Goal: Contribute content: Contribute content

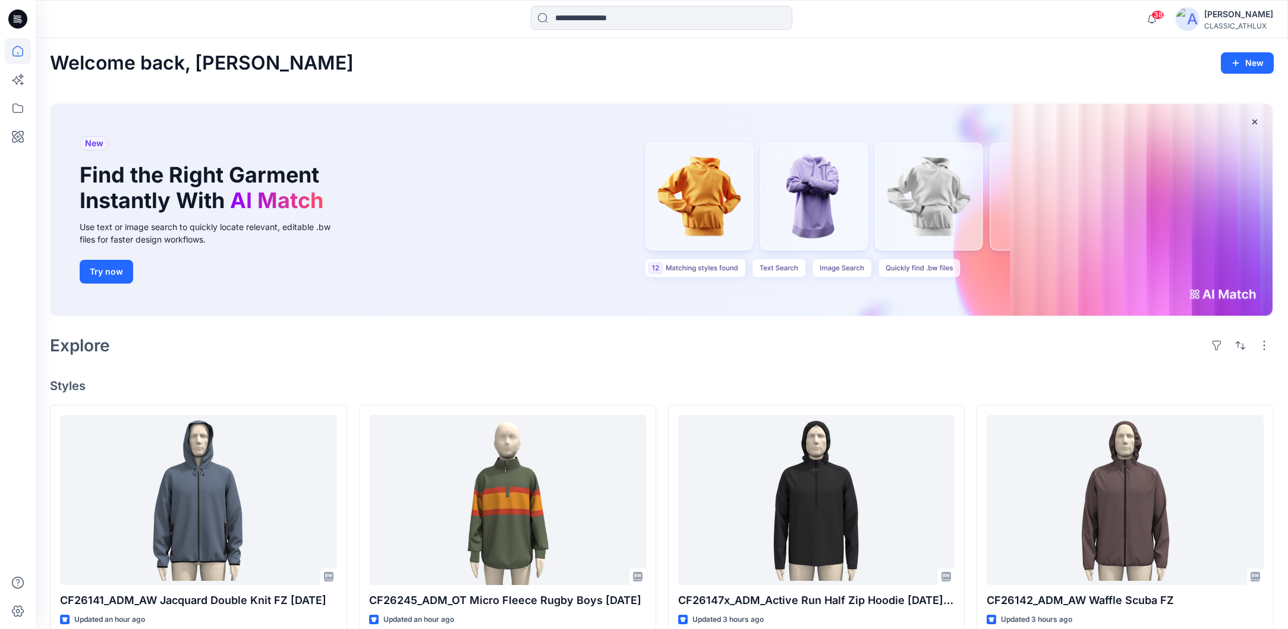
scroll to position [297, 0]
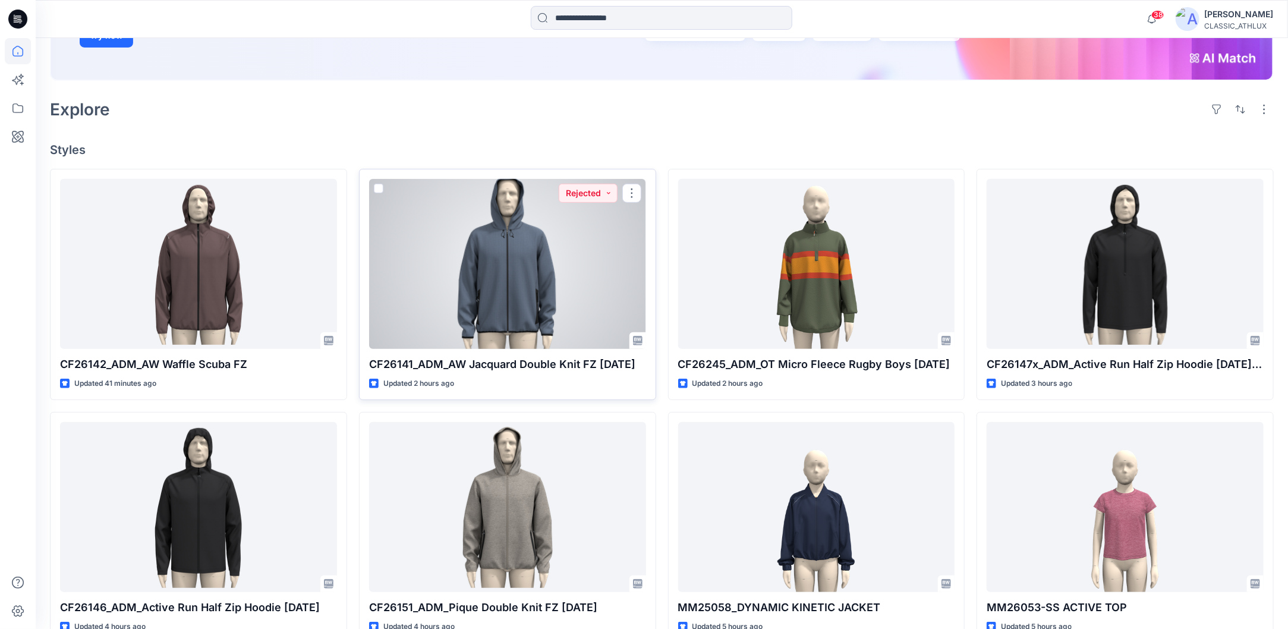
scroll to position [238, 0]
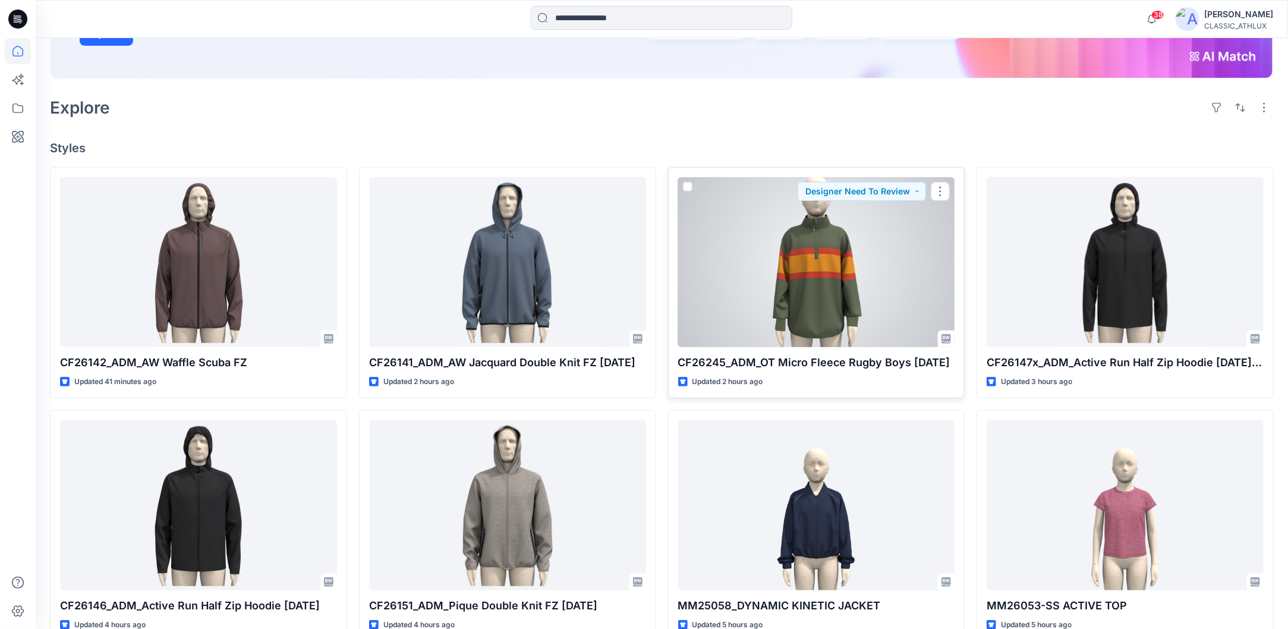
click at [865, 268] on div at bounding box center [816, 262] width 277 height 170
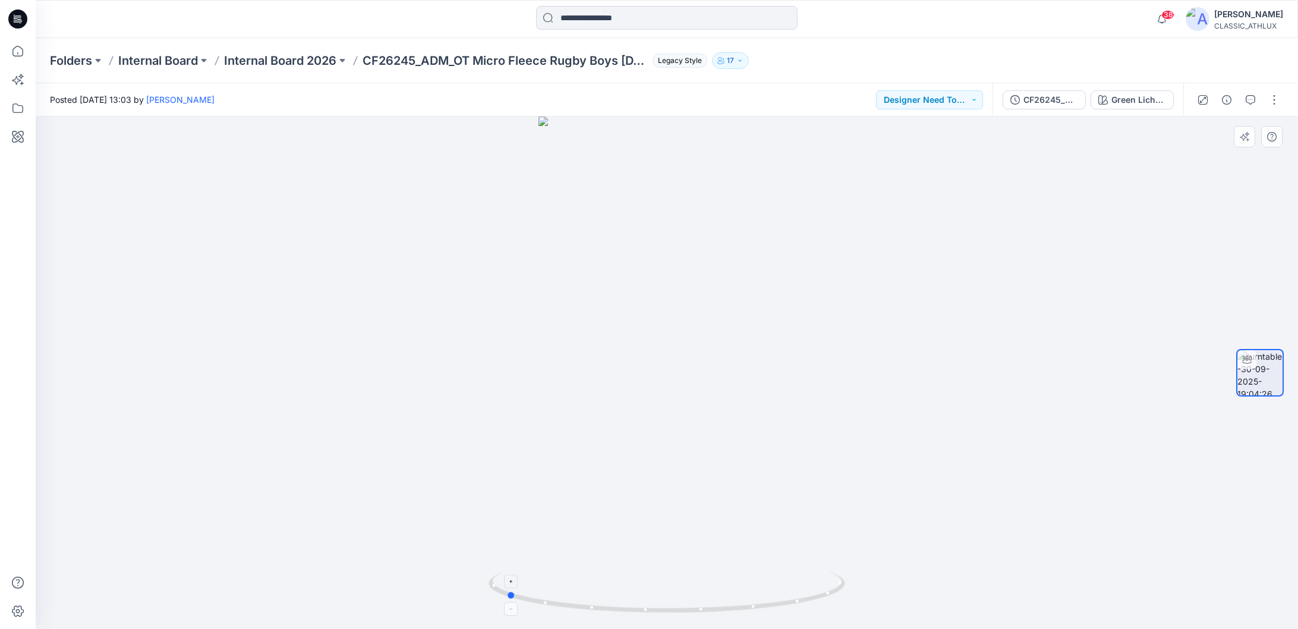
drag, startPoint x: 734, startPoint y: 608, endPoint x: 573, endPoint y: 588, distance: 162.3
click at [573, 588] on icon at bounding box center [667, 593] width 359 height 45
click at [17, 49] on icon at bounding box center [18, 51] width 26 height 26
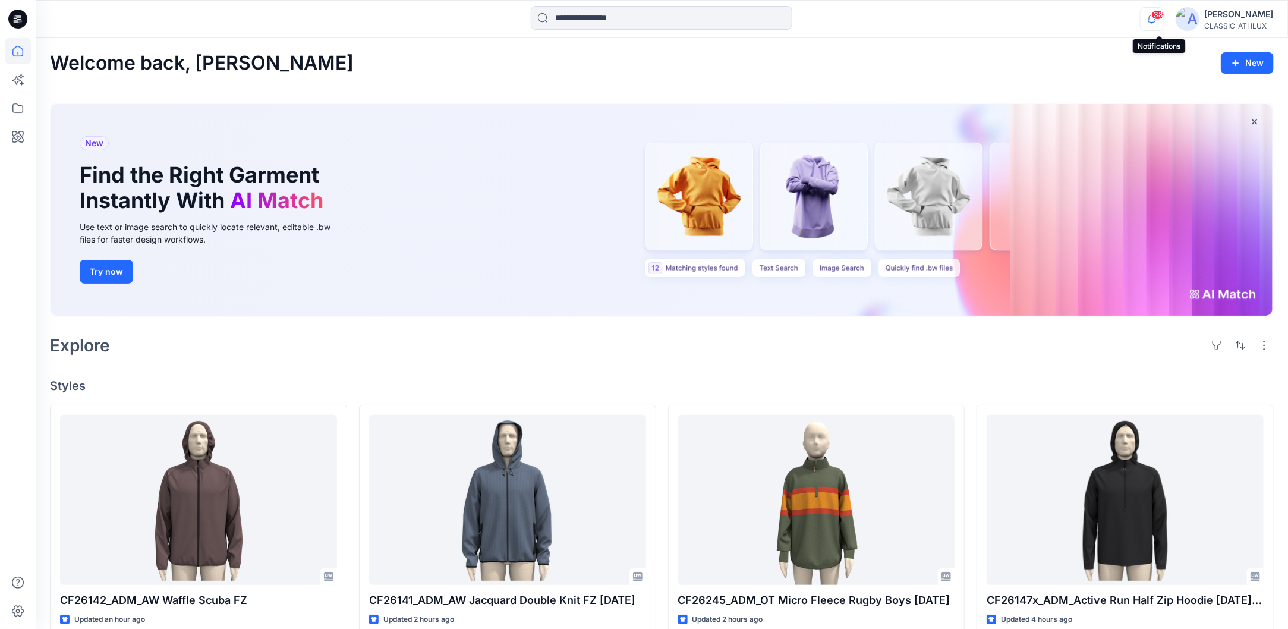
click at [1156, 16] on icon "button" at bounding box center [1151, 19] width 23 height 24
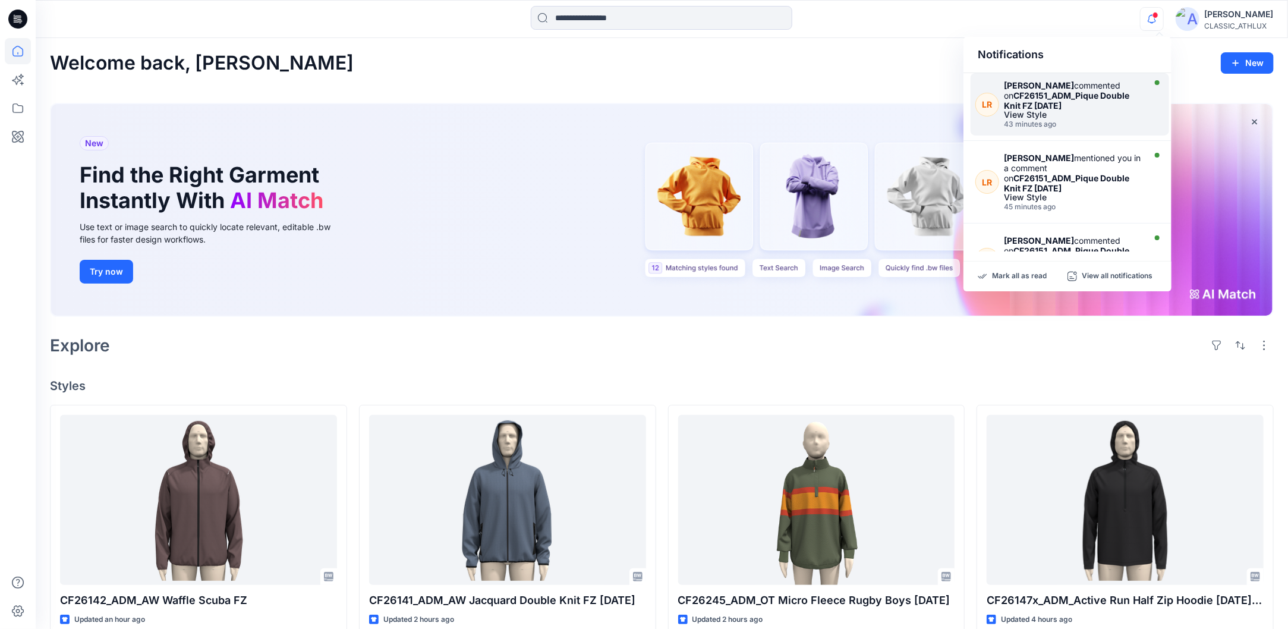
click at [1085, 101] on div "Lyuba Radovich commented on CF26151_ADM_Pique Double Knit FZ 30SEP25" at bounding box center [1073, 95] width 138 height 30
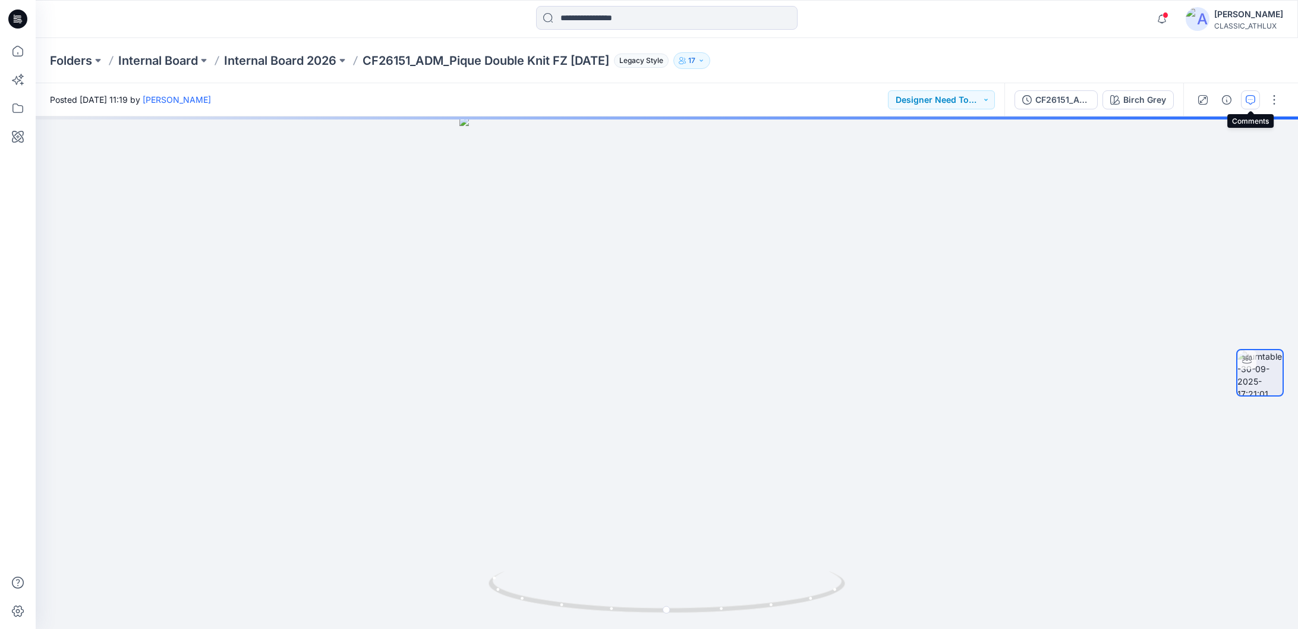
click at [1250, 99] on icon "button" at bounding box center [1250, 100] width 10 height 10
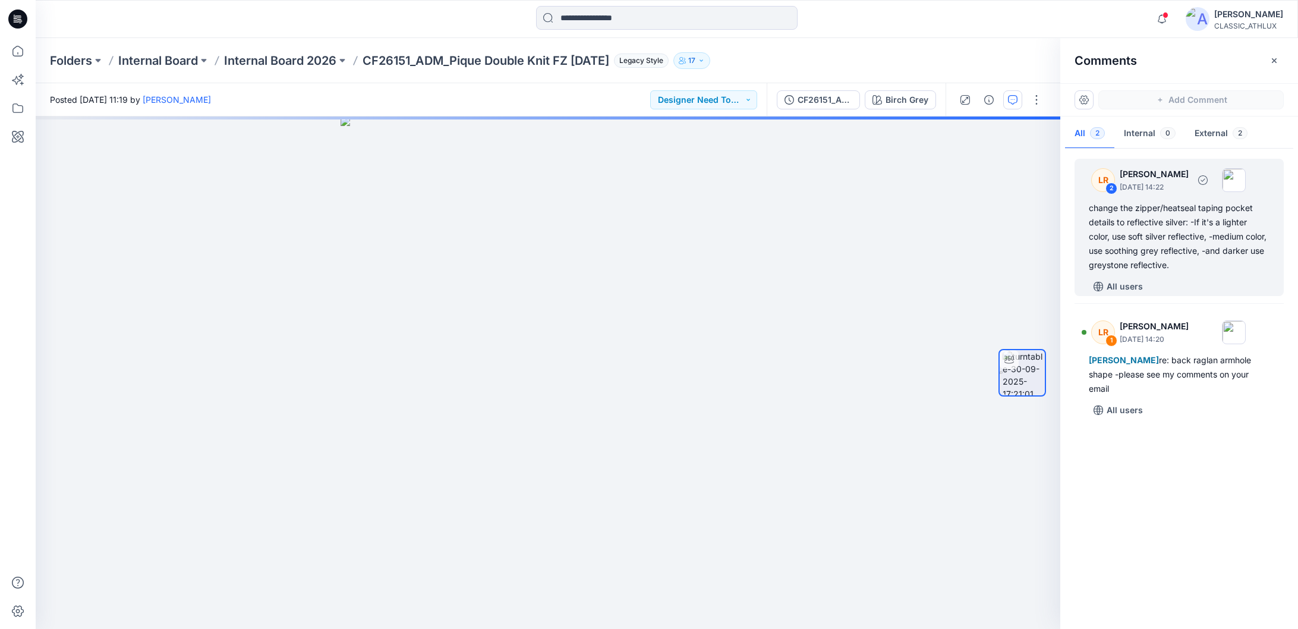
click at [1190, 257] on div "change the zipper/heatseal taping pocket details to reflective silver: -If it's…" at bounding box center [1179, 236] width 181 height 71
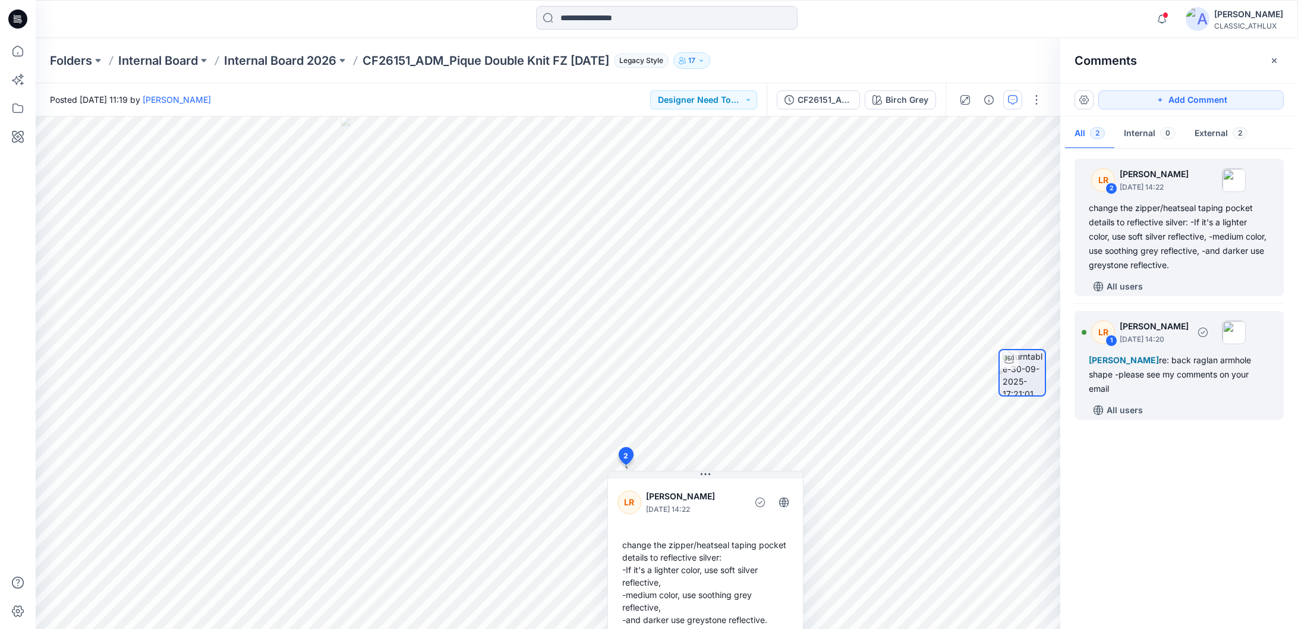
click at [1168, 373] on div "Chantal Athlux re: back raglan armhole shape -please see my comments on your em…" at bounding box center [1179, 374] width 181 height 43
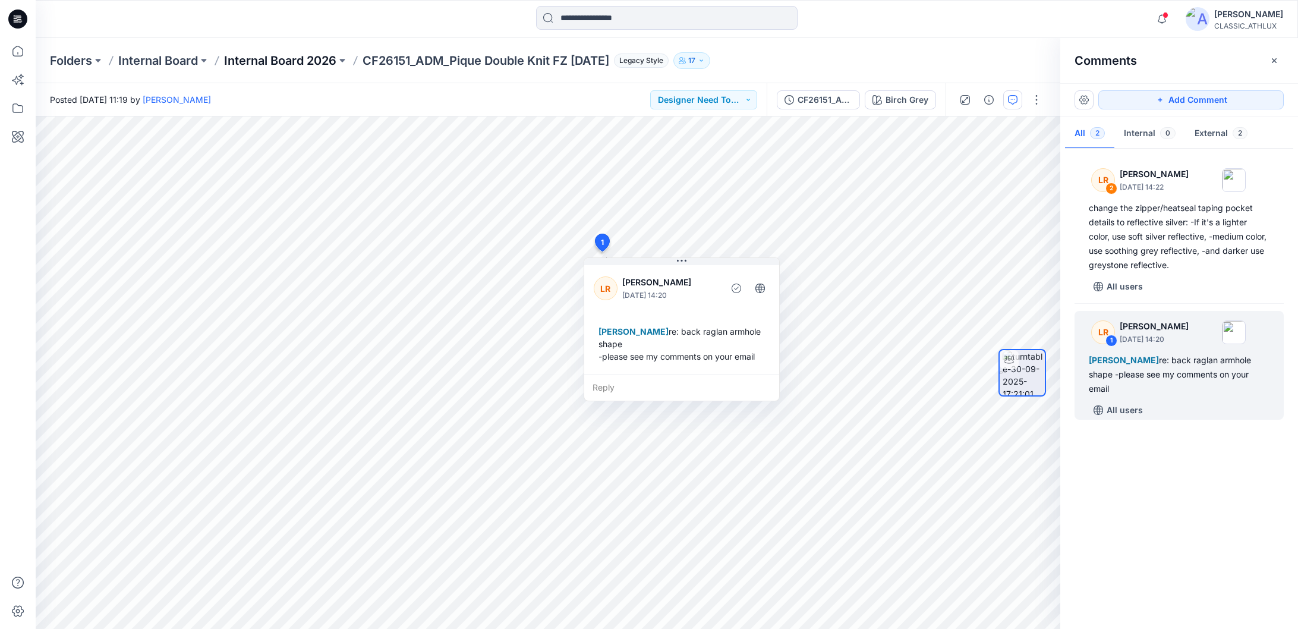
click at [294, 60] on p "Internal Board 2026" at bounding box center [280, 60] width 112 height 17
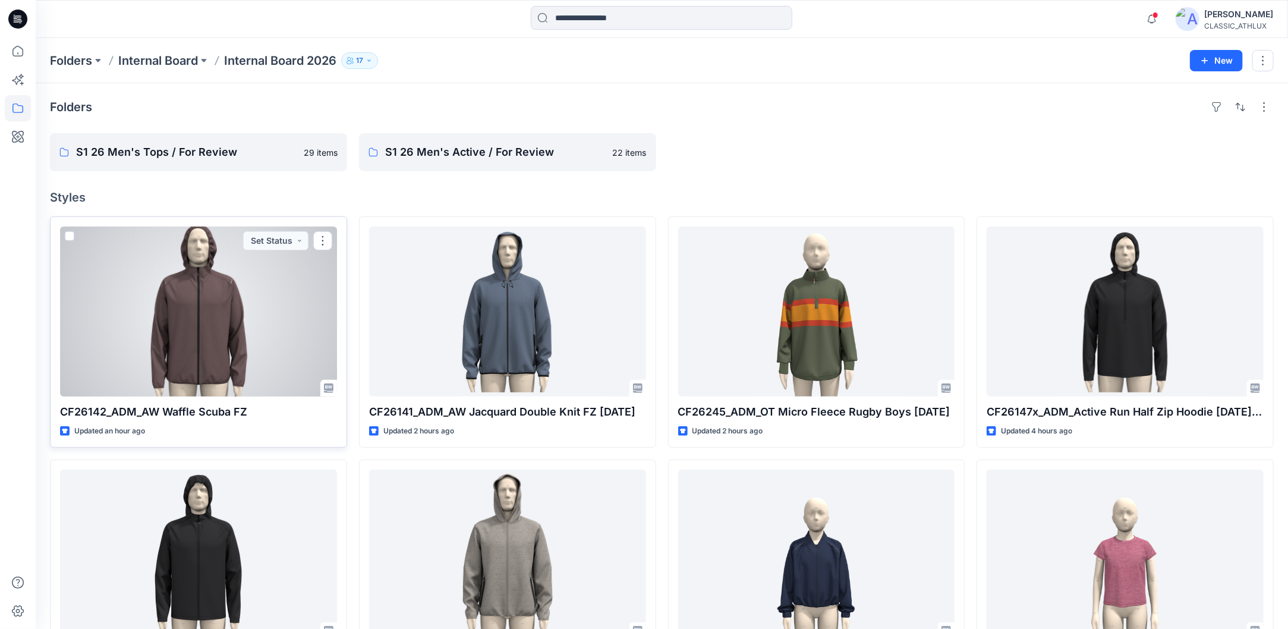
click at [301, 295] on div at bounding box center [198, 311] width 277 height 170
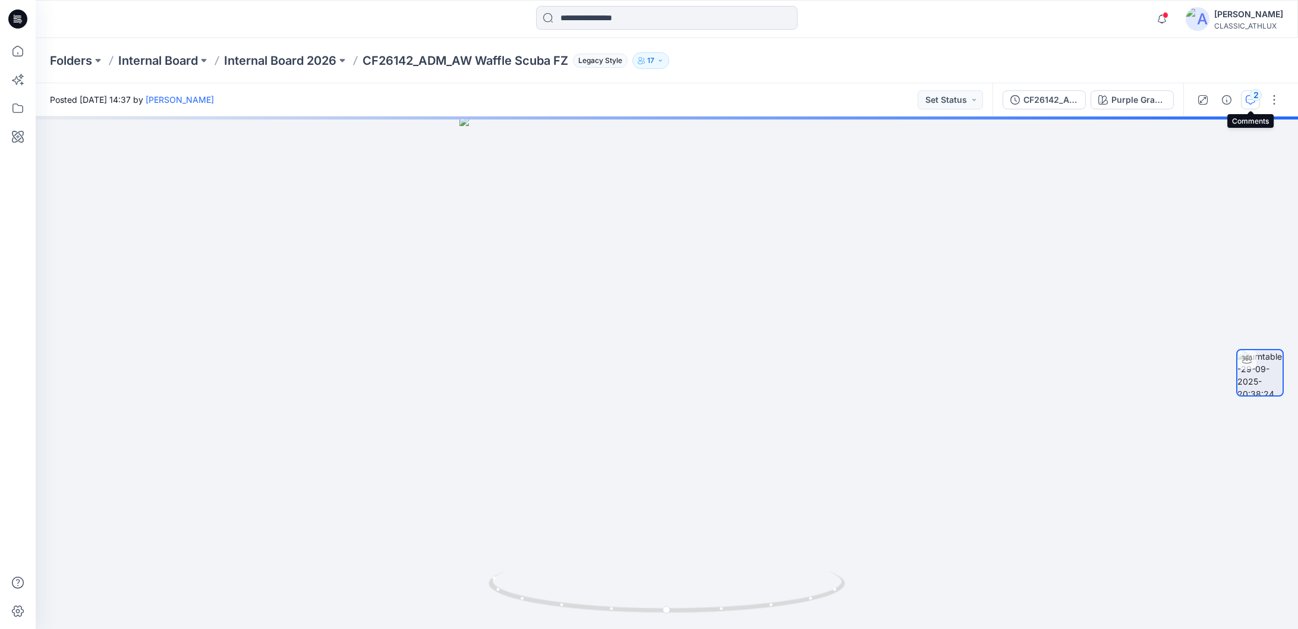
click at [1248, 102] on icon "button" at bounding box center [1250, 100] width 10 height 10
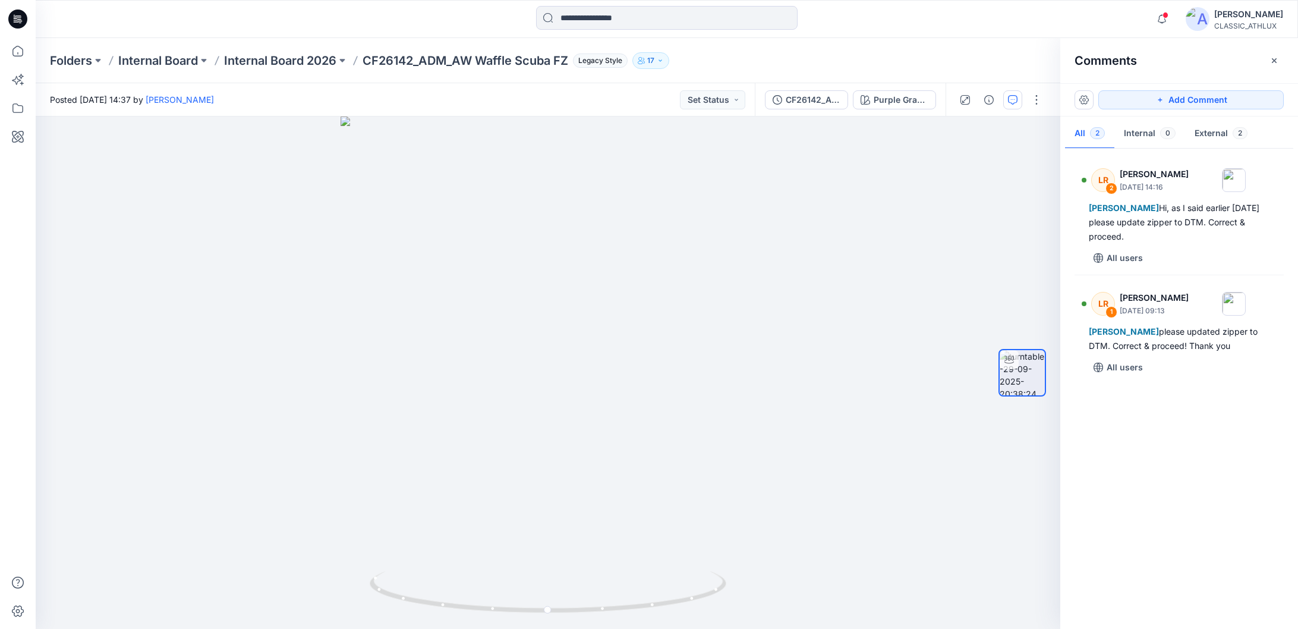
click at [245, 70] on div "Folders Internal Board Internal Board 2026 CF26142_ADM_AW Waffle Scuba FZ Legac…" at bounding box center [667, 60] width 1262 height 45
click at [246, 62] on p "Internal Board 2026" at bounding box center [280, 60] width 112 height 17
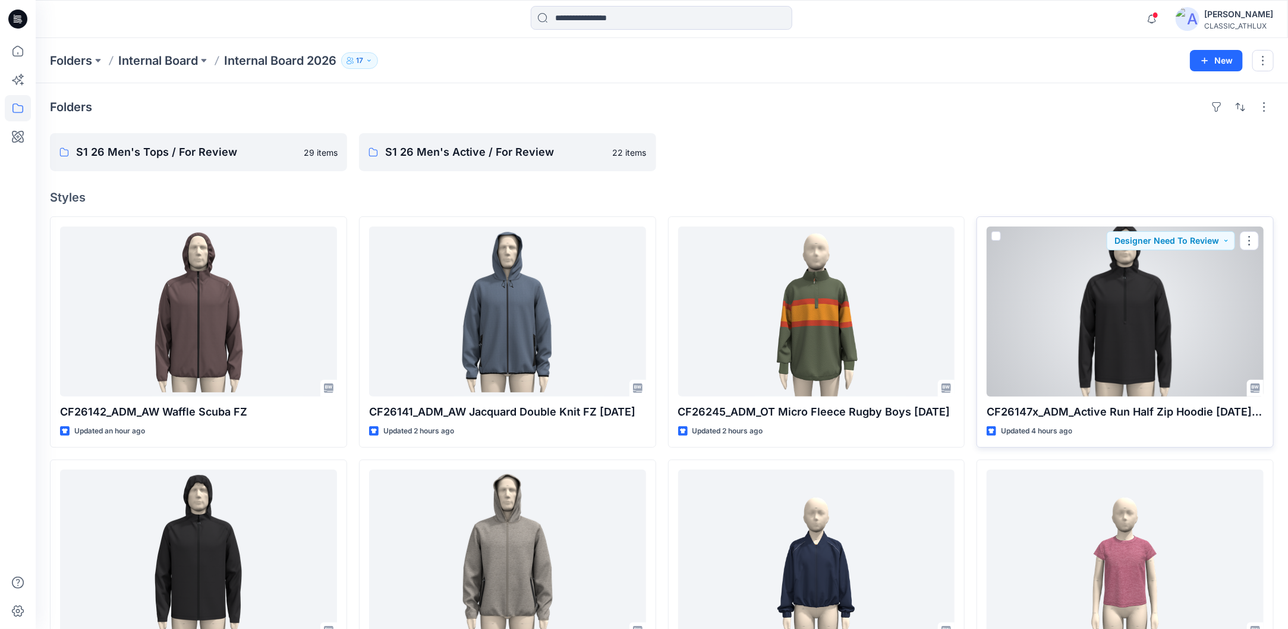
click at [1083, 315] on div at bounding box center [1124, 311] width 277 height 170
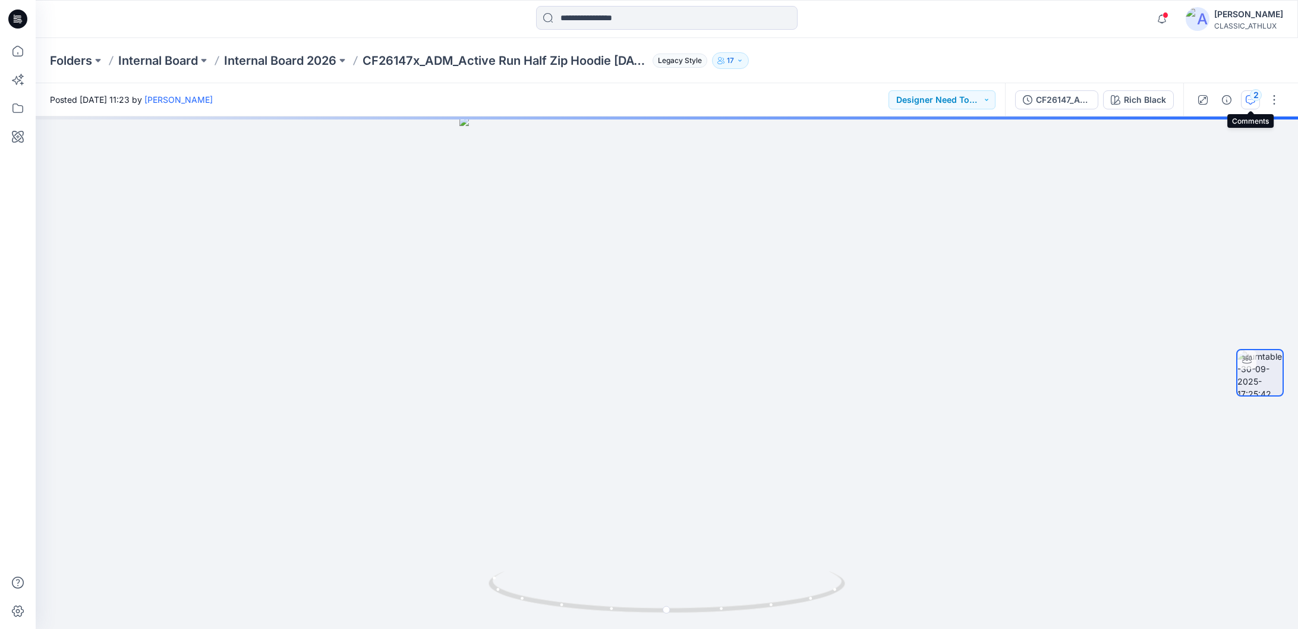
click at [1250, 100] on icon "button" at bounding box center [1250, 100] width 10 height 10
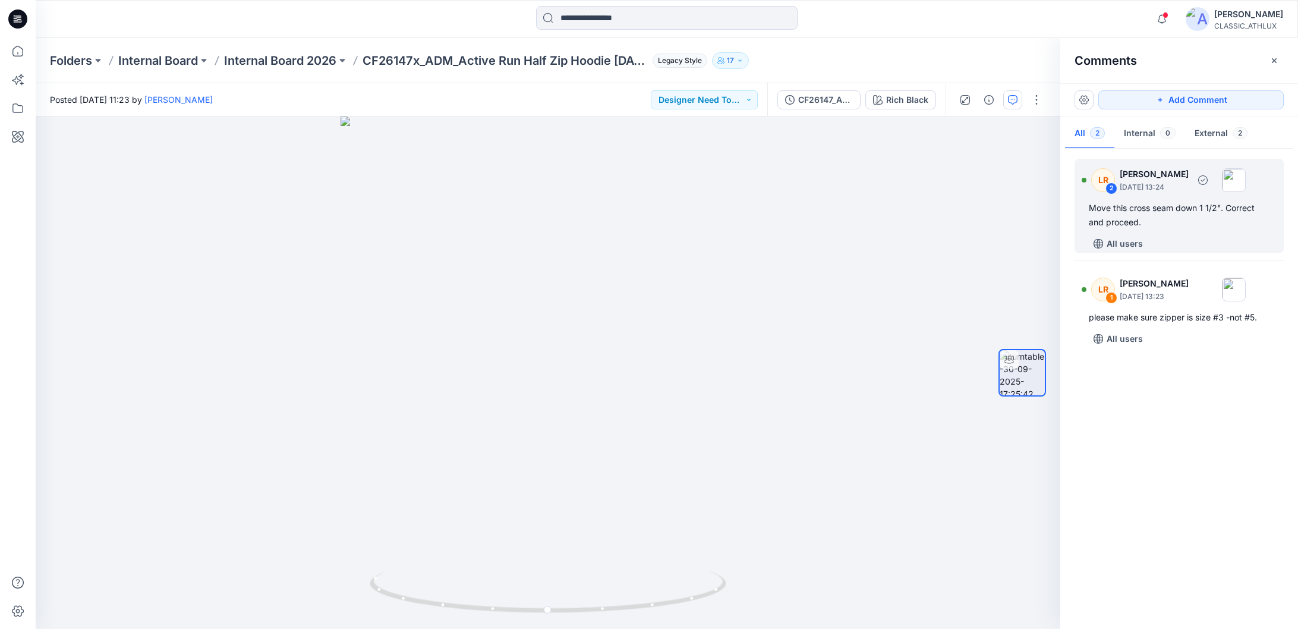
click at [1193, 212] on div "Move this cross seam down 1 1/2". Correct and proceed." at bounding box center [1179, 215] width 181 height 29
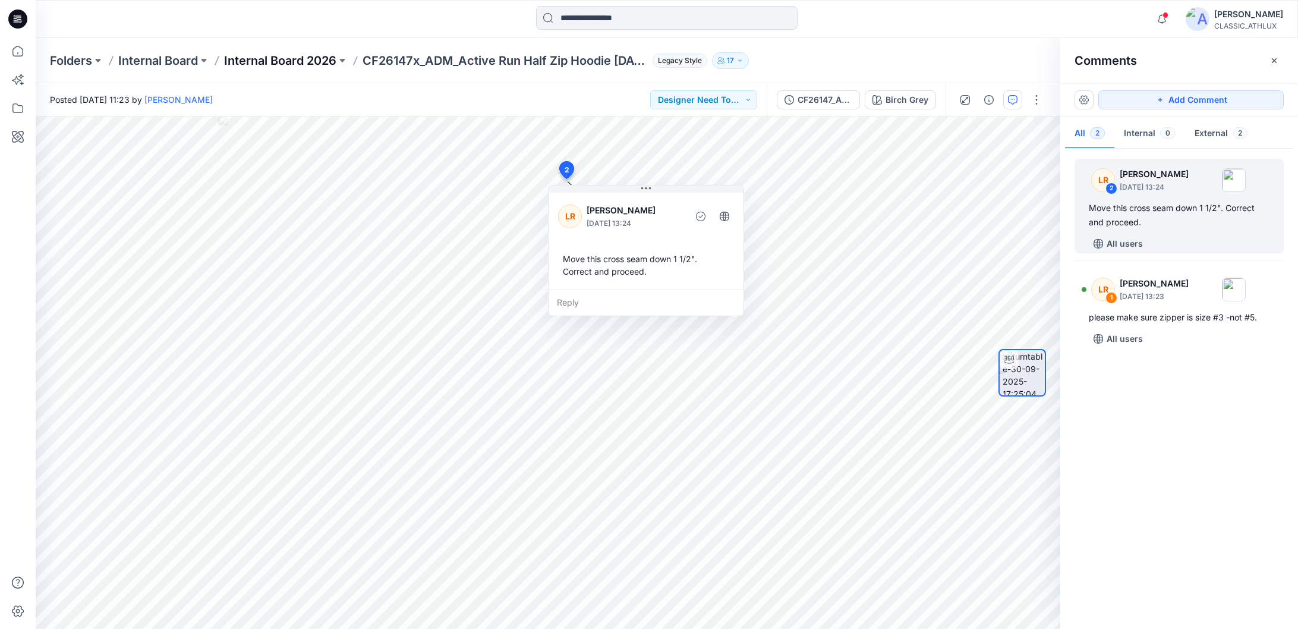
click at [284, 64] on p "Internal Board 2026" at bounding box center [280, 60] width 112 height 17
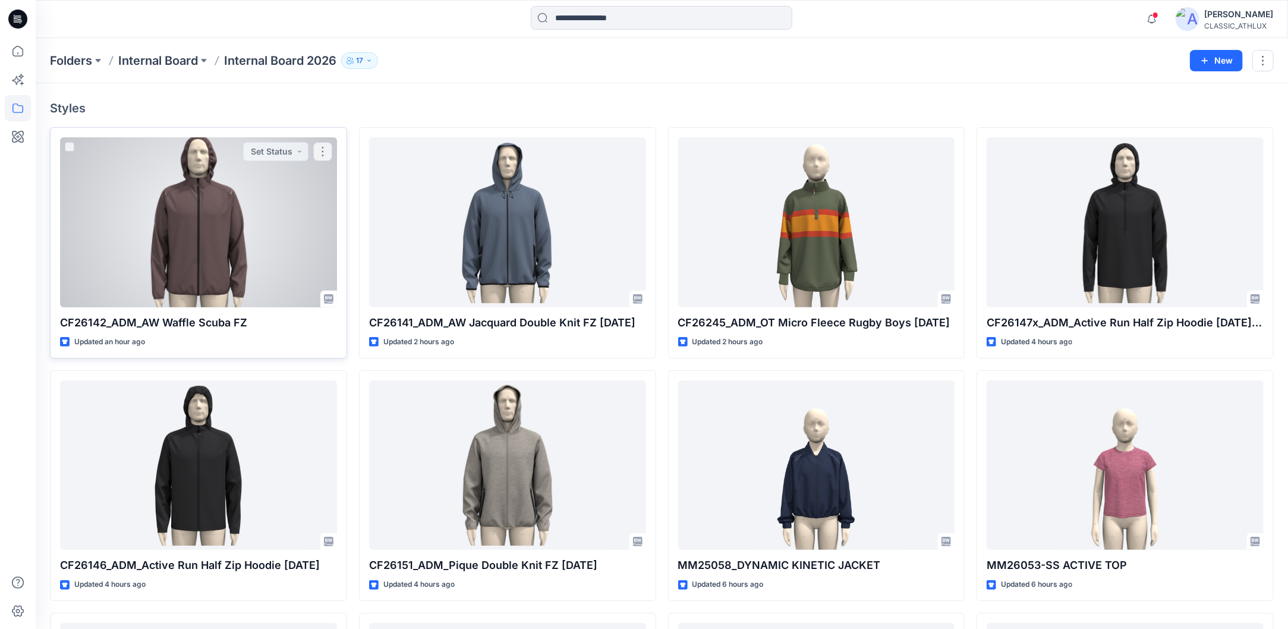
scroll to position [178, 0]
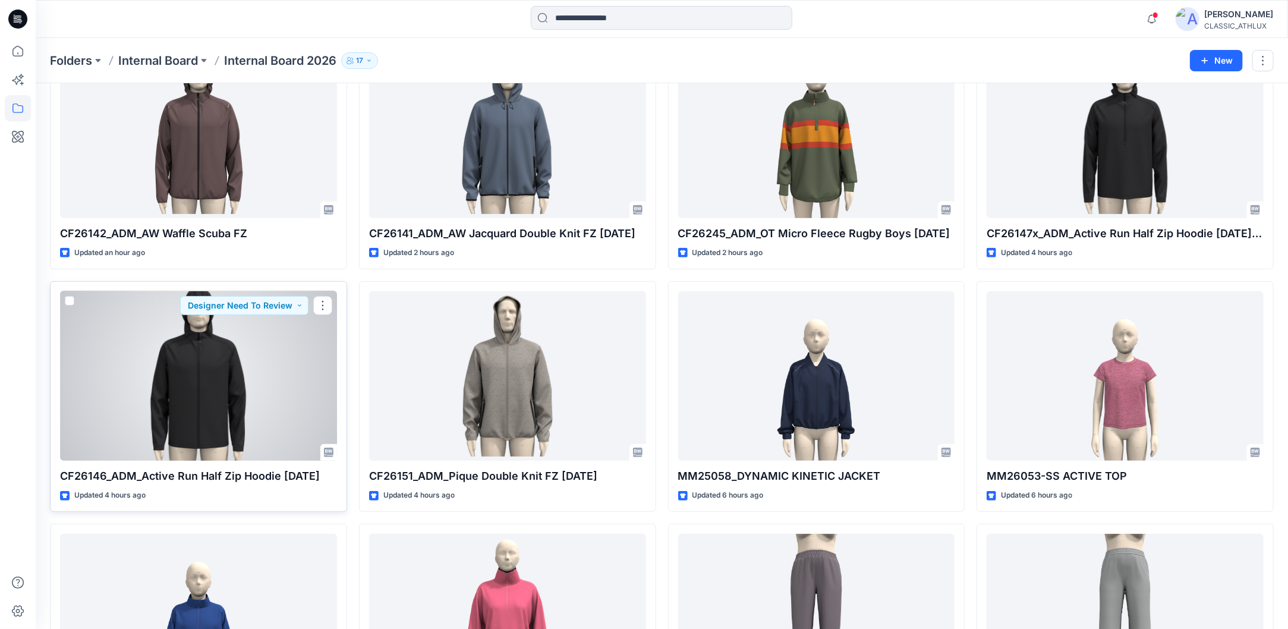
click at [213, 414] on div at bounding box center [198, 376] width 277 height 170
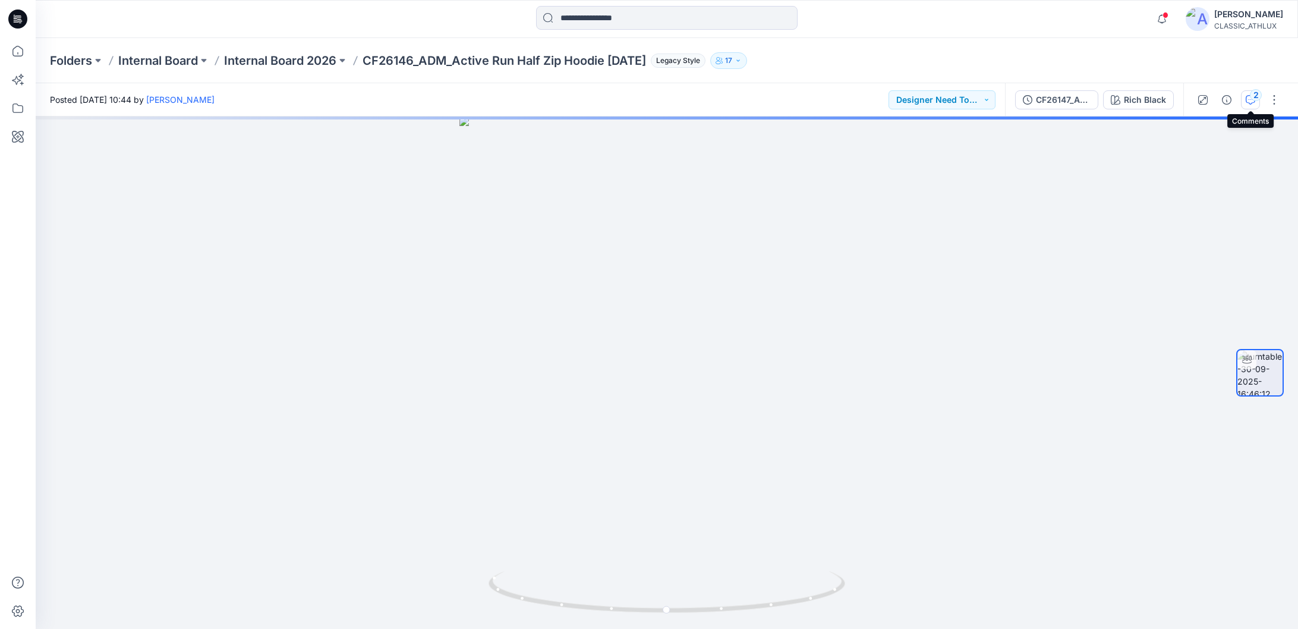
click at [1251, 96] on div "2" at bounding box center [1256, 95] width 12 height 12
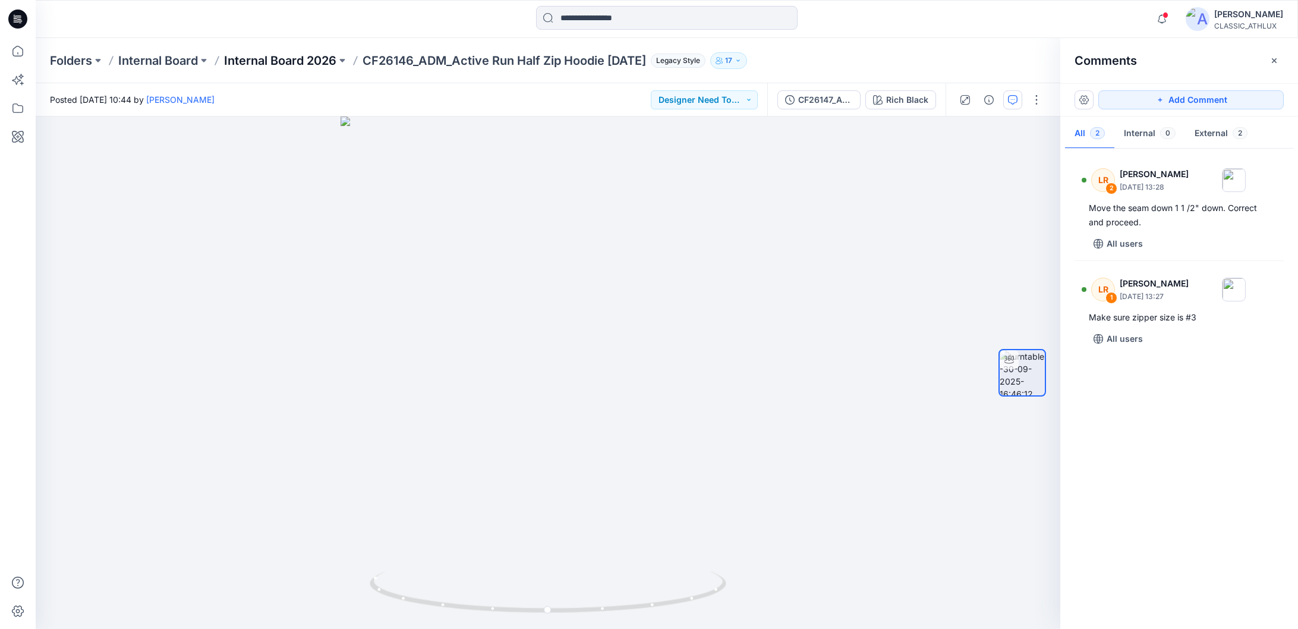
click at [310, 62] on p "Internal Board 2026" at bounding box center [280, 60] width 112 height 17
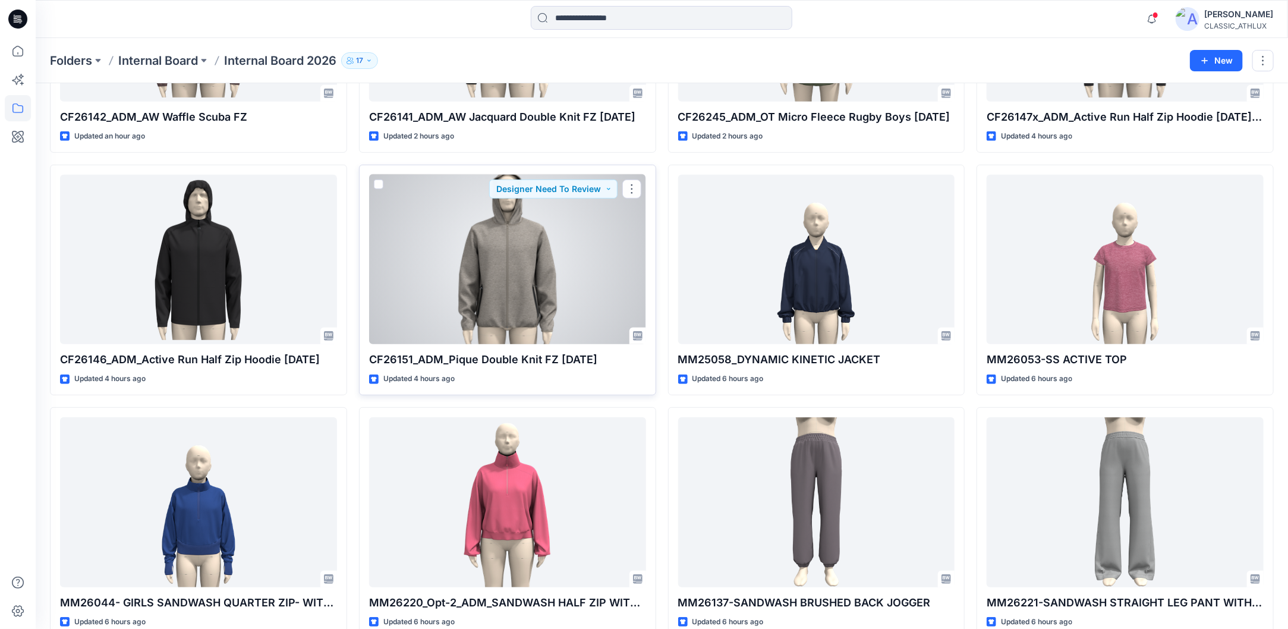
scroll to position [297, 0]
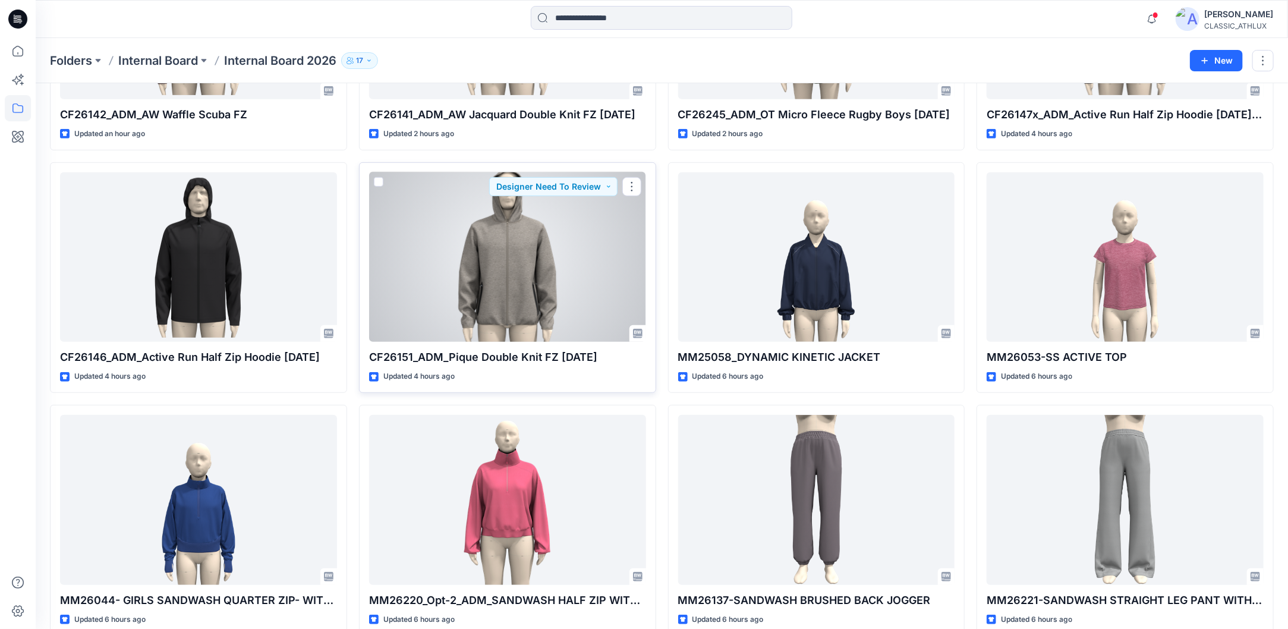
click at [471, 244] on div at bounding box center [507, 257] width 277 height 170
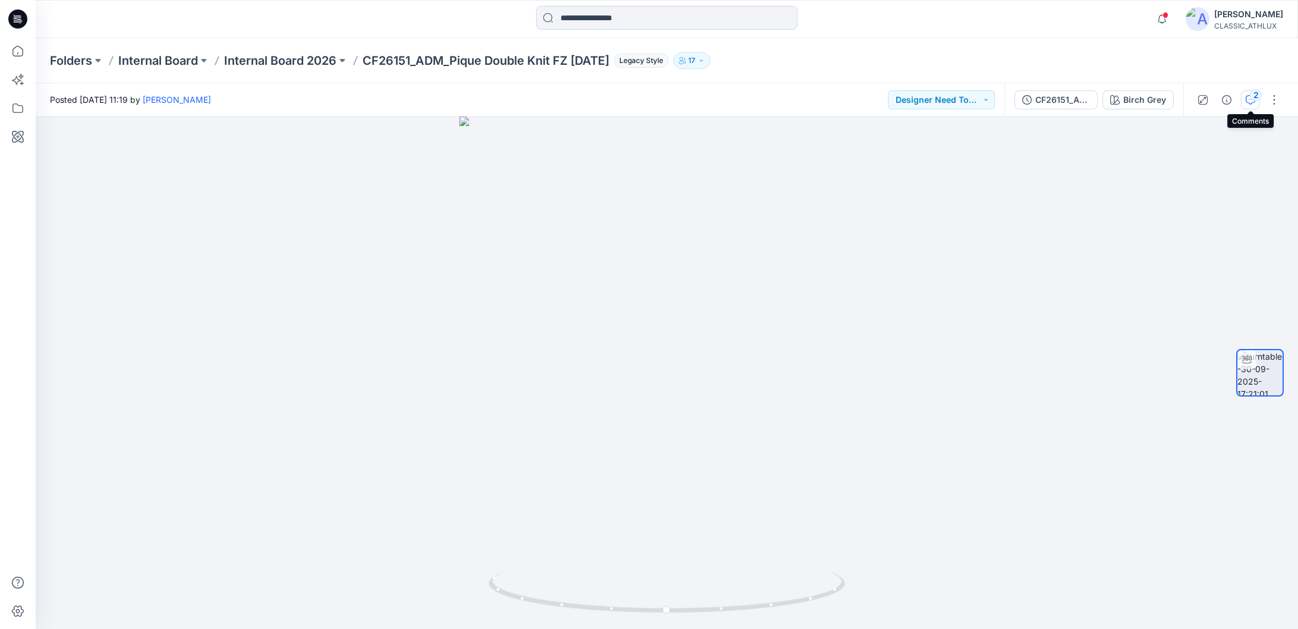
click at [1250, 97] on div "2" at bounding box center [1256, 95] width 12 height 12
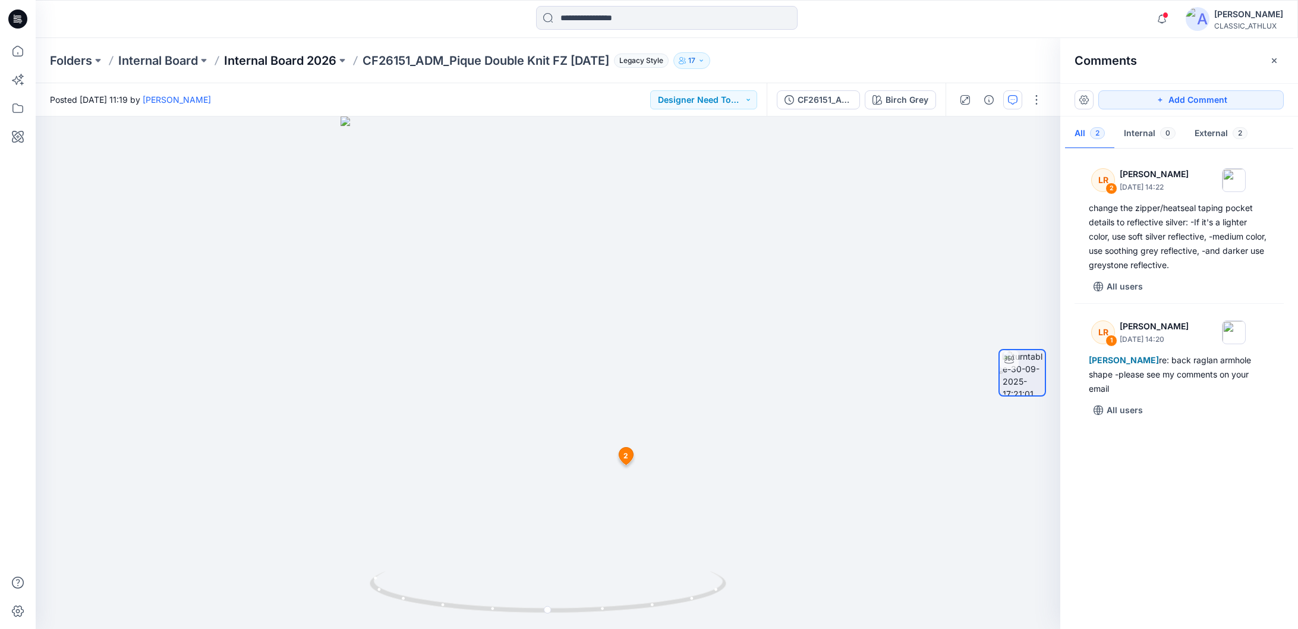
click at [286, 59] on p "Internal Board 2026" at bounding box center [280, 60] width 112 height 17
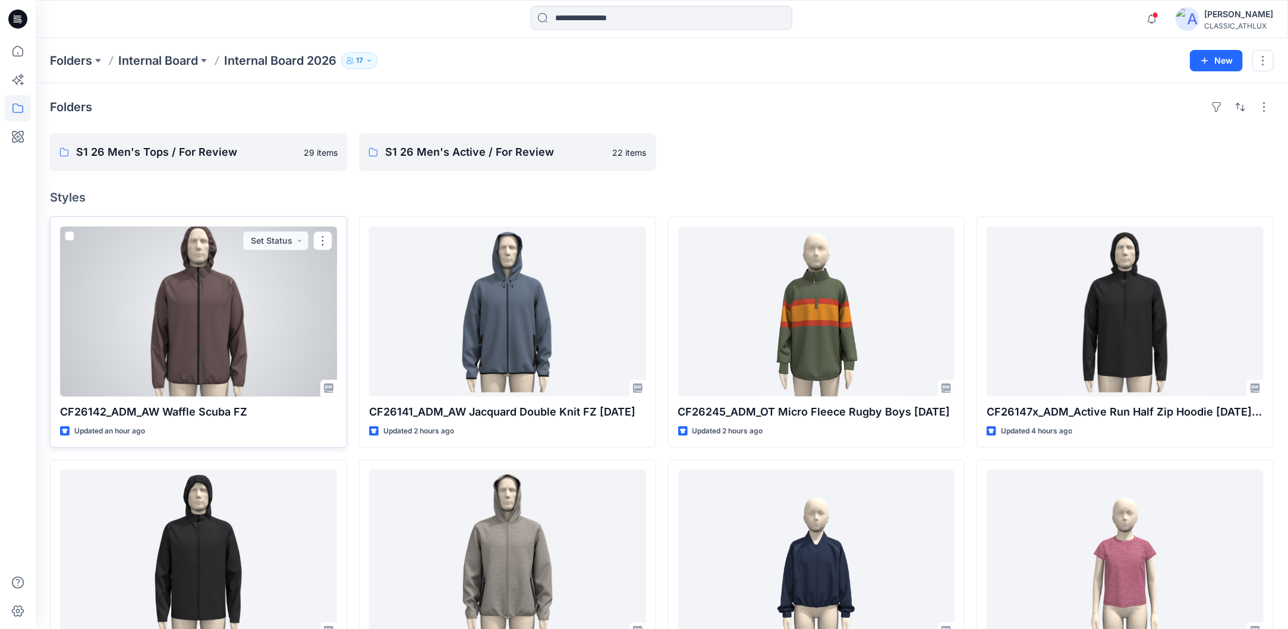
click at [238, 318] on div at bounding box center [198, 311] width 277 height 170
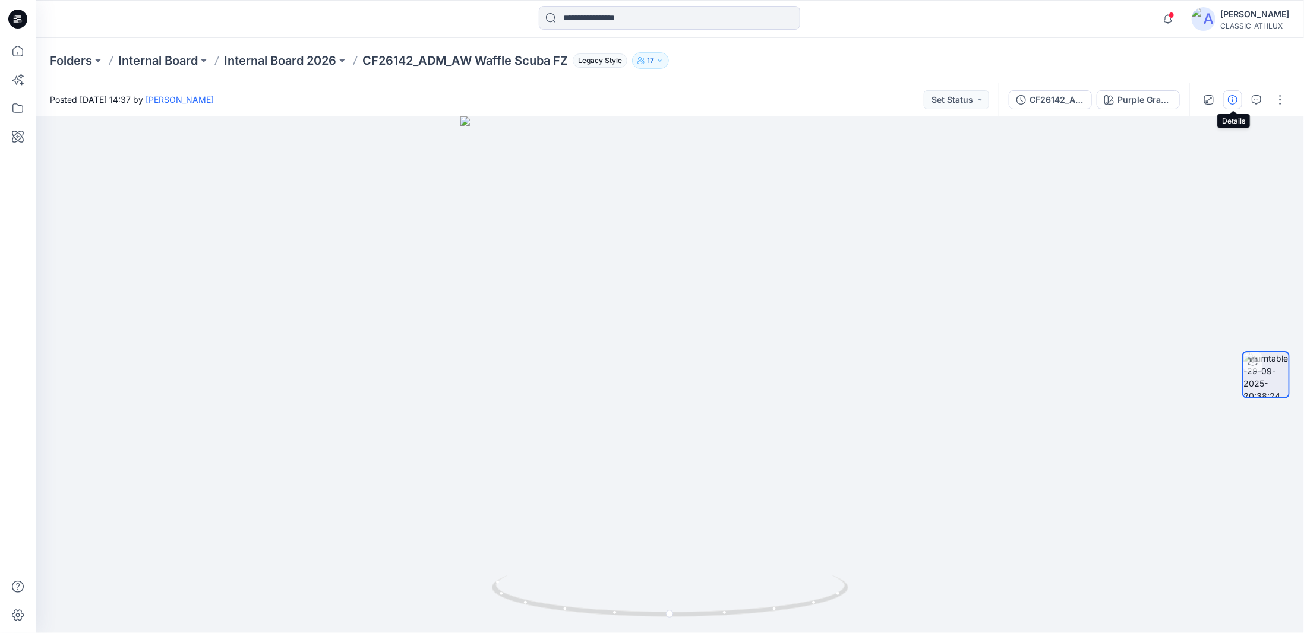
click at [1235, 99] on icon "button" at bounding box center [1233, 100] width 10 height 10
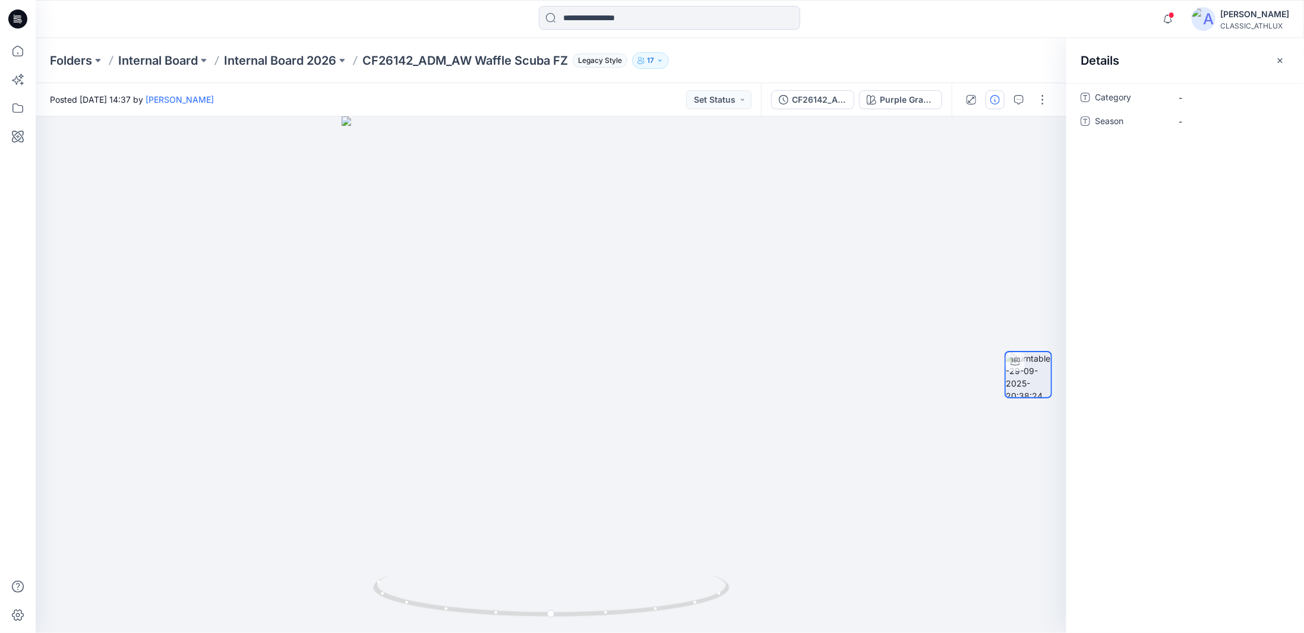
click at [1279, 62] on icon "button" at bounding box center [1280, 60] width 5 height 5
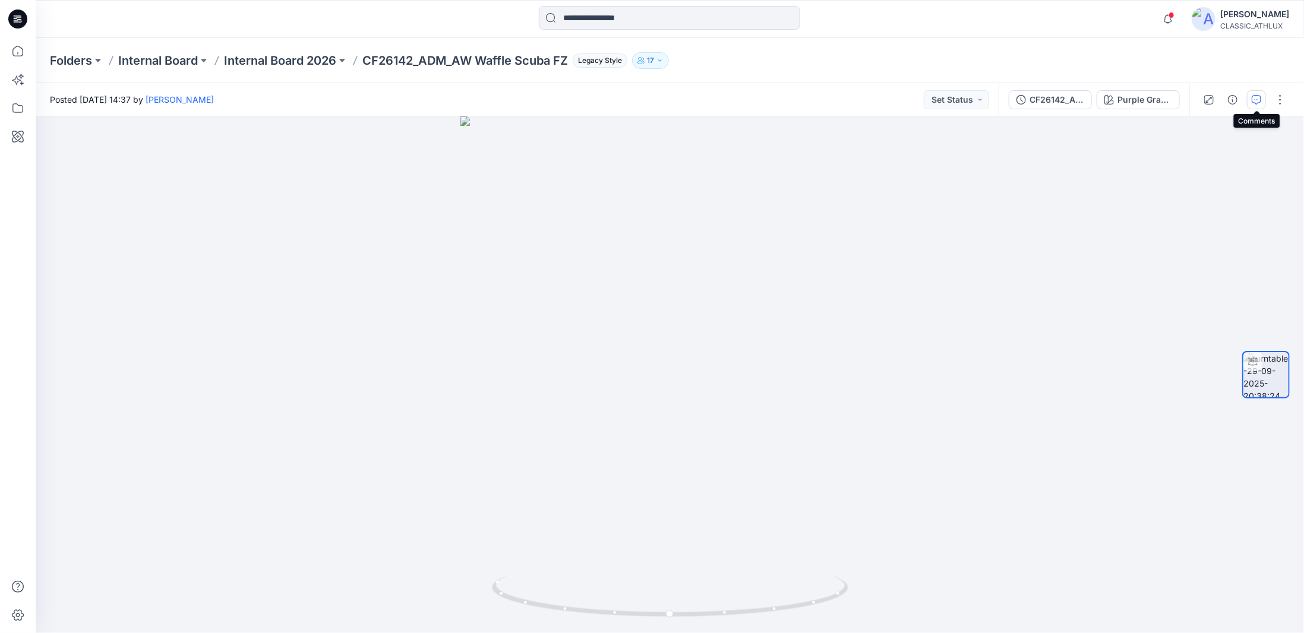
click at [1259, 101] on icon "button" at bounding box center [1257, 100] width 10 height 10
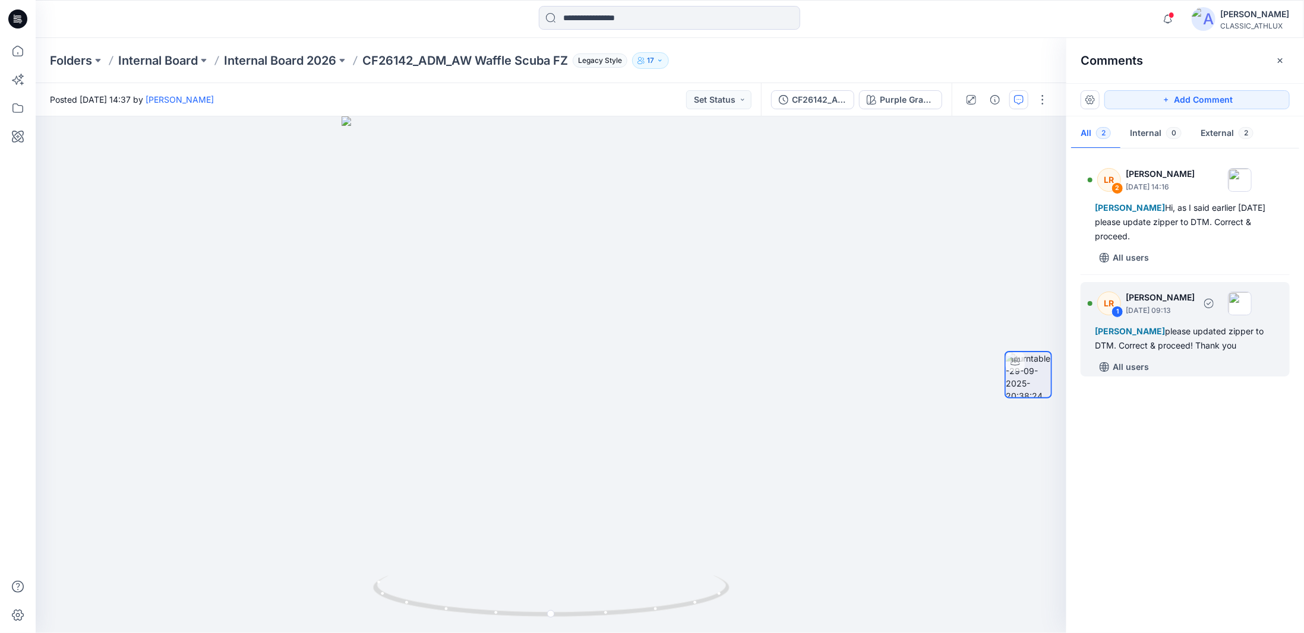
click at [1165, 340] on div "Chantal Athlux please updated zipper to DTM. Correct & proceed! Thank you" at bounding box center [1185, 338] width 181 height 29
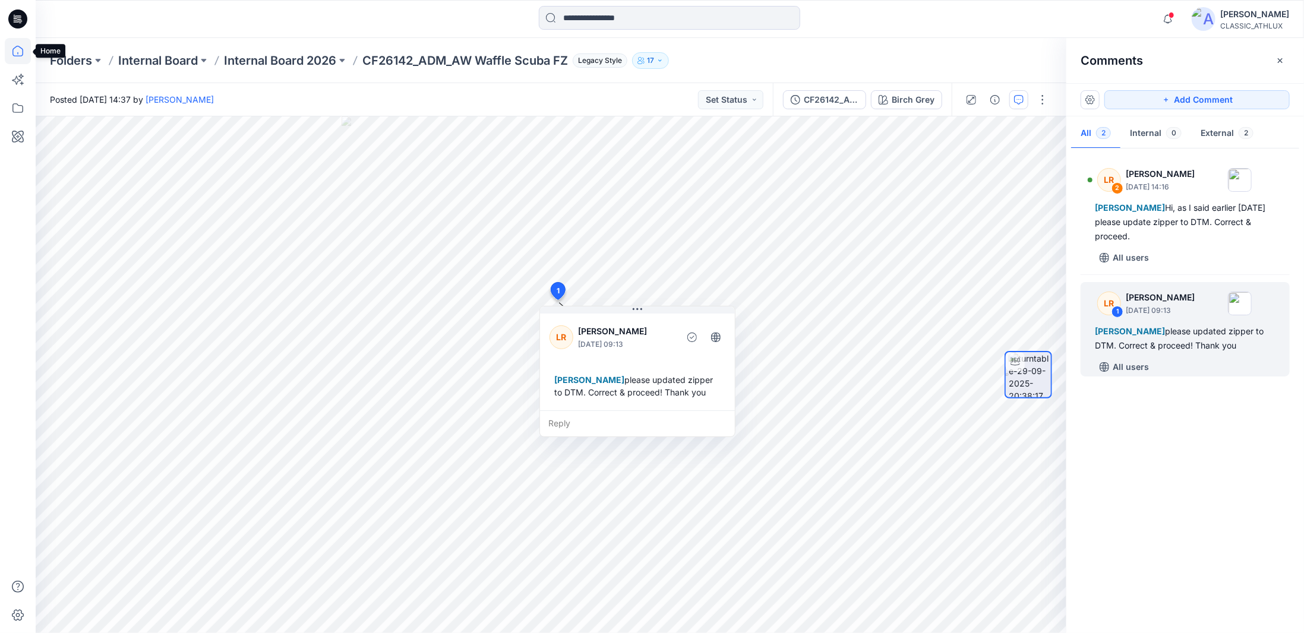
click at [27, 57] on icon at bounding box center [18, 51] width 26 height 26
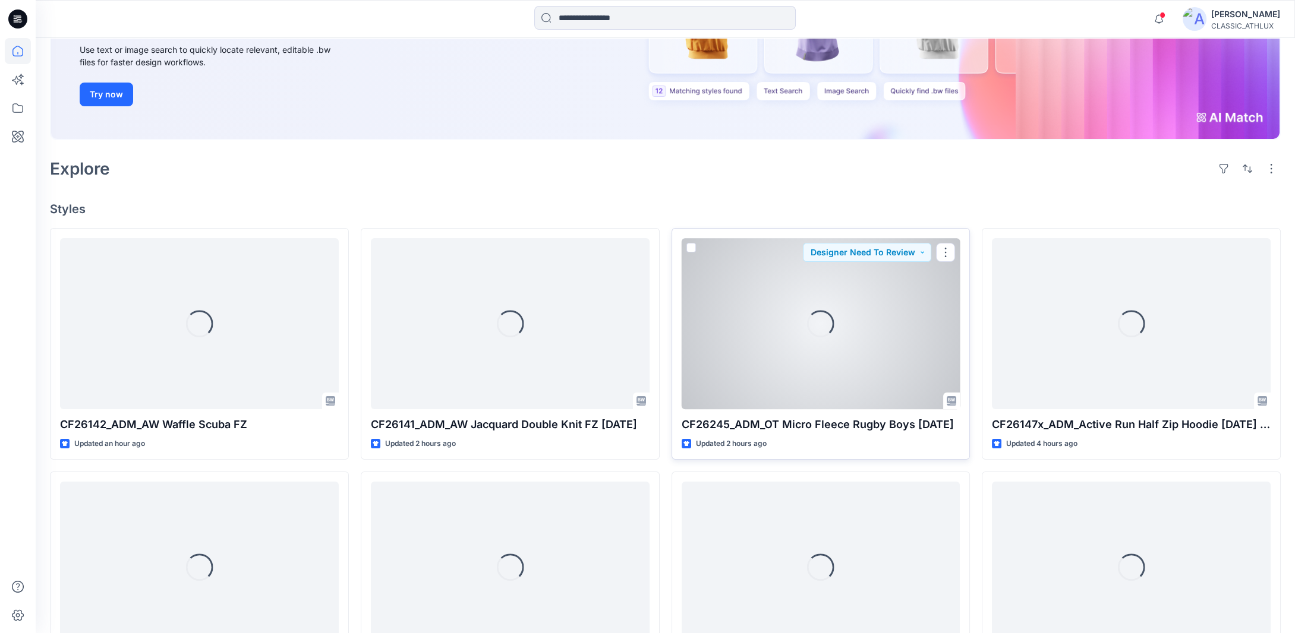
scroll to position [178, 0]
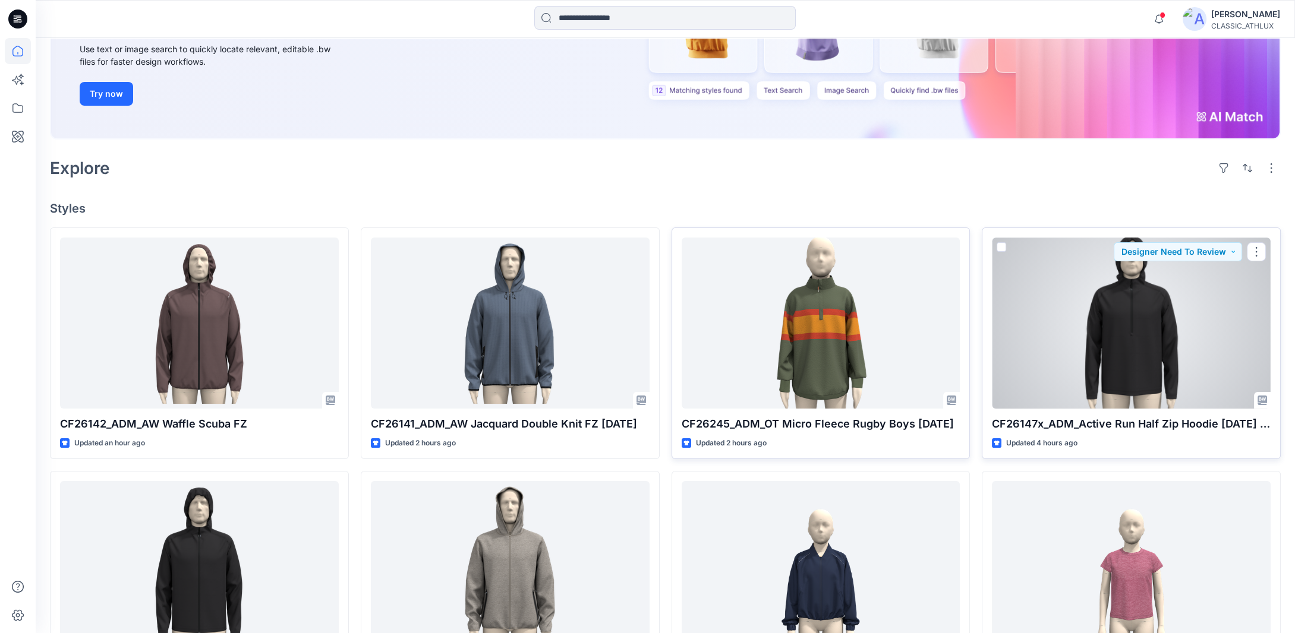
click at [1058, 364] on div at bounding box center [1131, 323] width 279 height 171
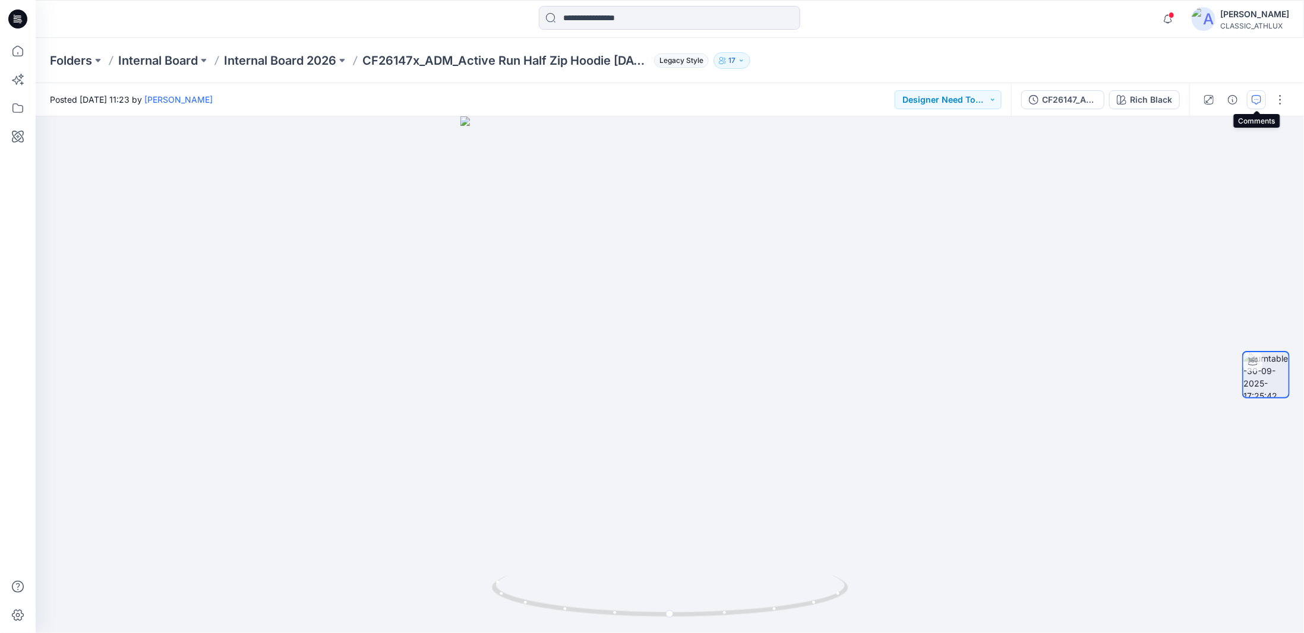
click at [1256, 101] on icon "button" at bounding box center [1257, 100] width 10 height 10
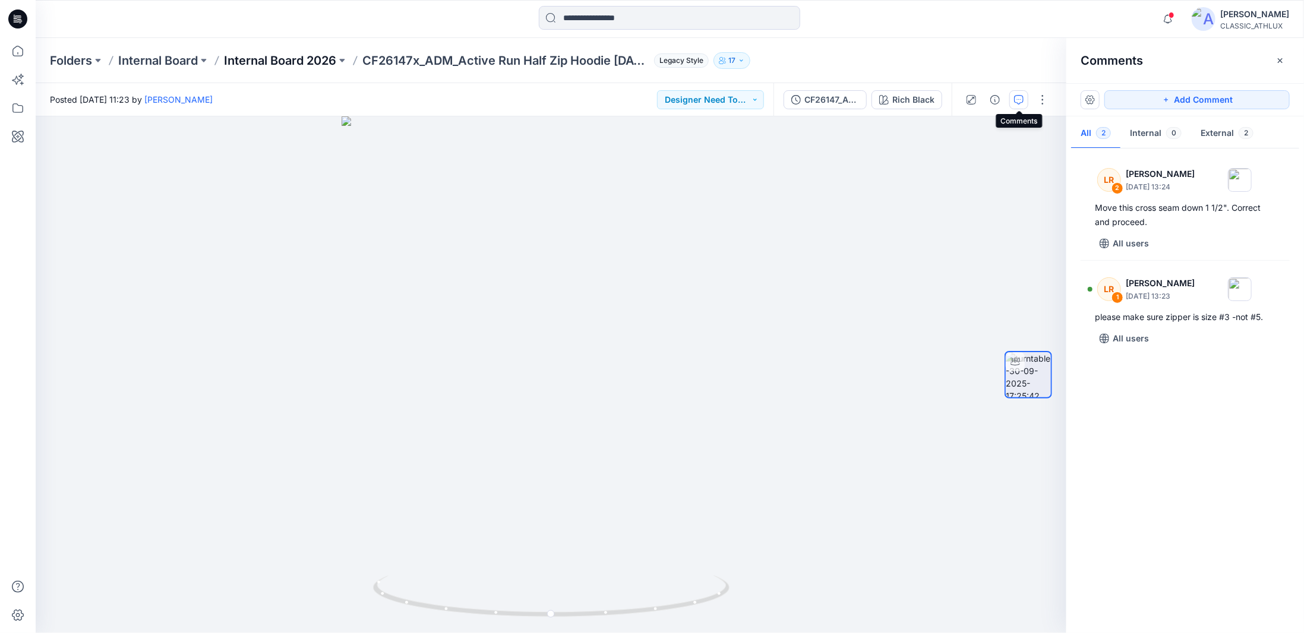
click at [326, 58] on p "Internal Board 2026" at bounding box center [280, 60] width 112 height 17
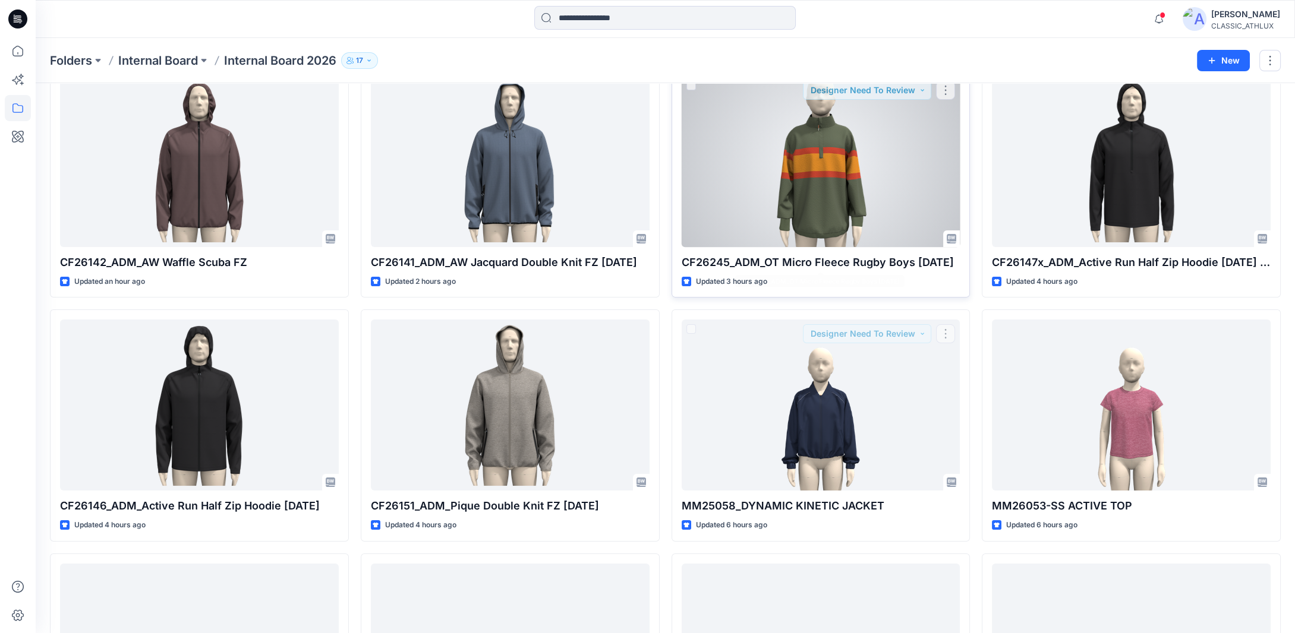
scroll to position [59, 0]
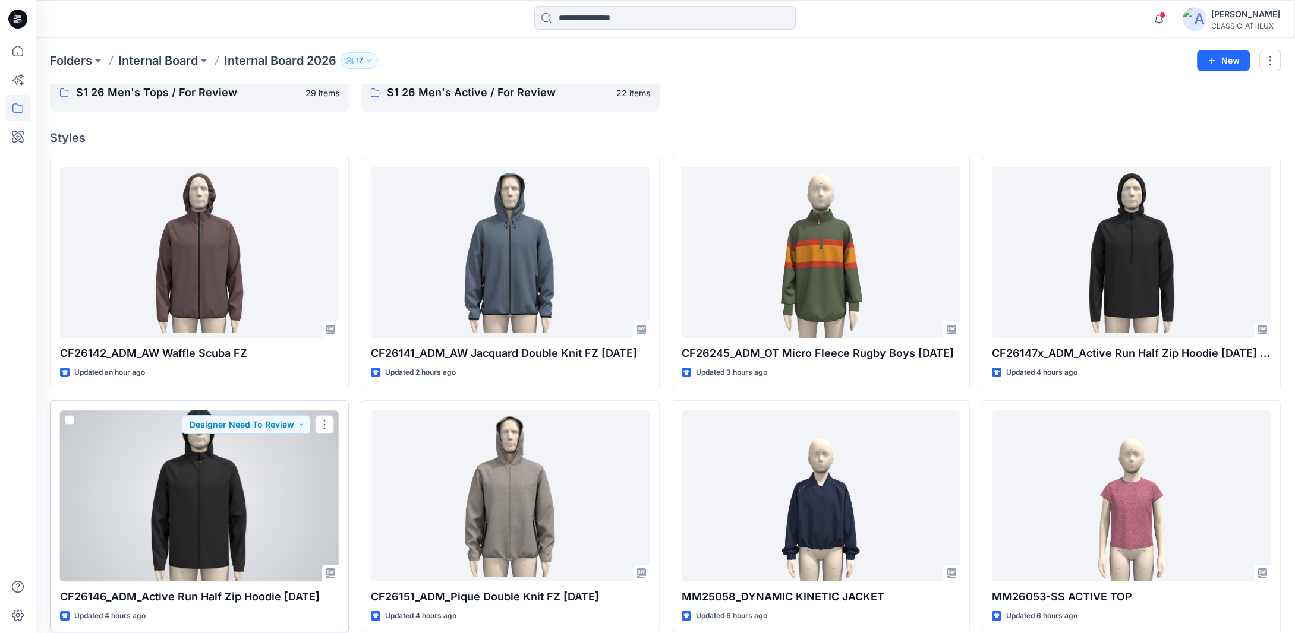
click at [222, 500] on div at bounding box center [199, 496] width 279 height 171
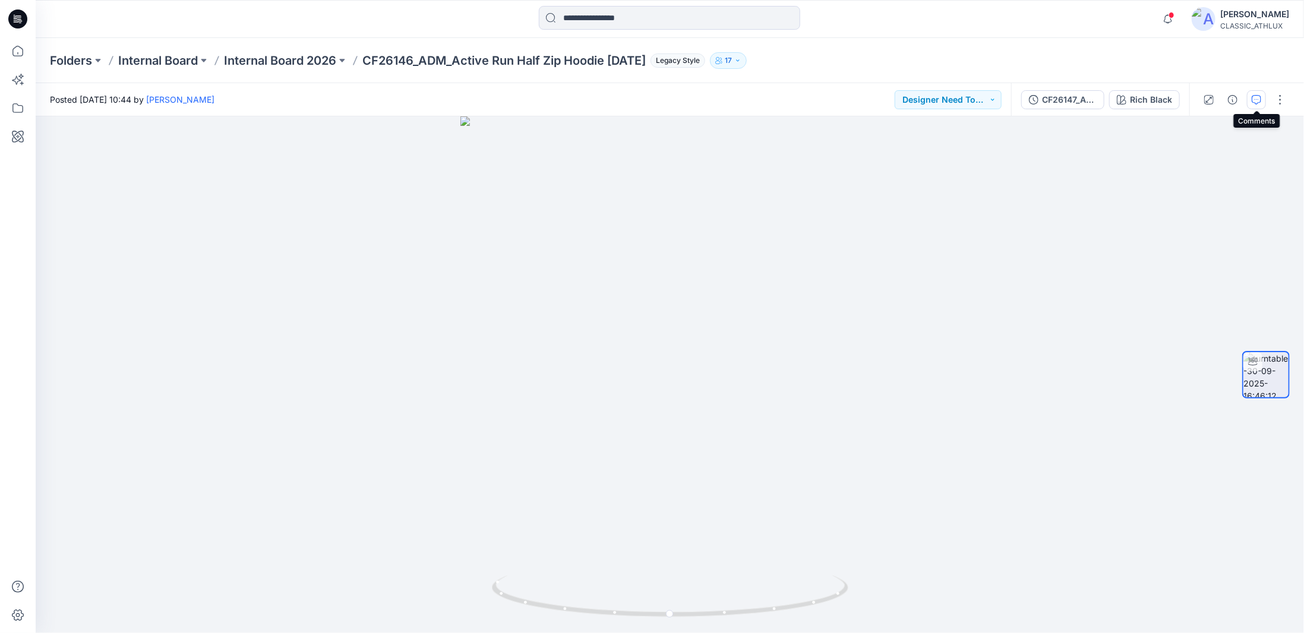
click at [1257, 100] on icon "button" at bounding box center [1257, 100] width 10 height 10
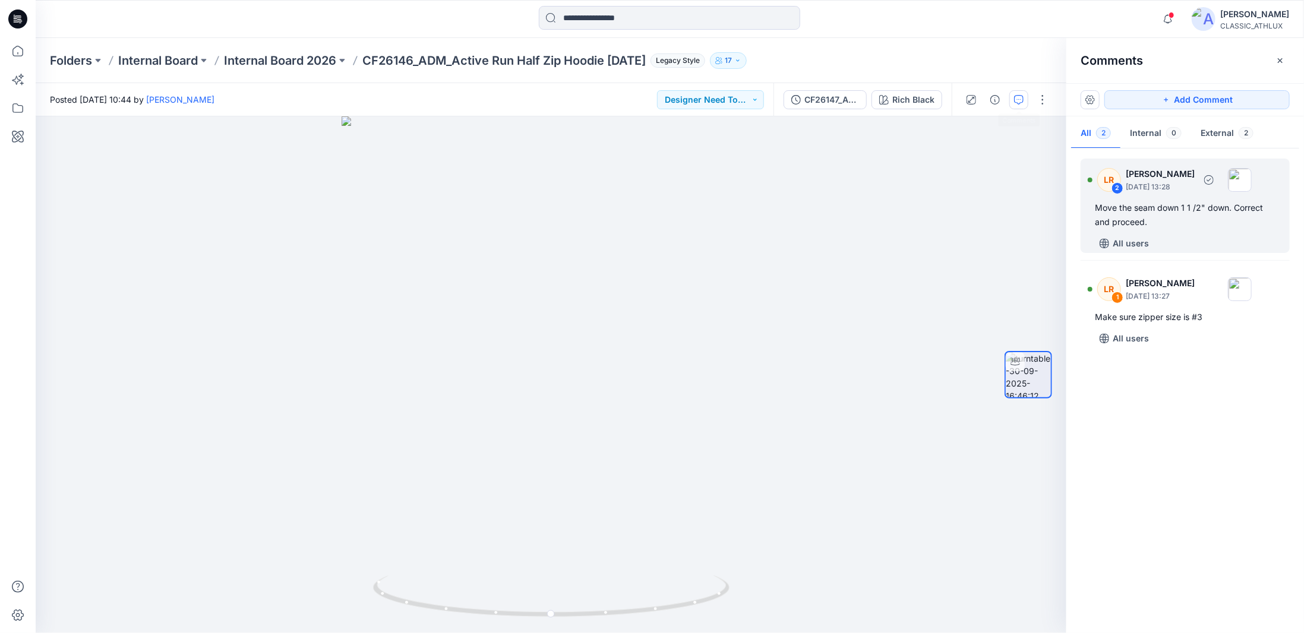
click at [1187, 216] on div "Move the seam down 1 1 /2" down. Correct and proceed." at bounding box center [1185, 215] width 181 height 29
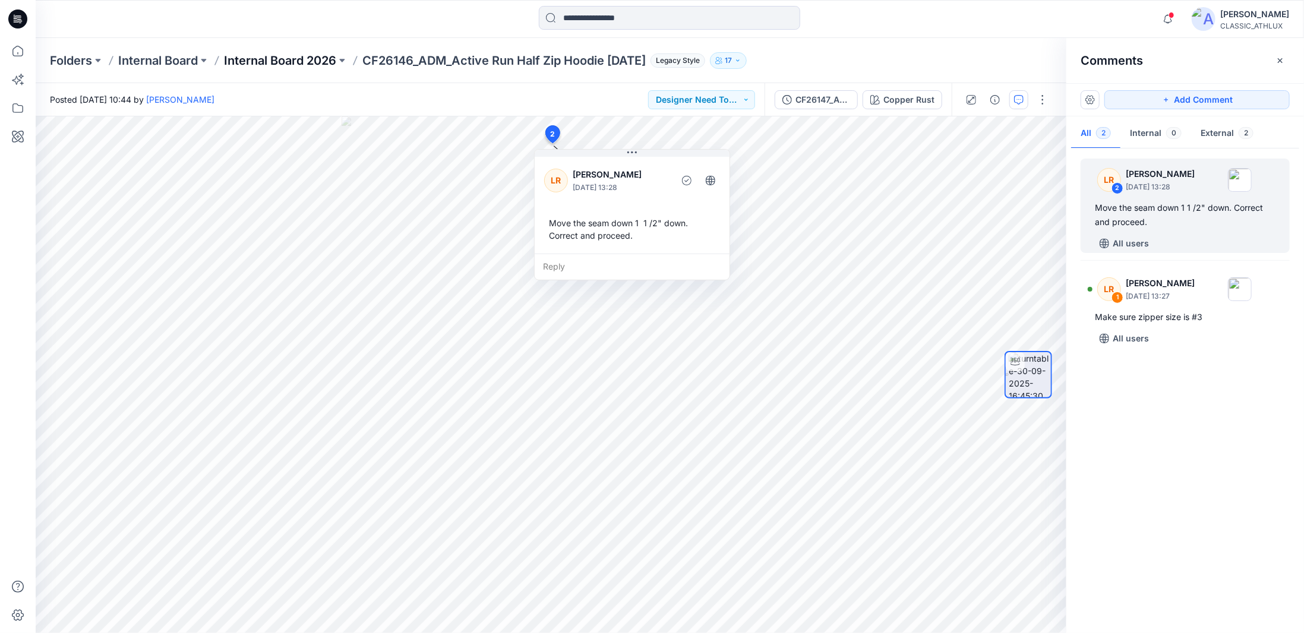
click at [317, 61] on p "Internal Board 2026" at bounding box center [280, 60] width 112 height 17
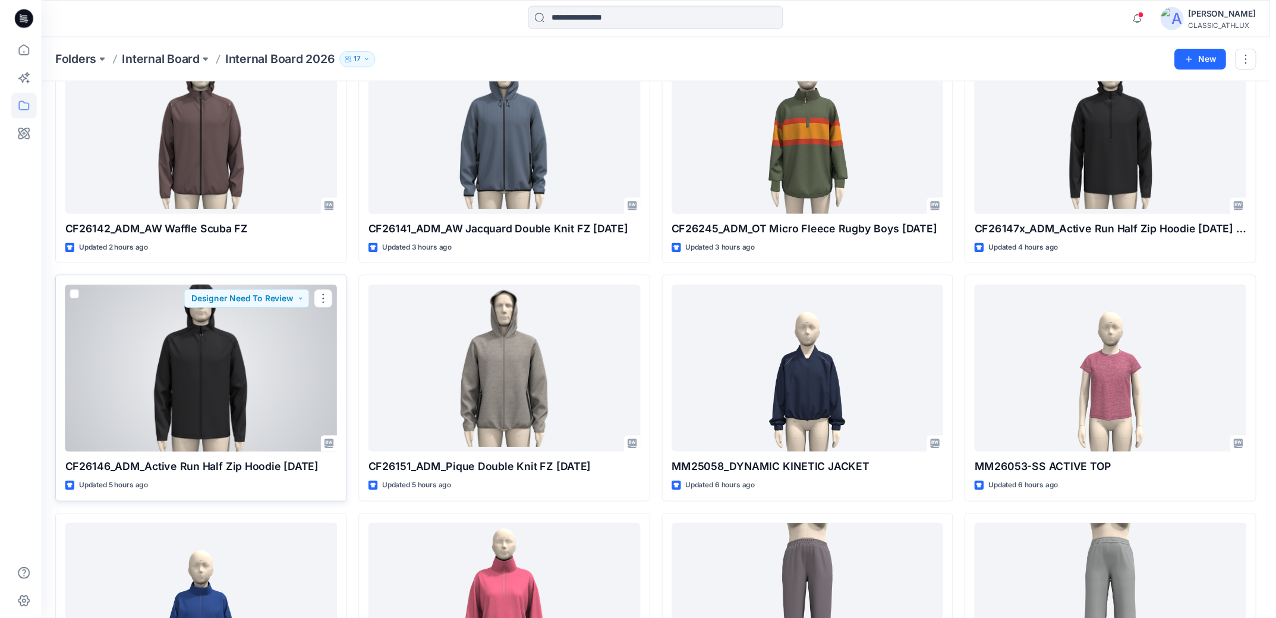
scroll to position [119, 0]
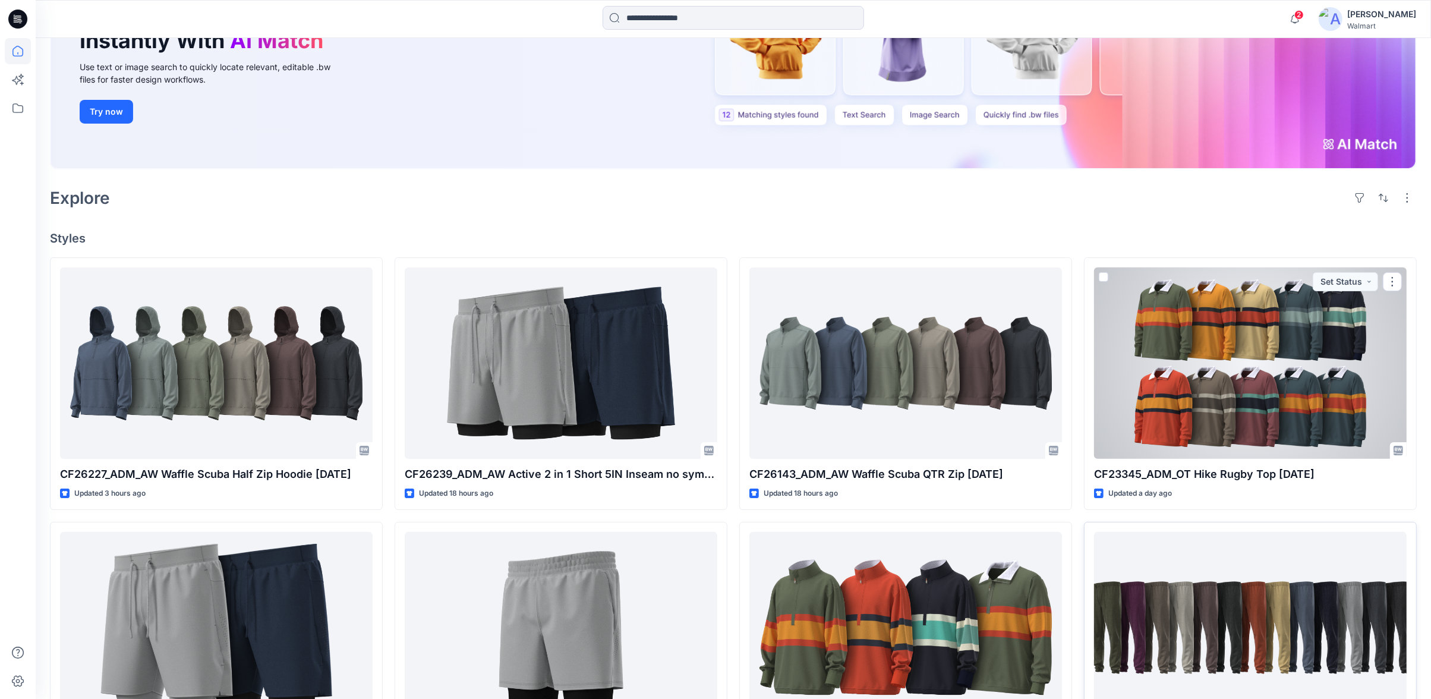
scroll to position [198, 0]
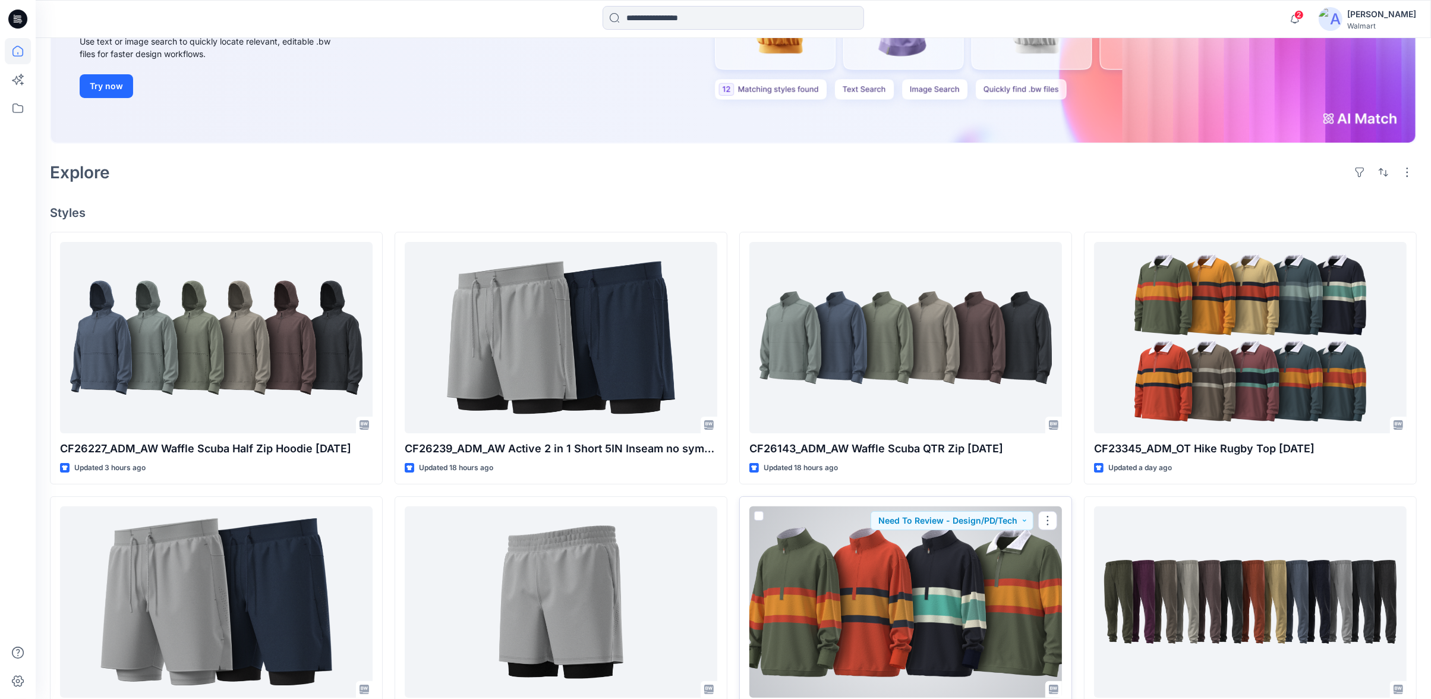
click at [925, 611] on div at bounding box center [905, 601] width 313 height 191
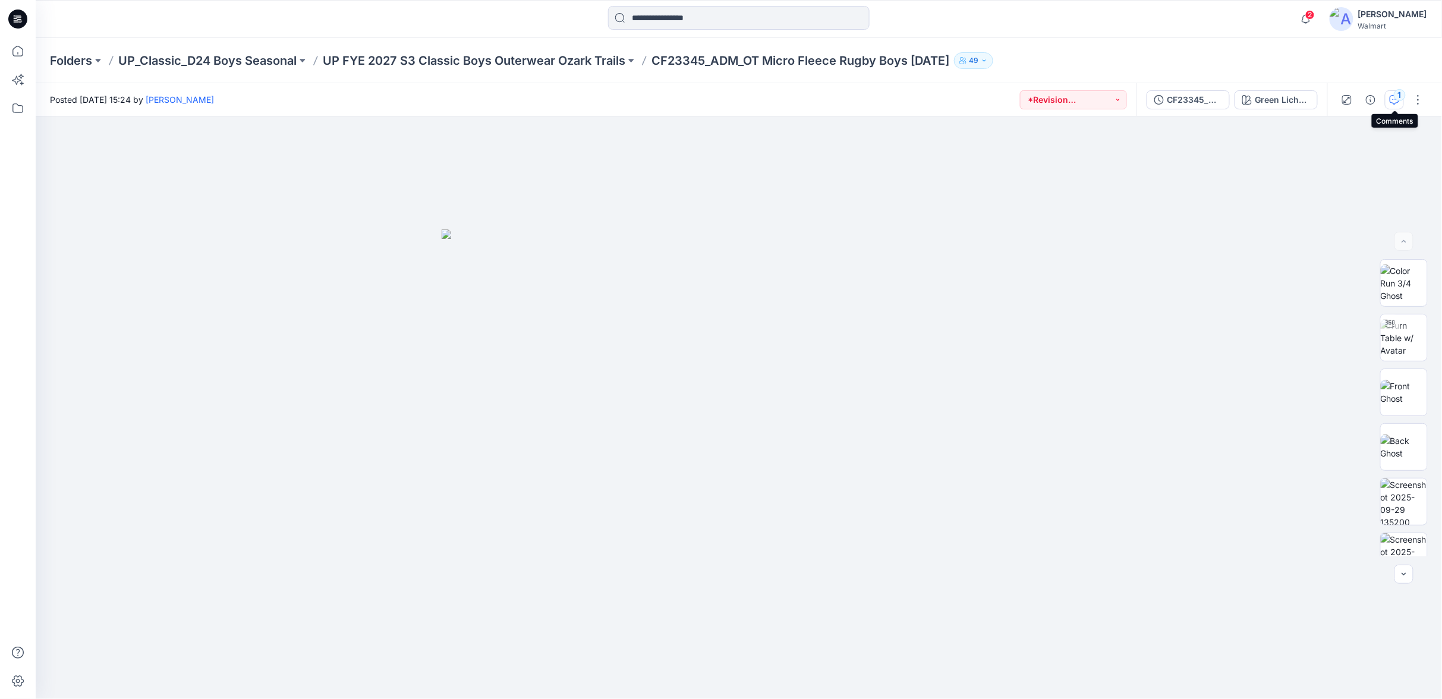
click at [1398, 100] on div "1" at bounding box center [1399, 95] width 12 height 12
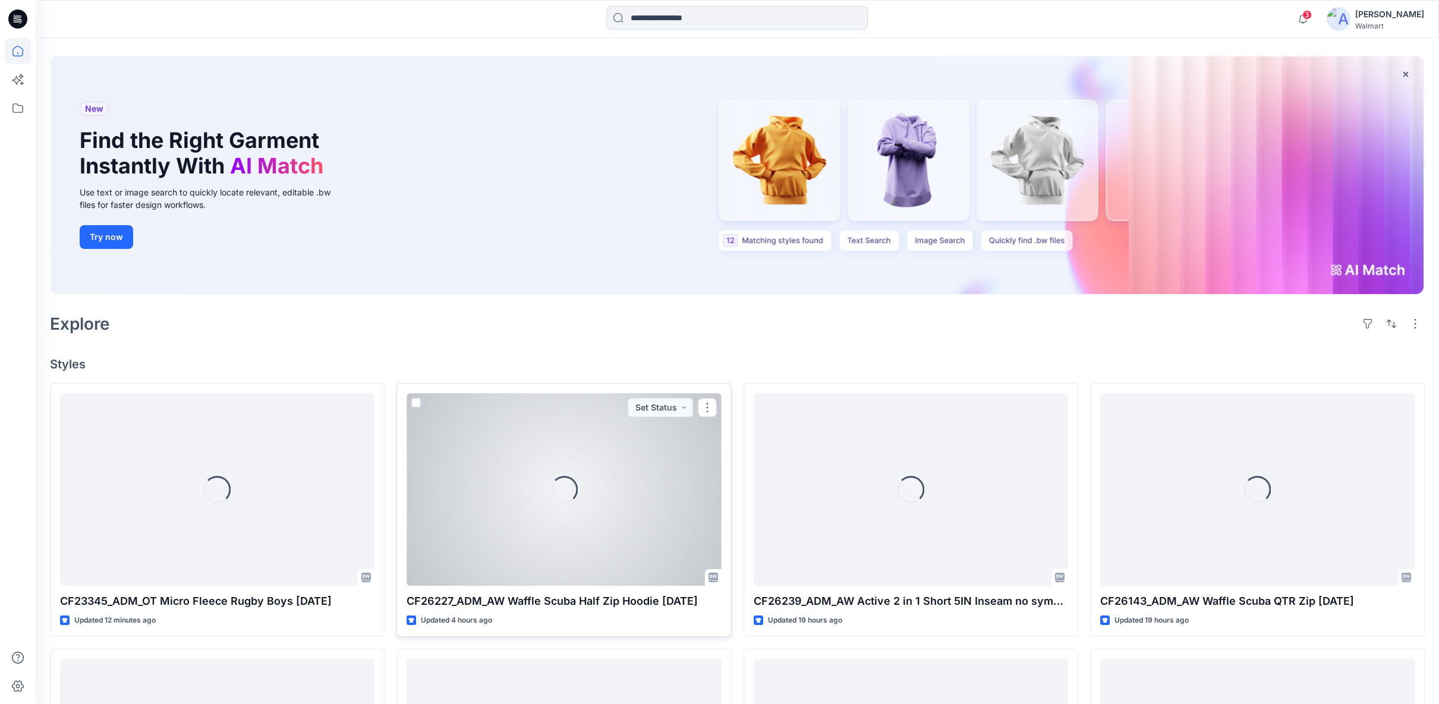
scroll to position [66, 0]
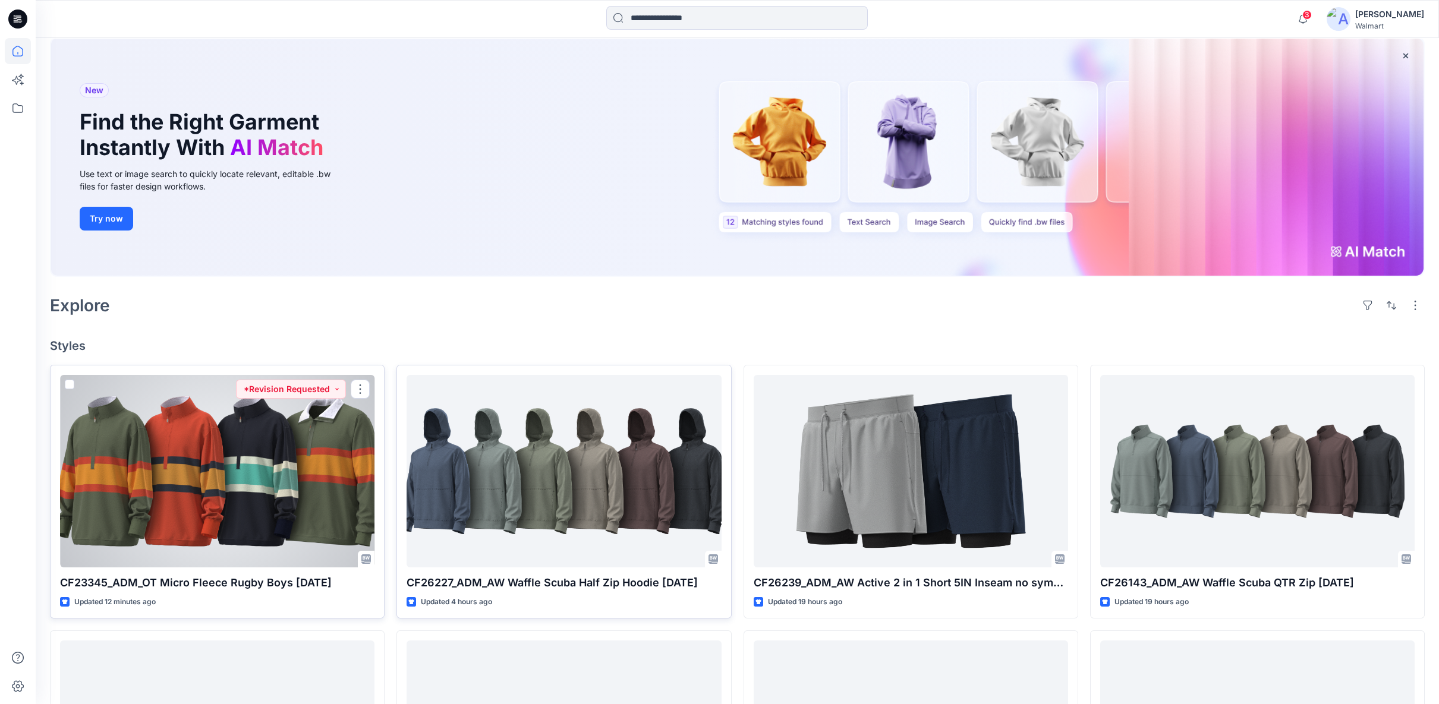
click at [245, 489] on div at bounding box center [217, 471] width 314 height 193
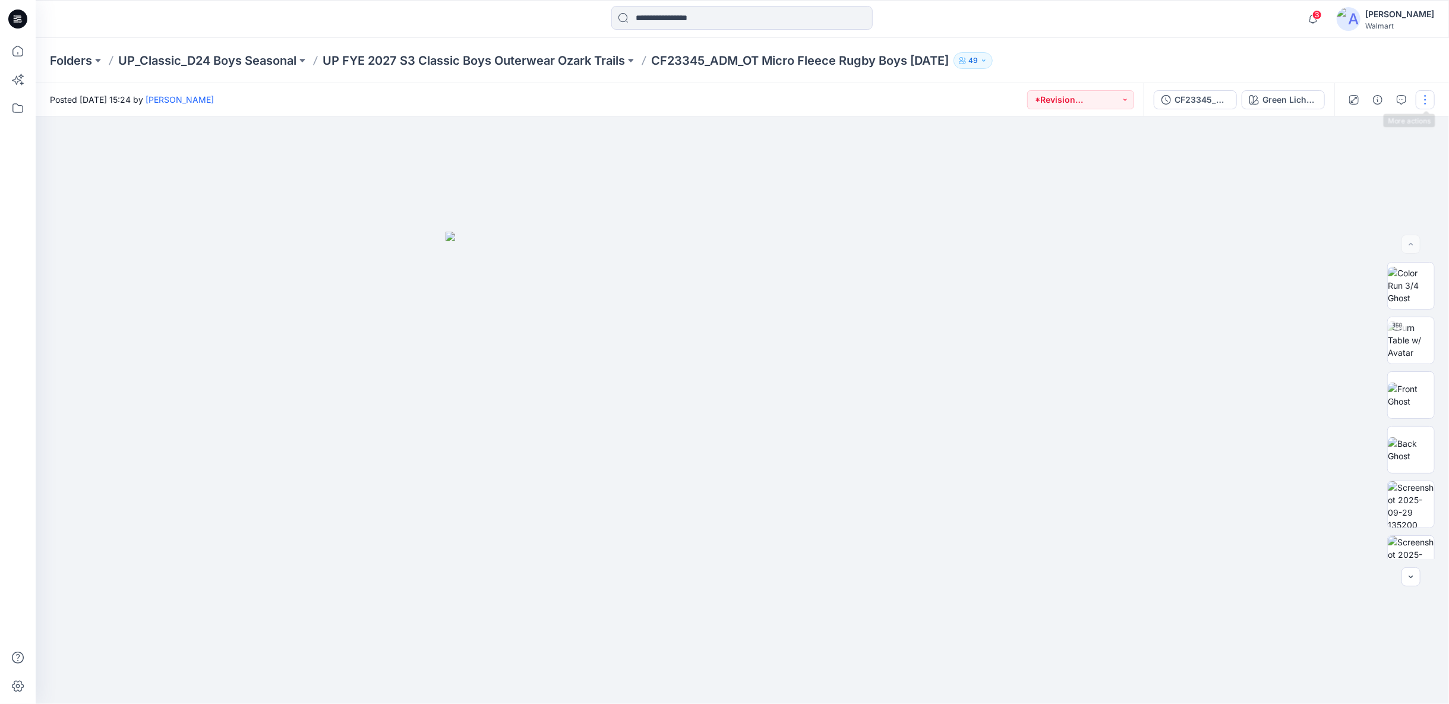
click at [1427, 103] on button "button" at bounding box center [1425, 99] width 19 height 19
click at [1370, 160] on button "Edit" at bounding box center [1375, 161] width 109 height 22
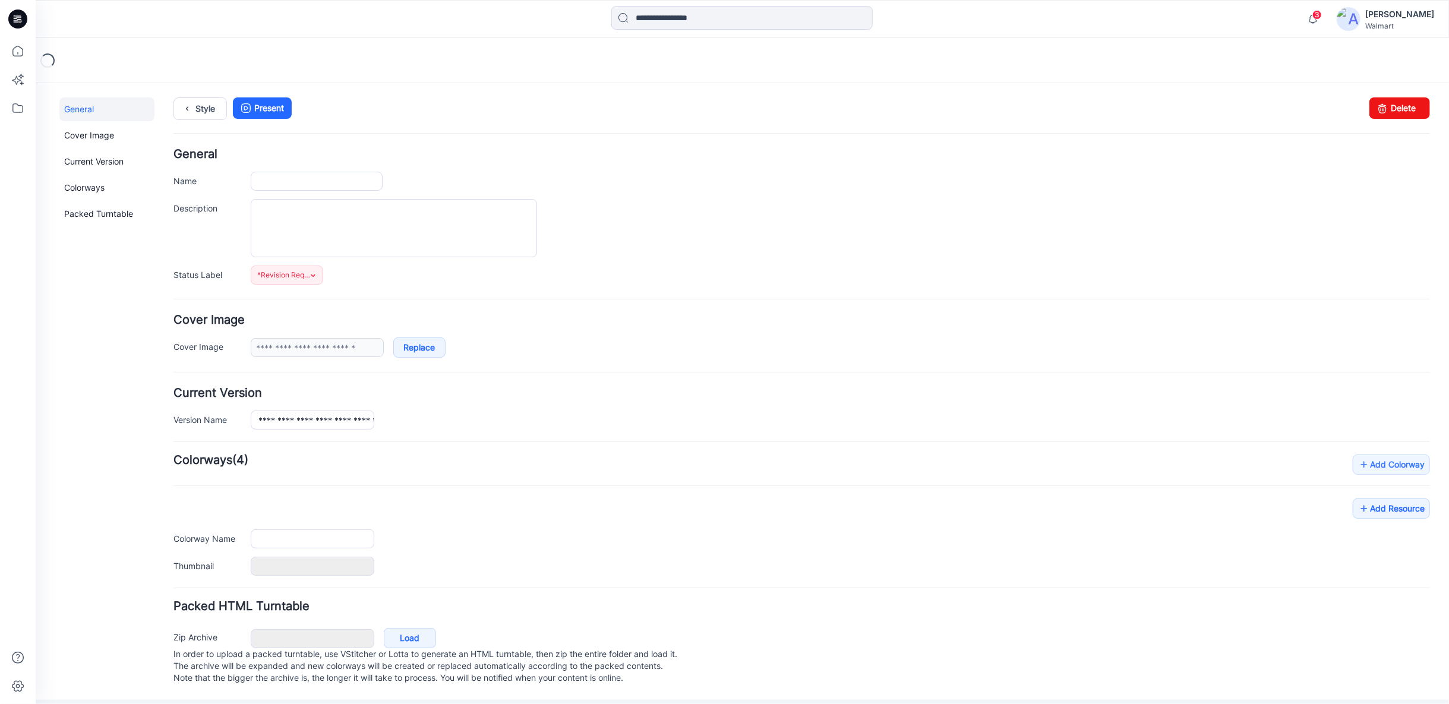
type input "**********"
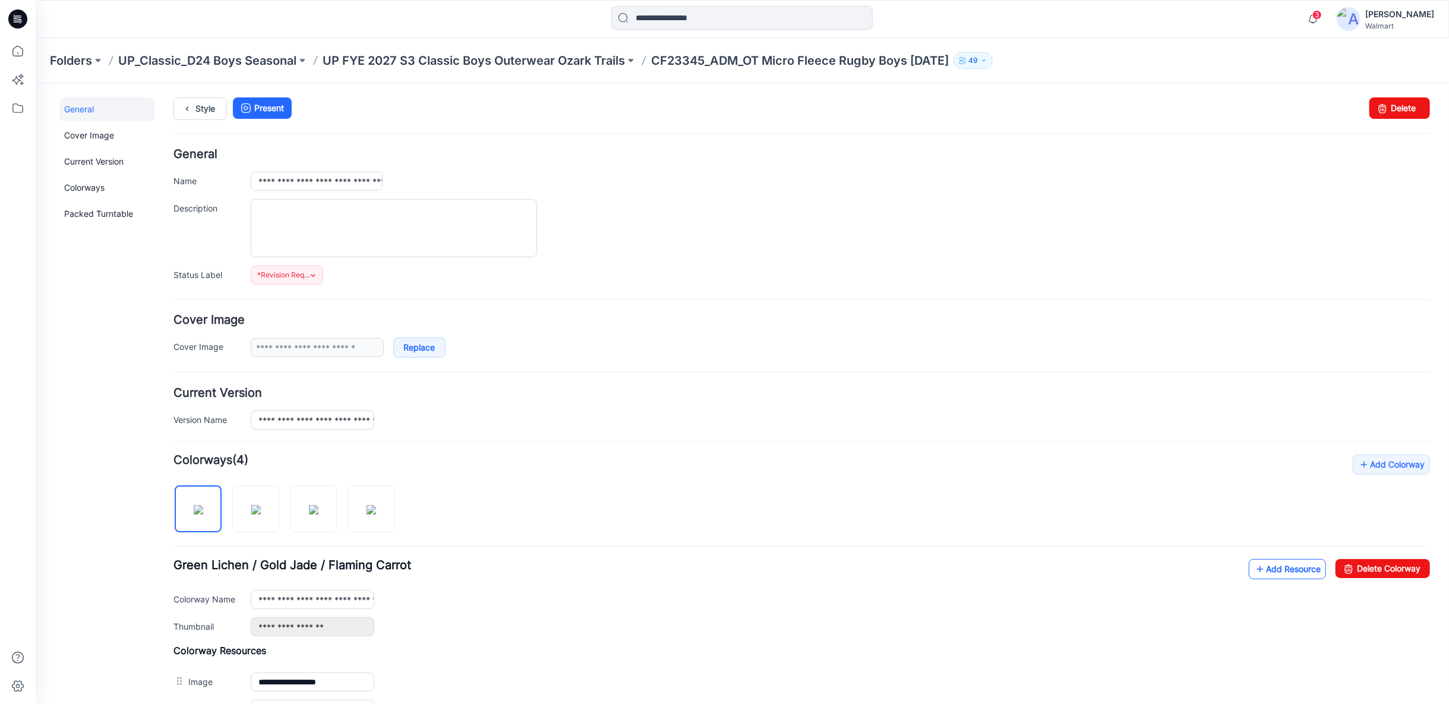
click at [1254, 567] on link "Add Resource" at bounding box center [1286, 569] width 77 height 20
click at [194, 108] on link "Style" at bounding box center [199, 108] width 53 height 23
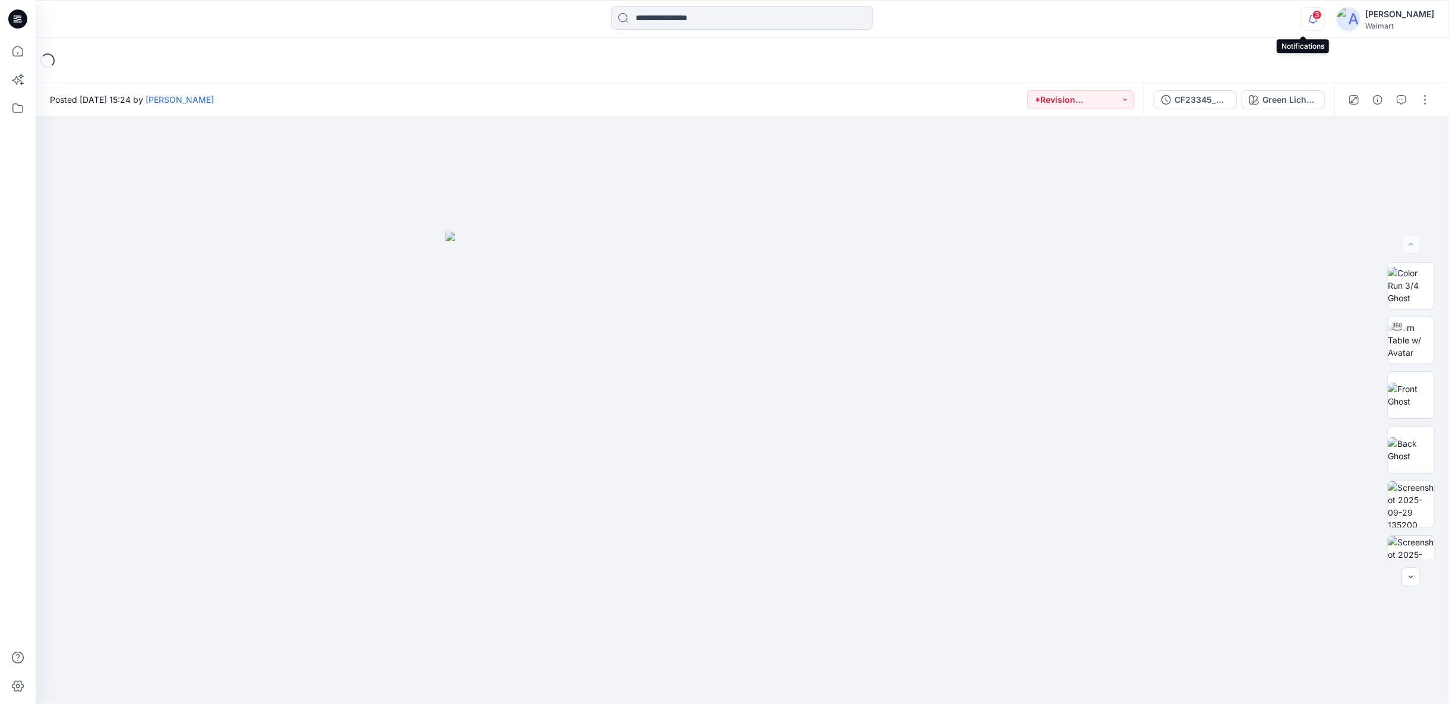
click at [964, 21] on icon "button" at bounding box center [1313, 19] width 23 height 24
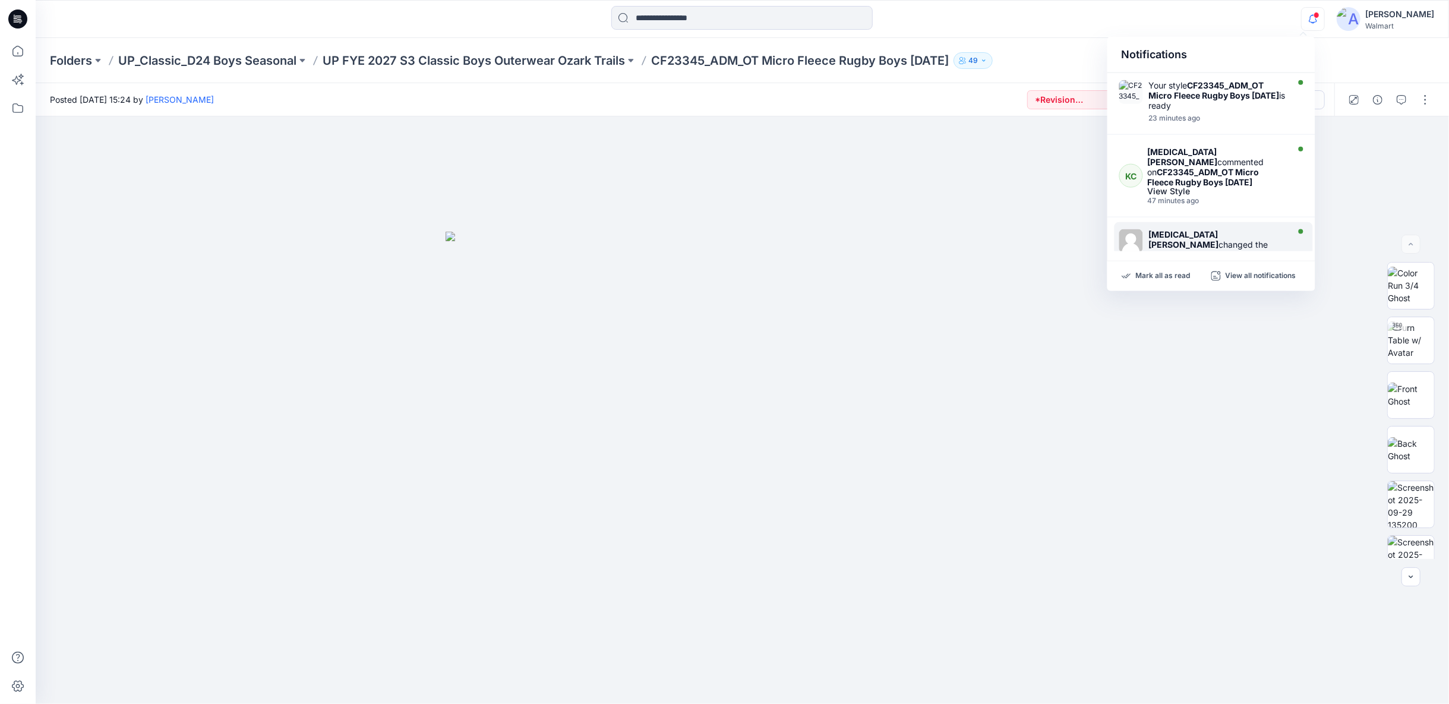
scroll to position [132, 0]
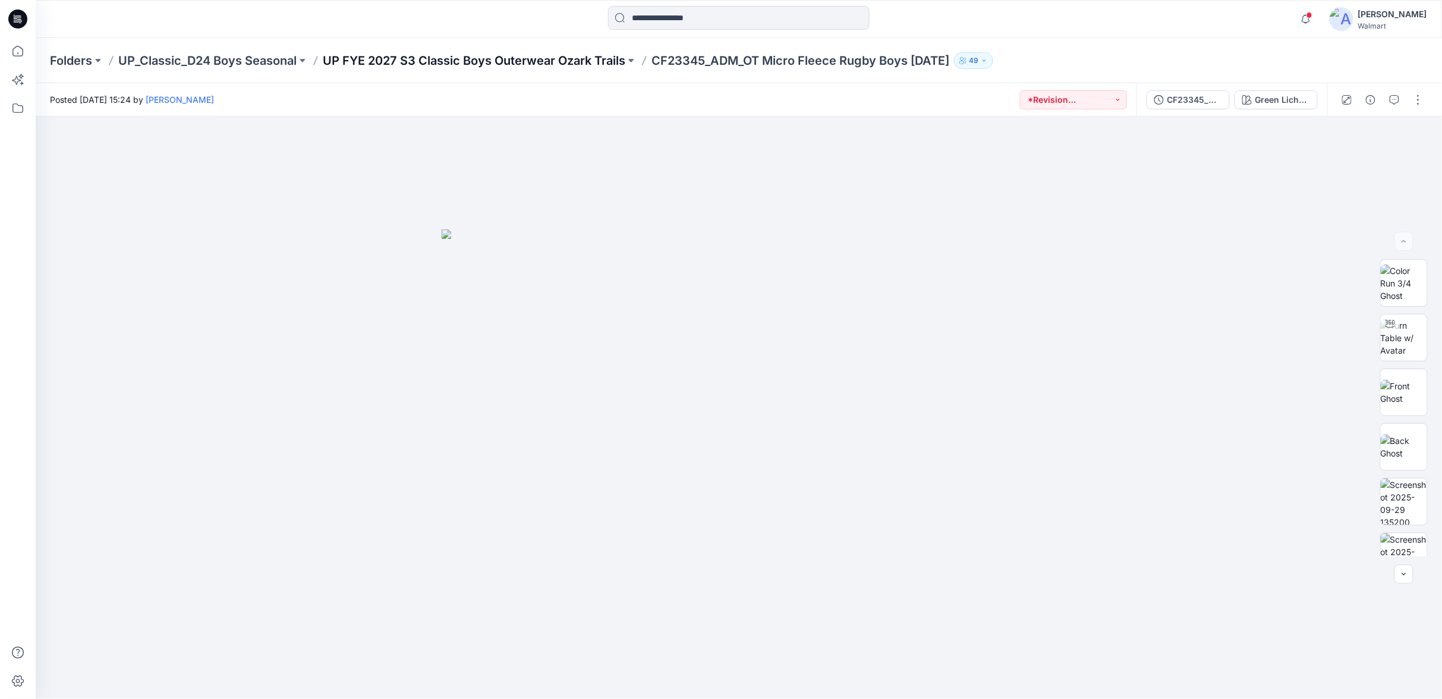
click at [409, 57] on p "UP FYE 2027 S3 Classic Boys Outerwear Ozark Trails" at bounding box center [474, 60] width 302 height 17
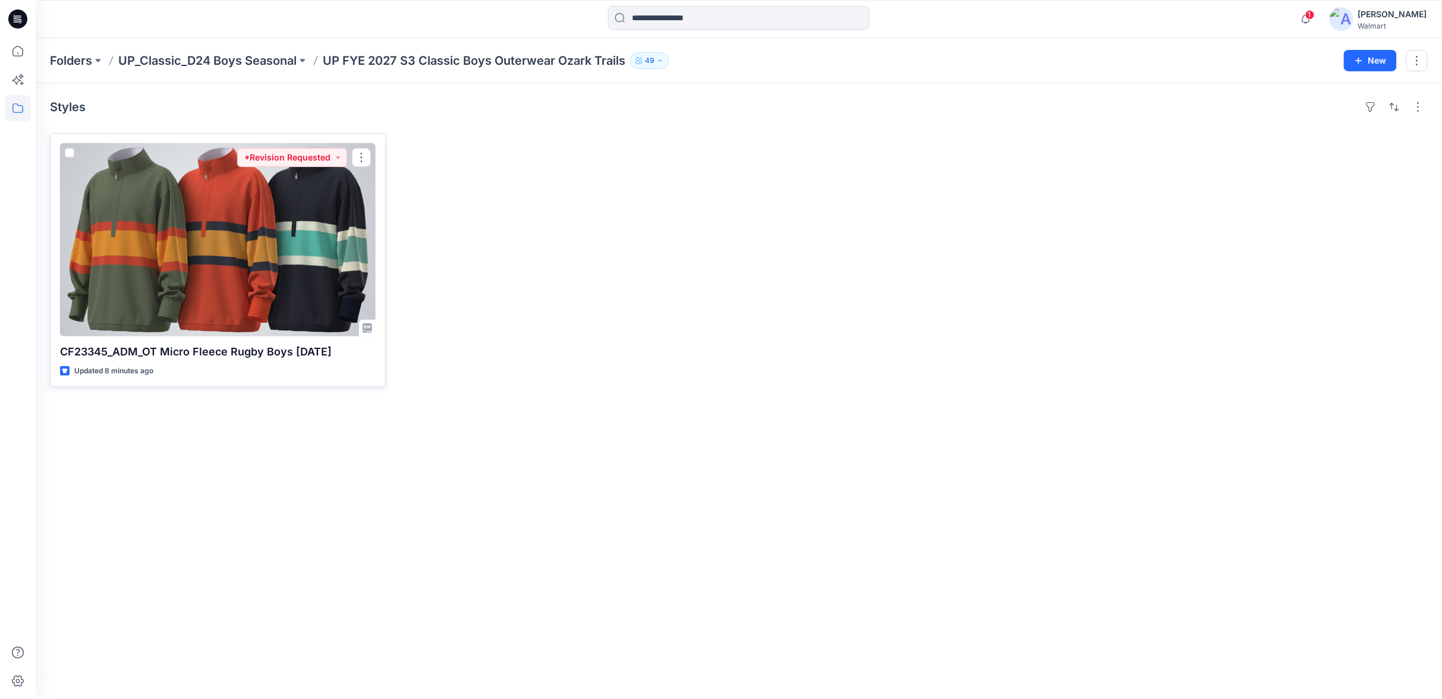
click at [320, 289] on div at bounding box center [218, 239] width 316 height 193
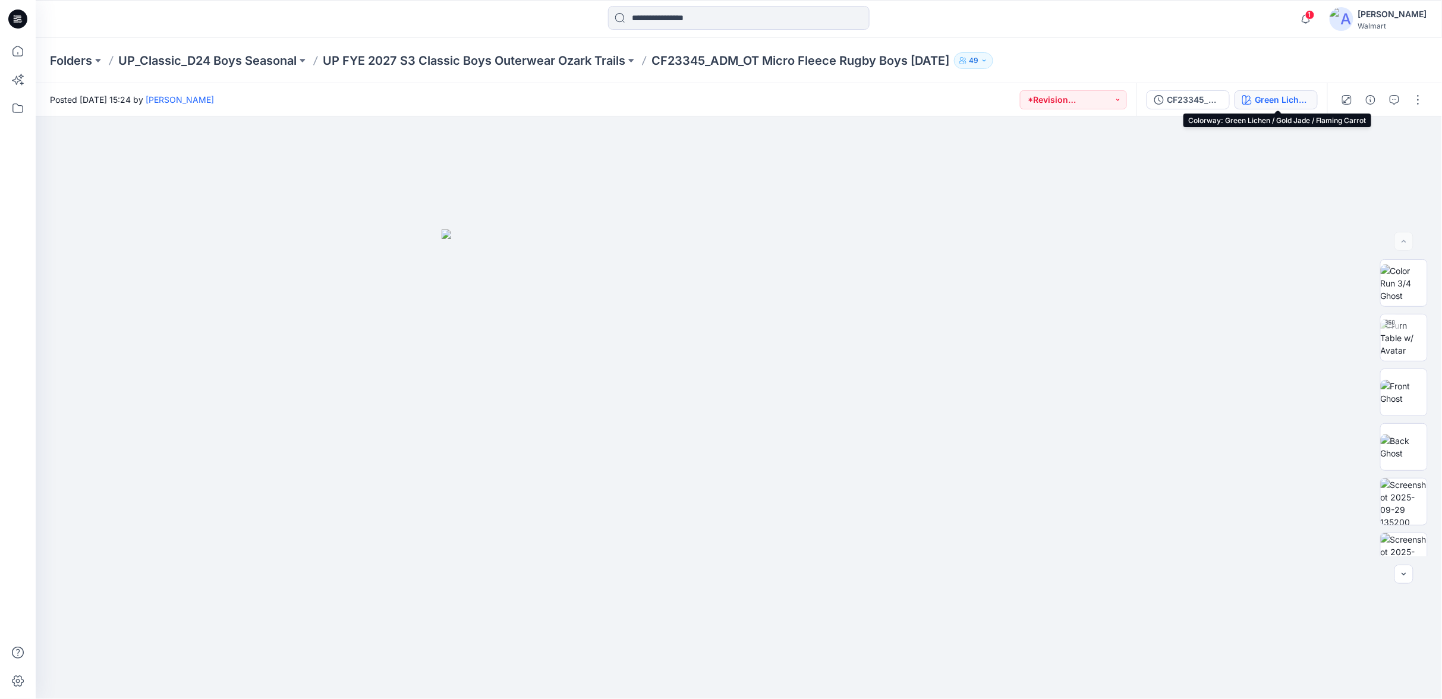
click at [1273, 102] on div "Green Lichen / Gold Jade / Flaming Carrot" at bounding box center [1282, 99] width 55 height 13
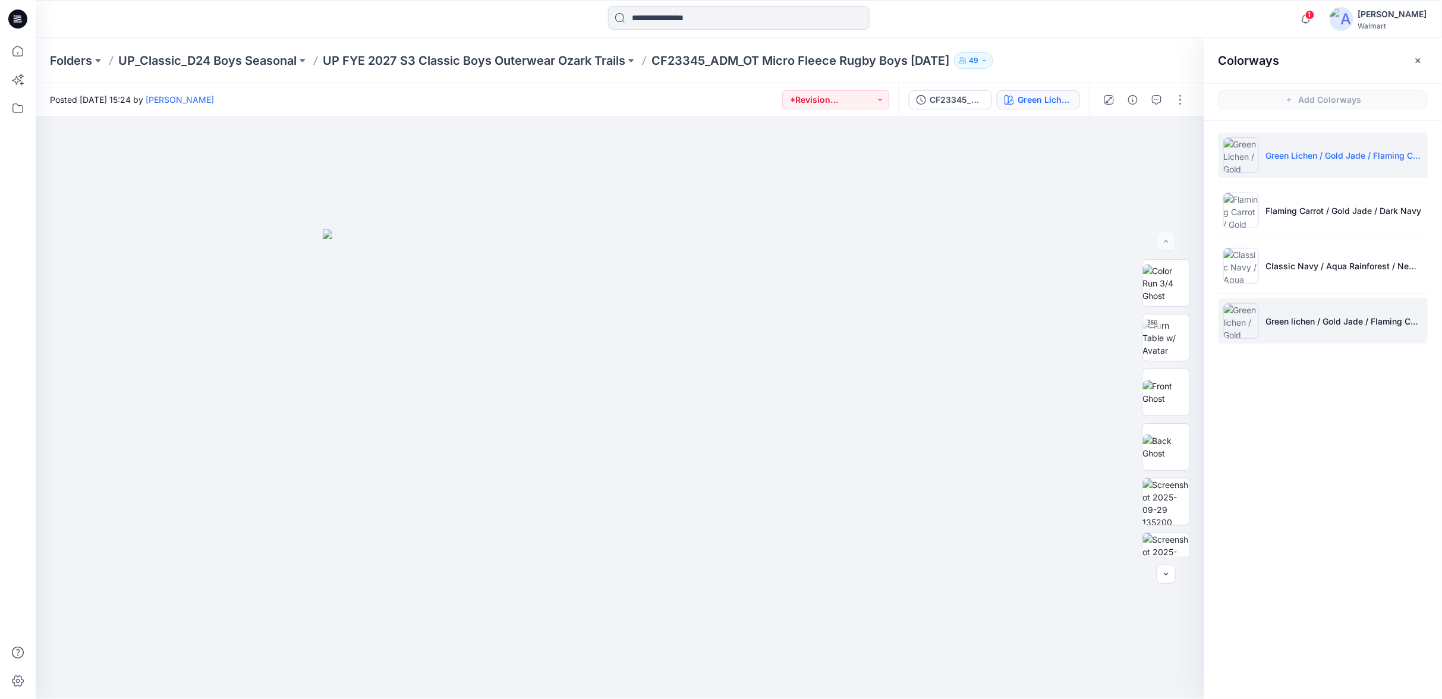
click at [1266, 342] on li "Green lichen / Gold Jade / Flaming Carrot" at bounding box center [1322, 320] width 209 height 45
click at [1271, 332] on li "Green lichen / Gold Jade / Flaming Carrot" at bounding box center [1322, 320] width 209 height 45
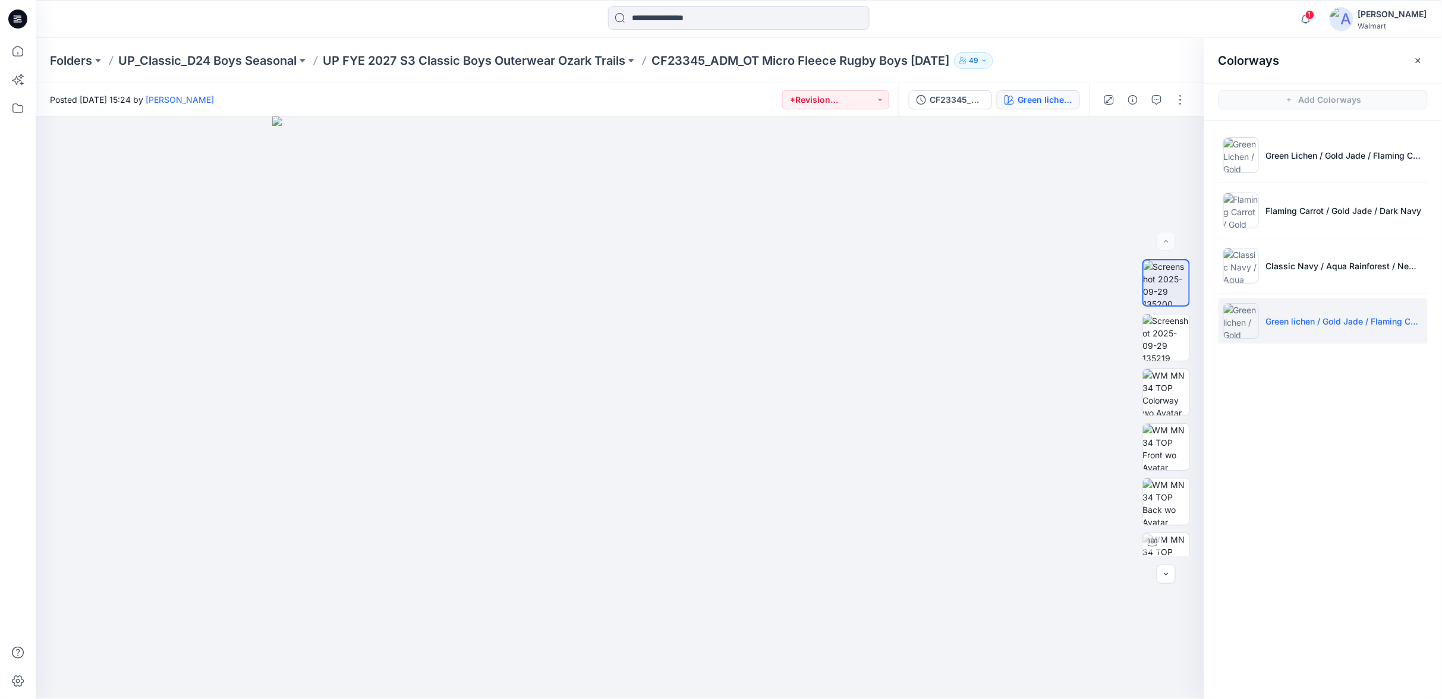
click at [1273, 327] on li "Green lichen / Gold Jade / Flaming Carrot" at bounding box center [1322, 320] width 209 height 45
click at [1419, 57] on icon "button" at bounding box center [1418, 61] width 10 height 10
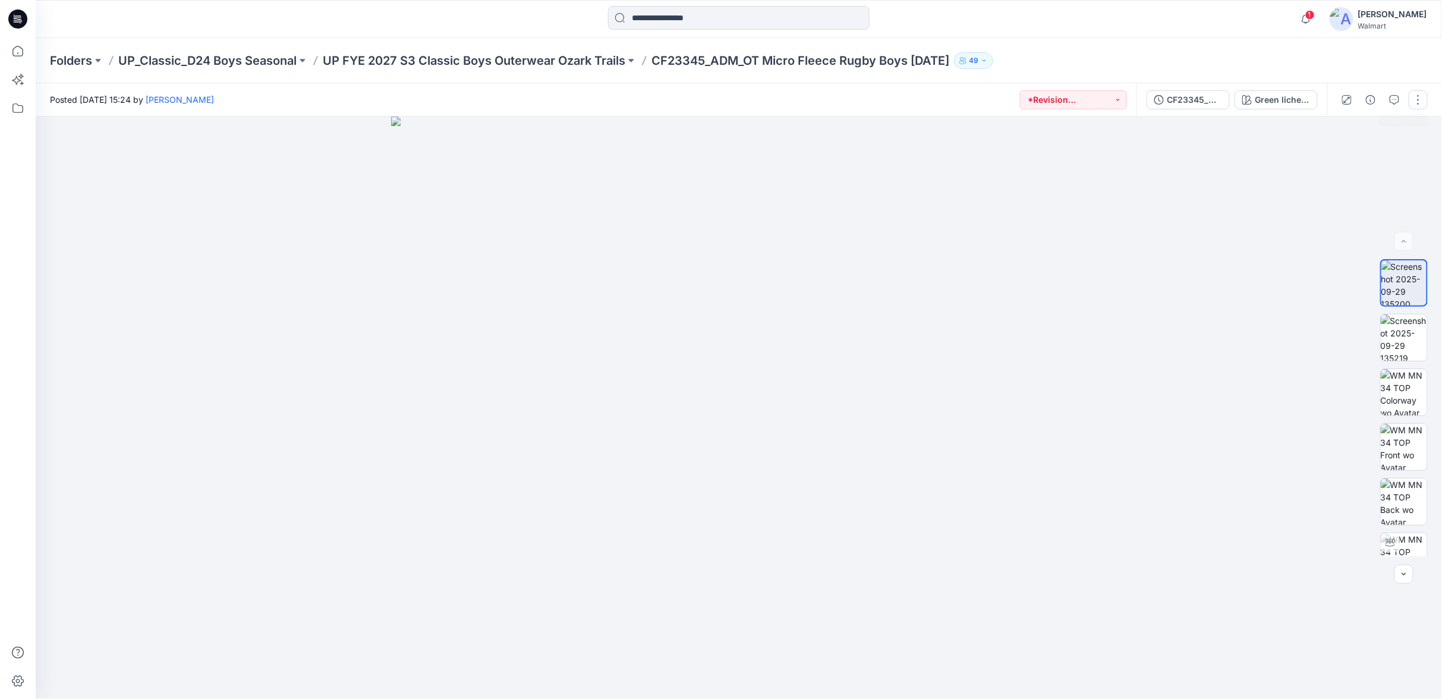
click at [1424, 100] on button "button" at bounding box center [1417, 99] width 19 height 19
click at [1341, 158] on p "Edit" at bounding box center [1342, 160] width 15 height 12
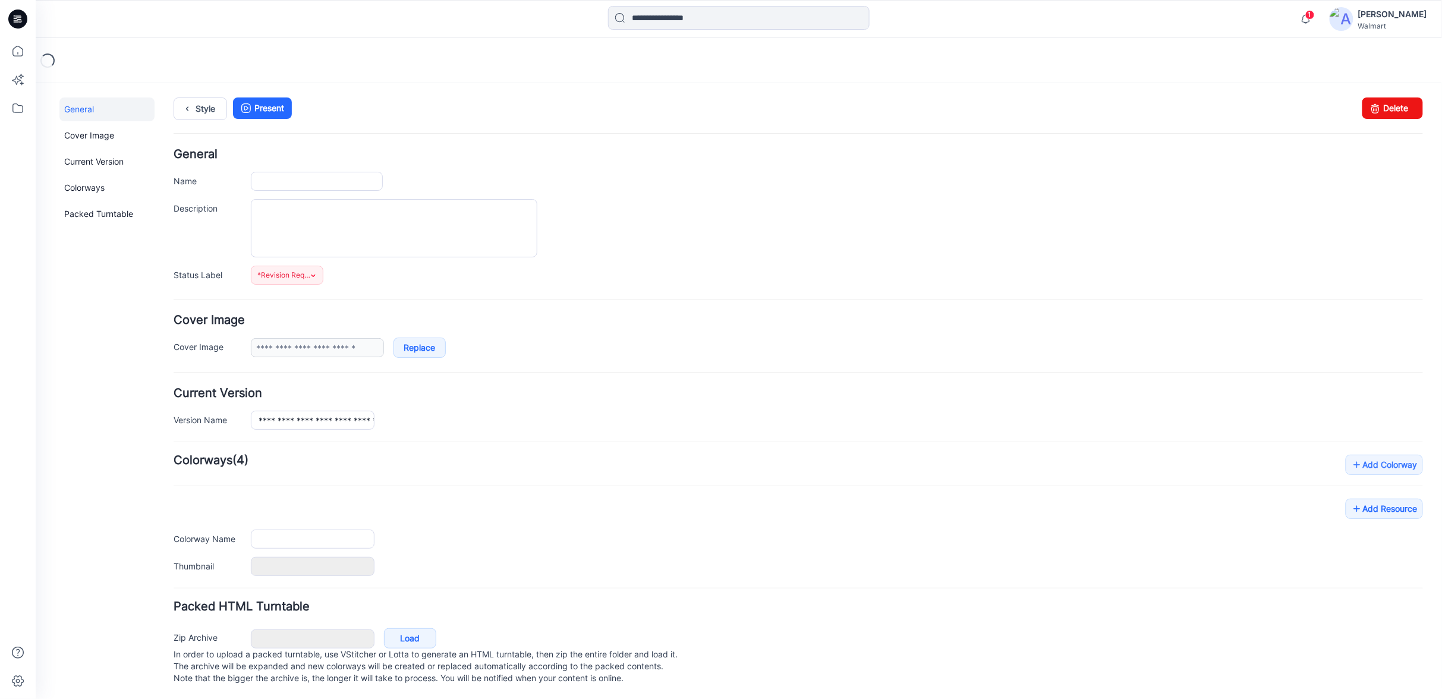
type input "**********"
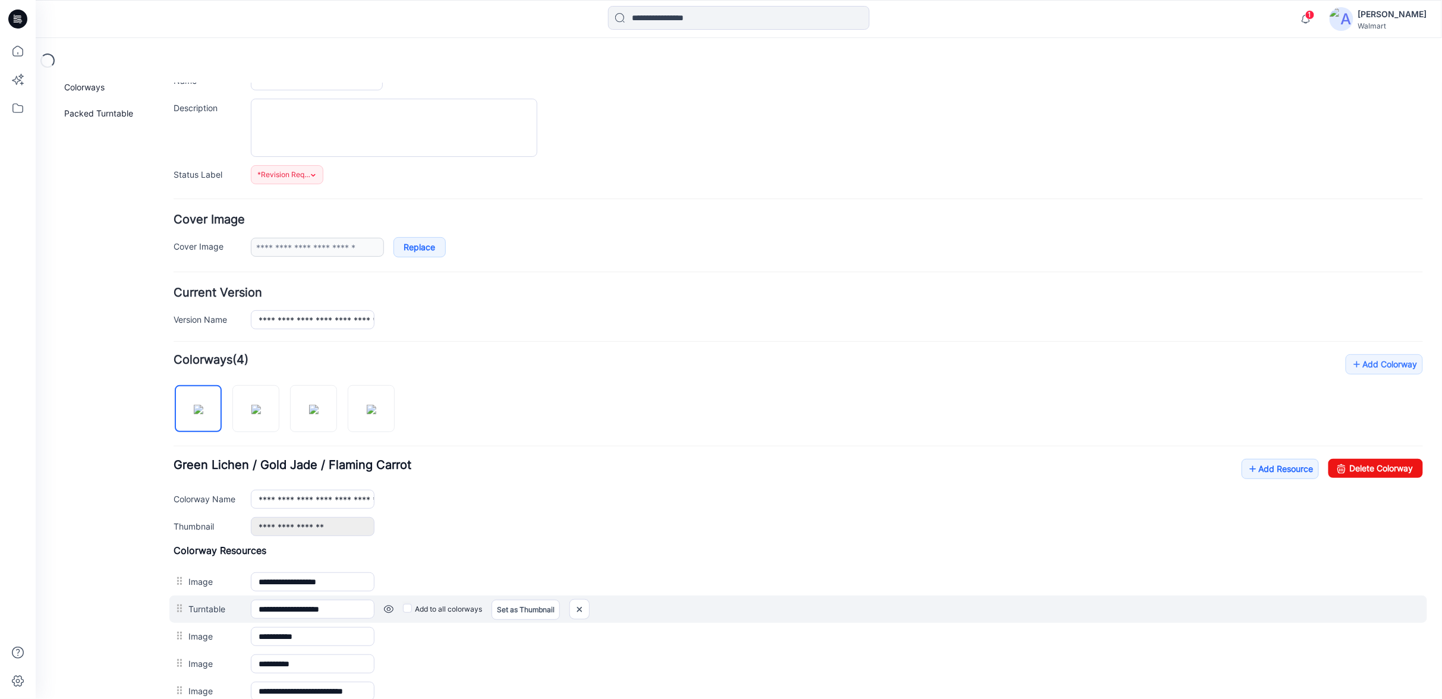
scroll to position [264, 0]
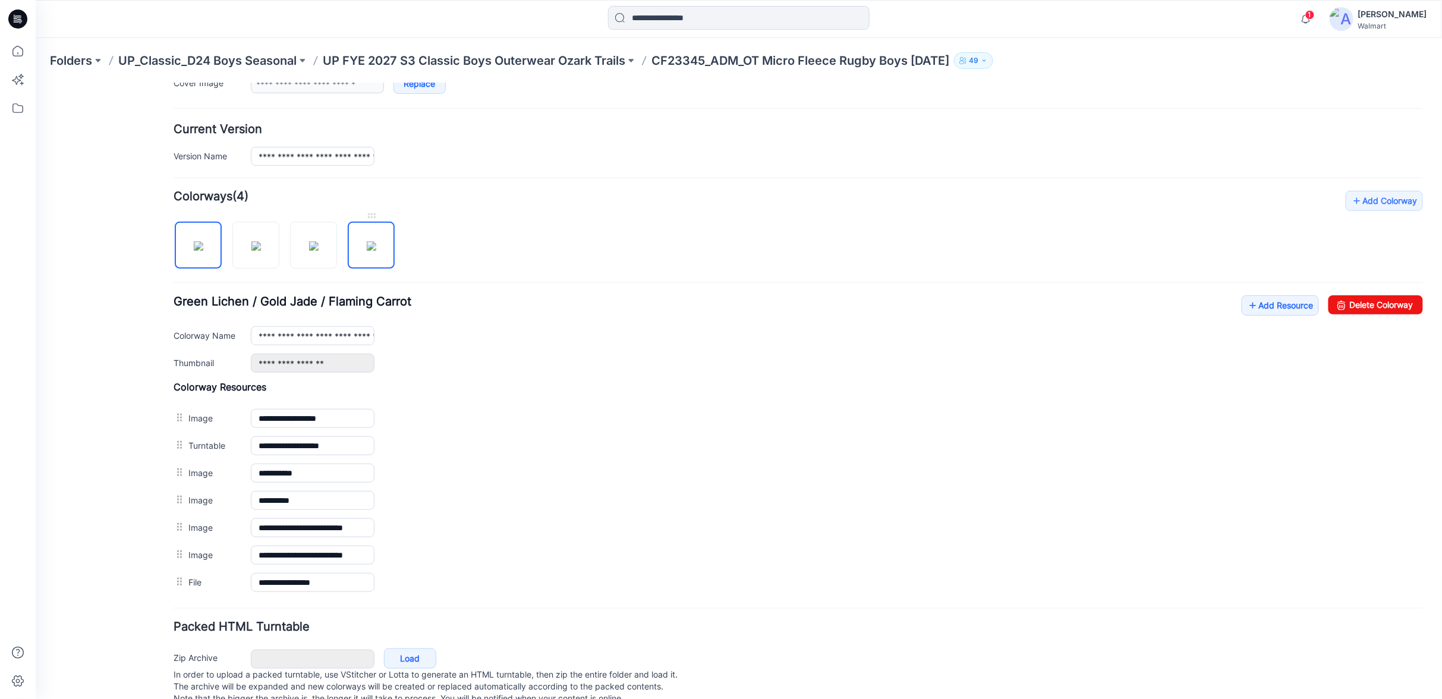
click at [376, 241] on img at bounding box center [371, 246] width 10 height 10
type input "**********"
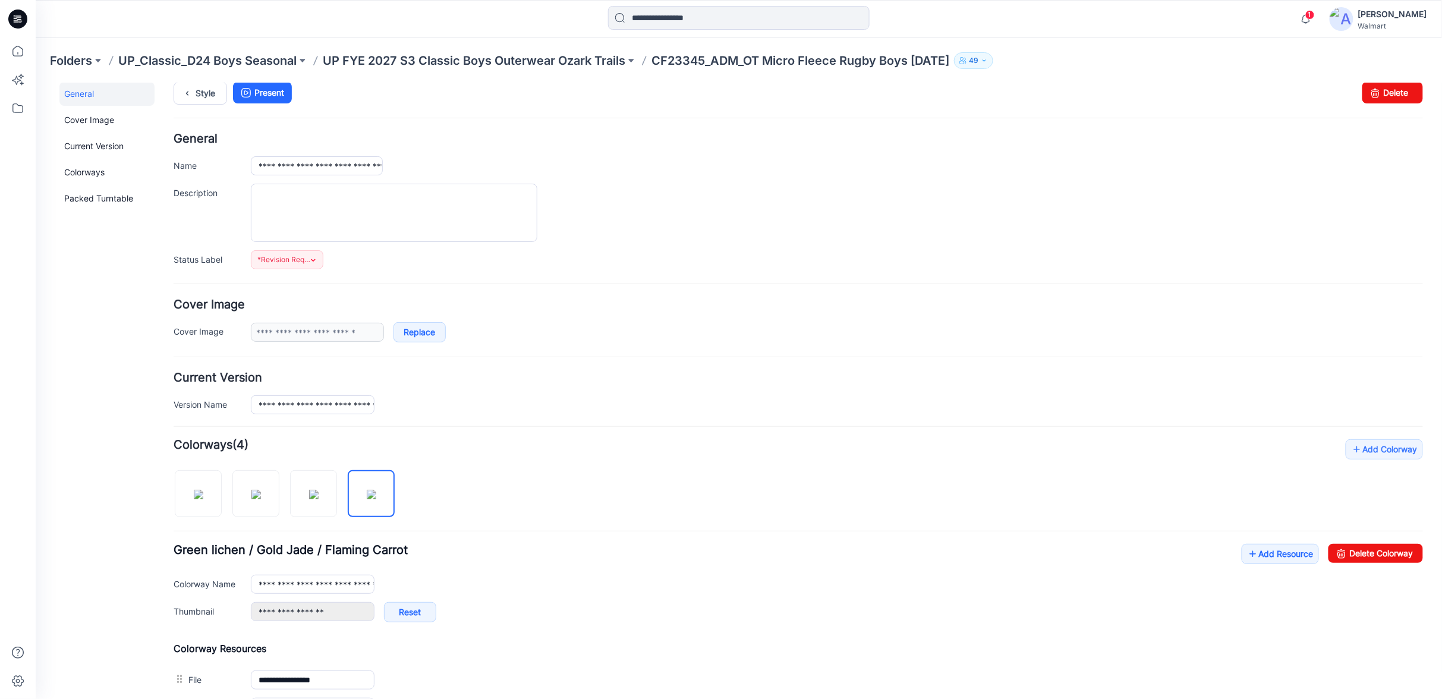
scroll to position [0, 0]
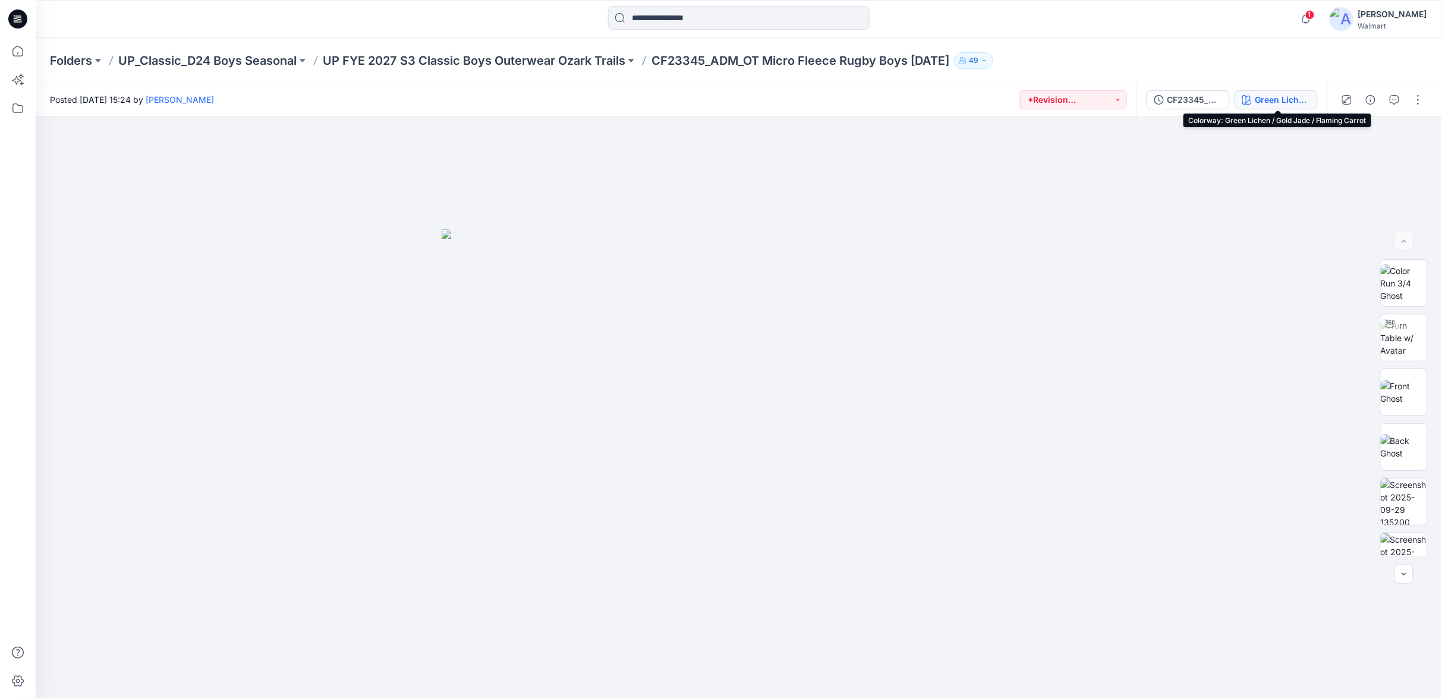
click at [1288, 99] on div "Green Lichen / Gold Jade / Flaming Carrot" at bounding box center [1282, 99] width 55 height 13
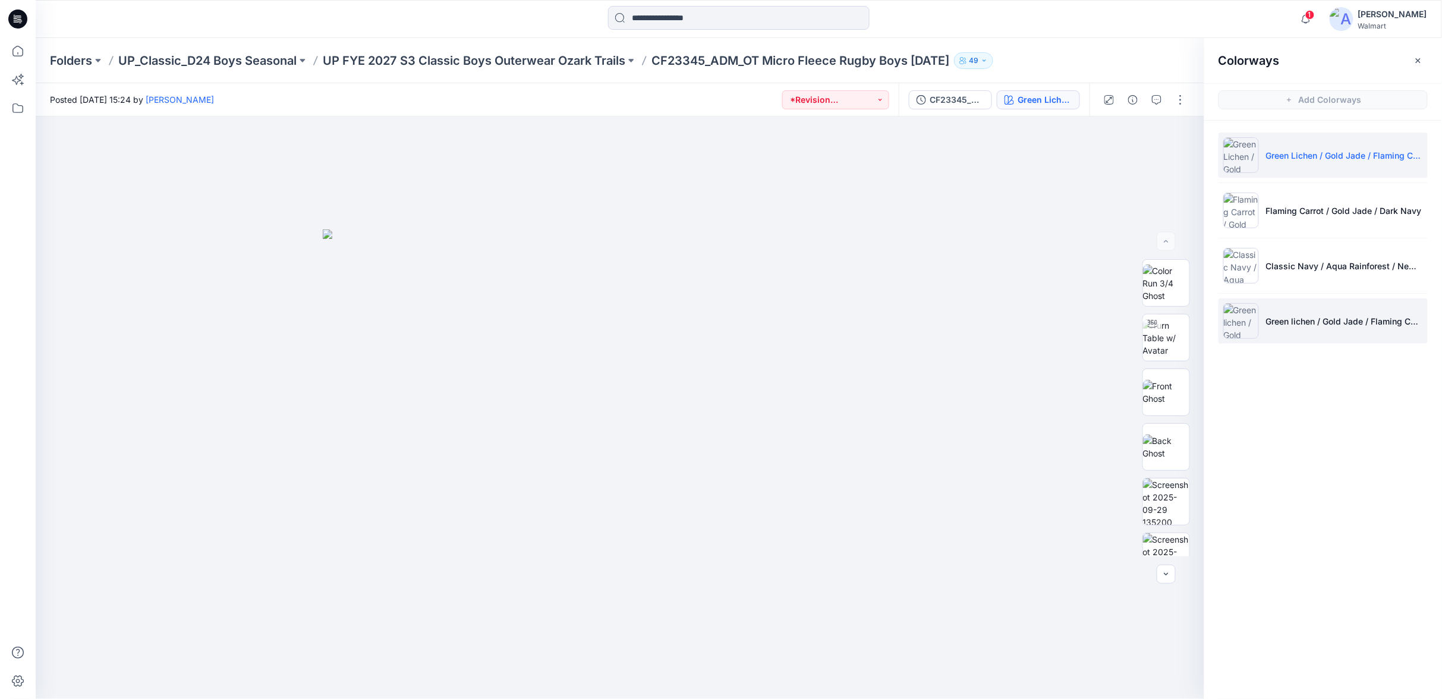
click at [1309, 326] on li "Green lichen / Gold Jade / Flaming Carrot" at bounding box center [1322, 320] width 209 height 45
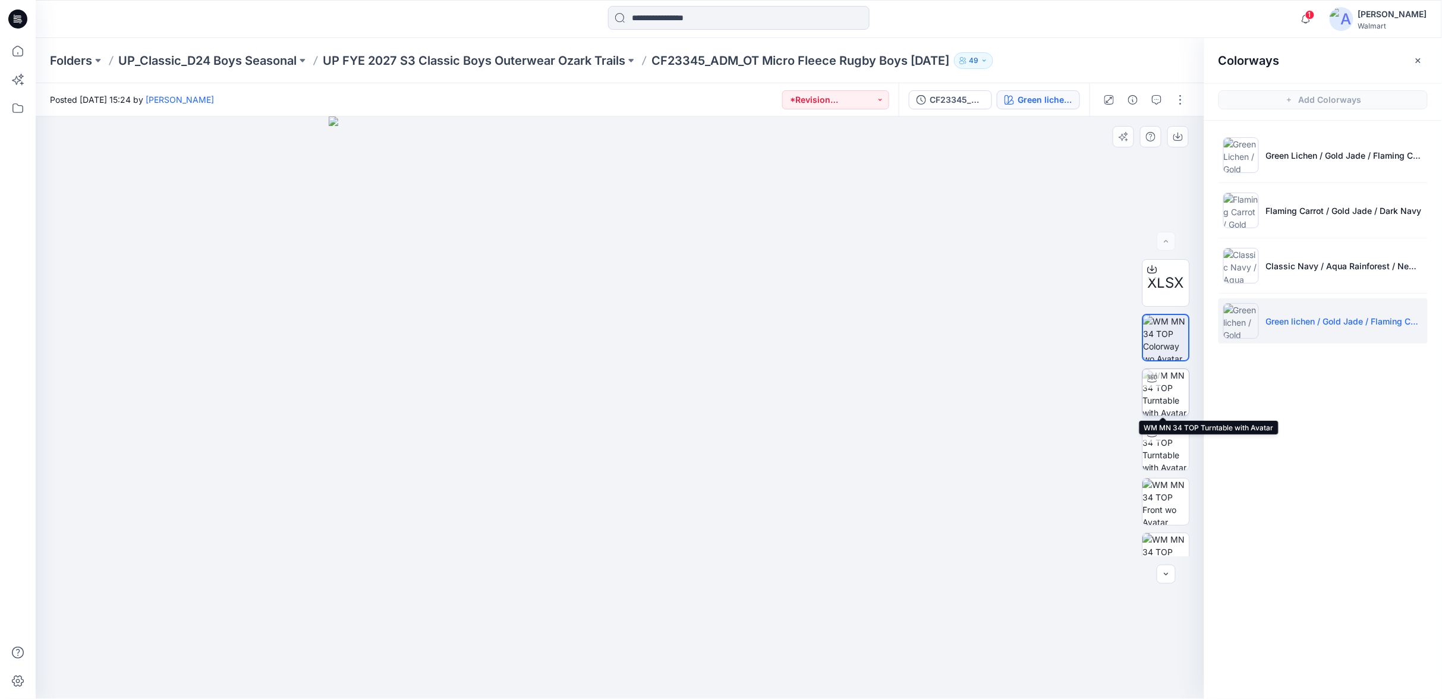
click at [1160, 384] on img at bounding box center [1166, 392] width 46 height 46
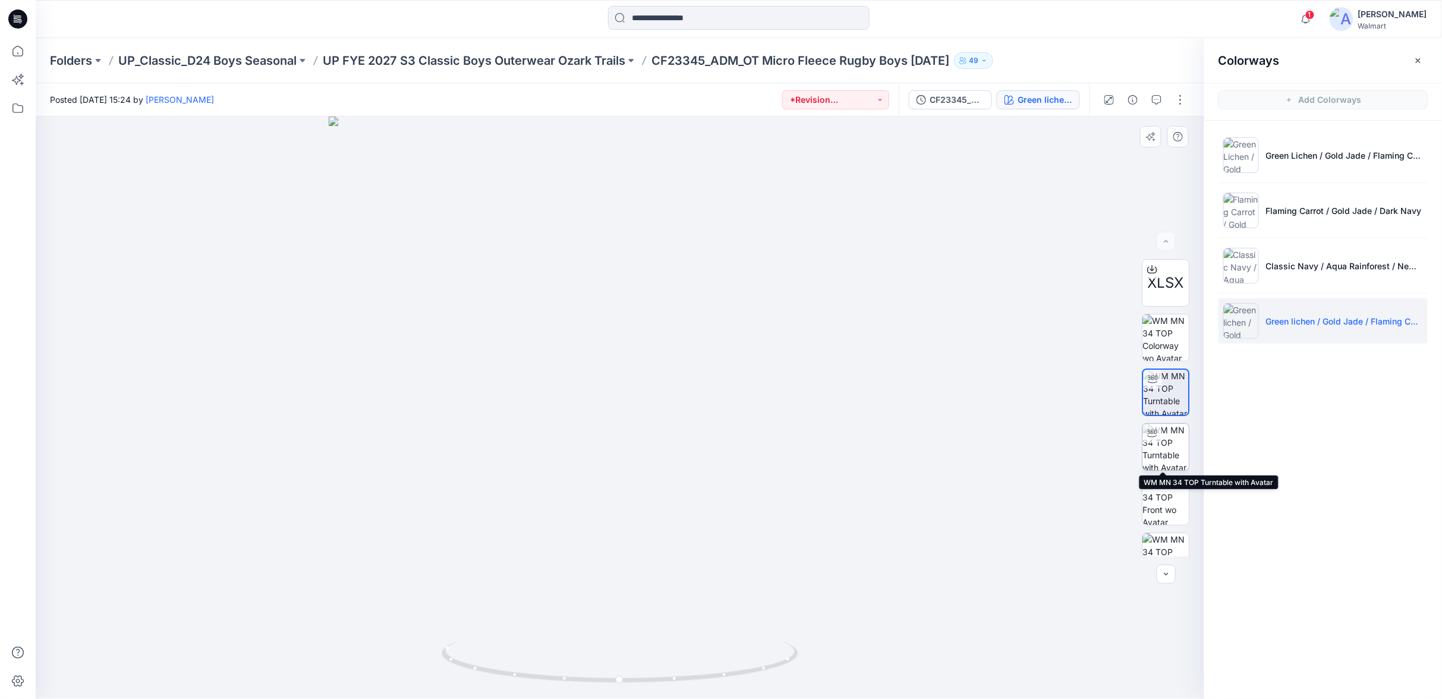
click at [1157, 443] on img at bounding box center [1166, 447] width 46 height 46
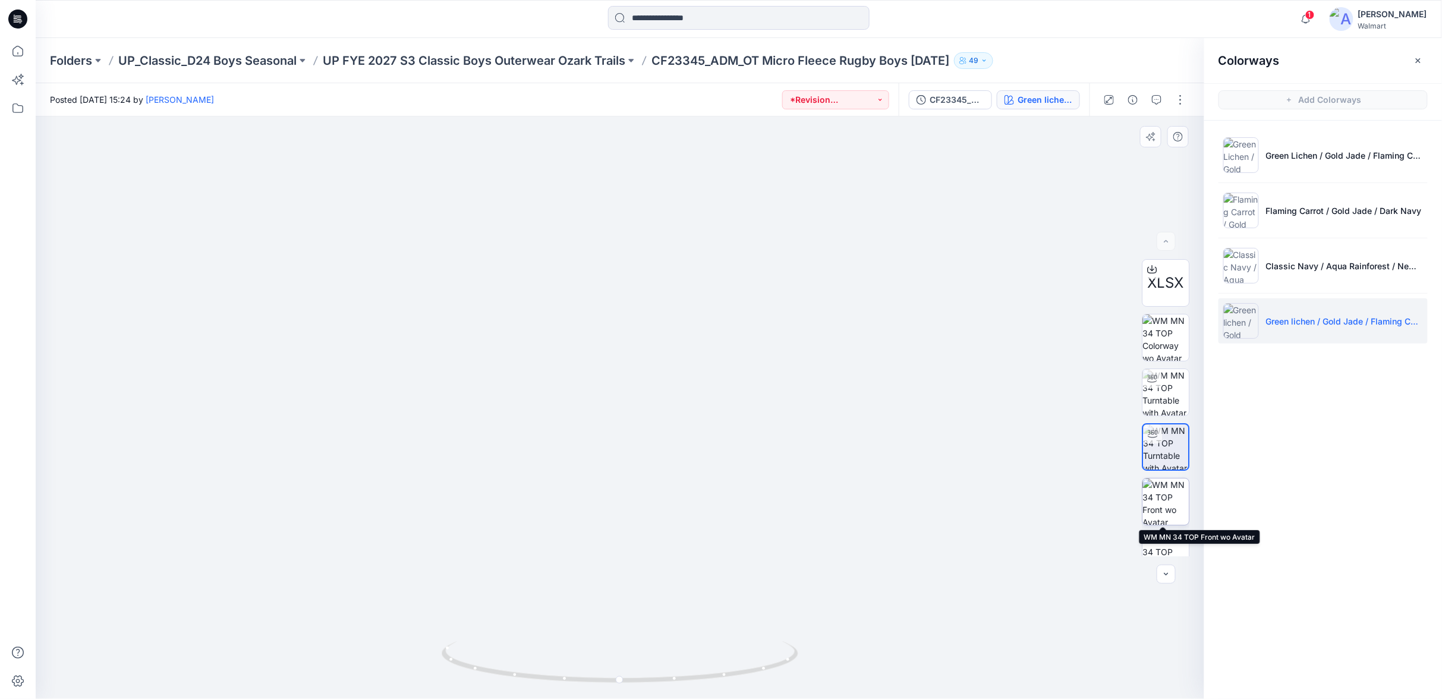
click at [1163, 497] on img at bounding box center [1166, 501] width 46 height 46
click at [1169, 579] on button "button" at bounding box center [1165, 573] width 19 height 19
click at [1168, 554] on img at bounding box center [1166, 564] width 46 height 46
click at [1159, 455] on img at bounding box center [1166, 455] width 46 height 46
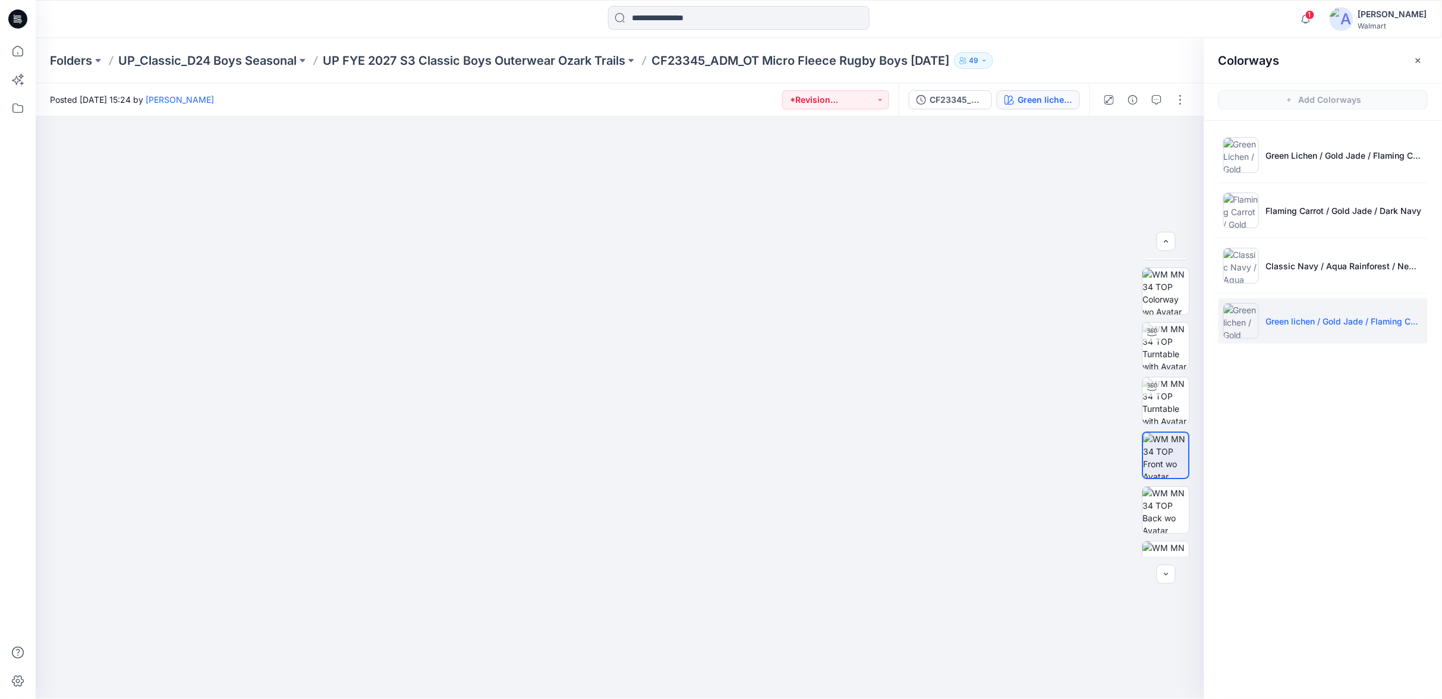
click at [611, 61] on p "UP FYE 2027 S3 Classic Boys Outerwear Ozark Trails" at bounding box center [474, 60] width 302 height 17
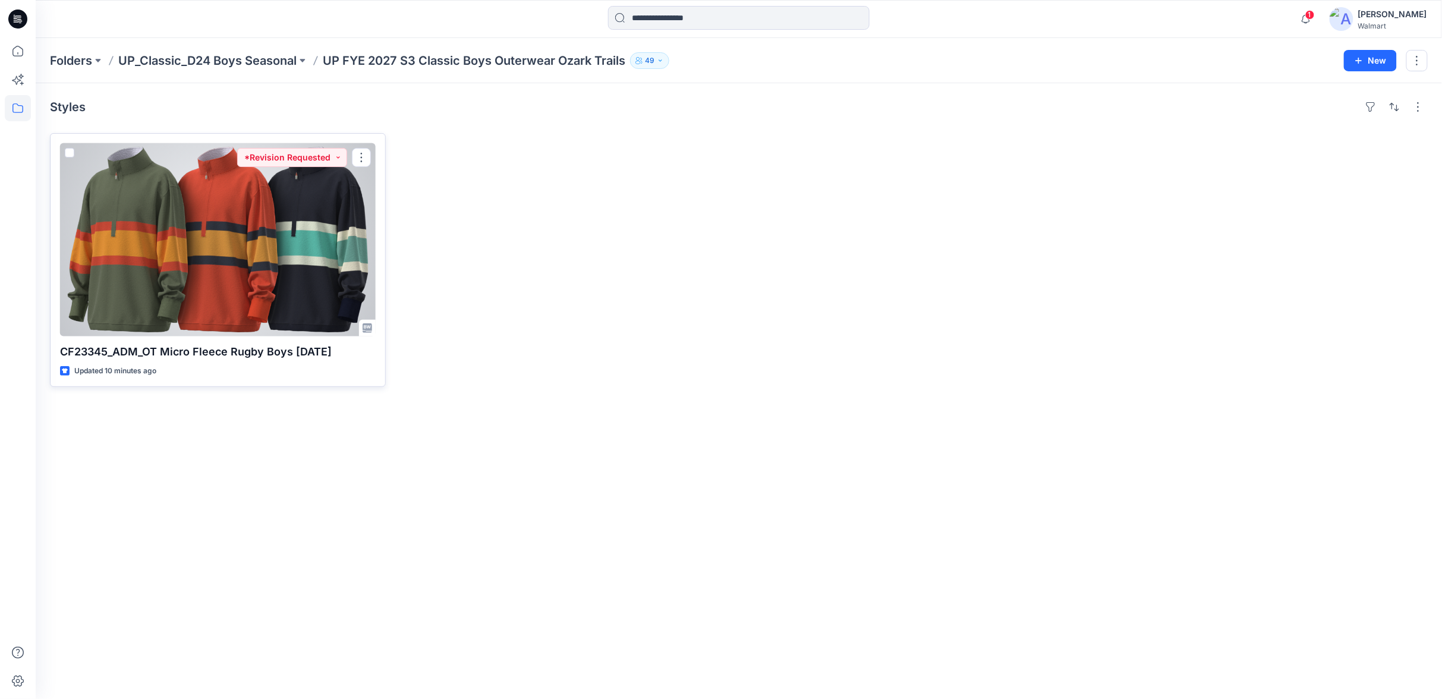
click at [151, 212] on div at bounding box center [218, 239] width 316 height 193
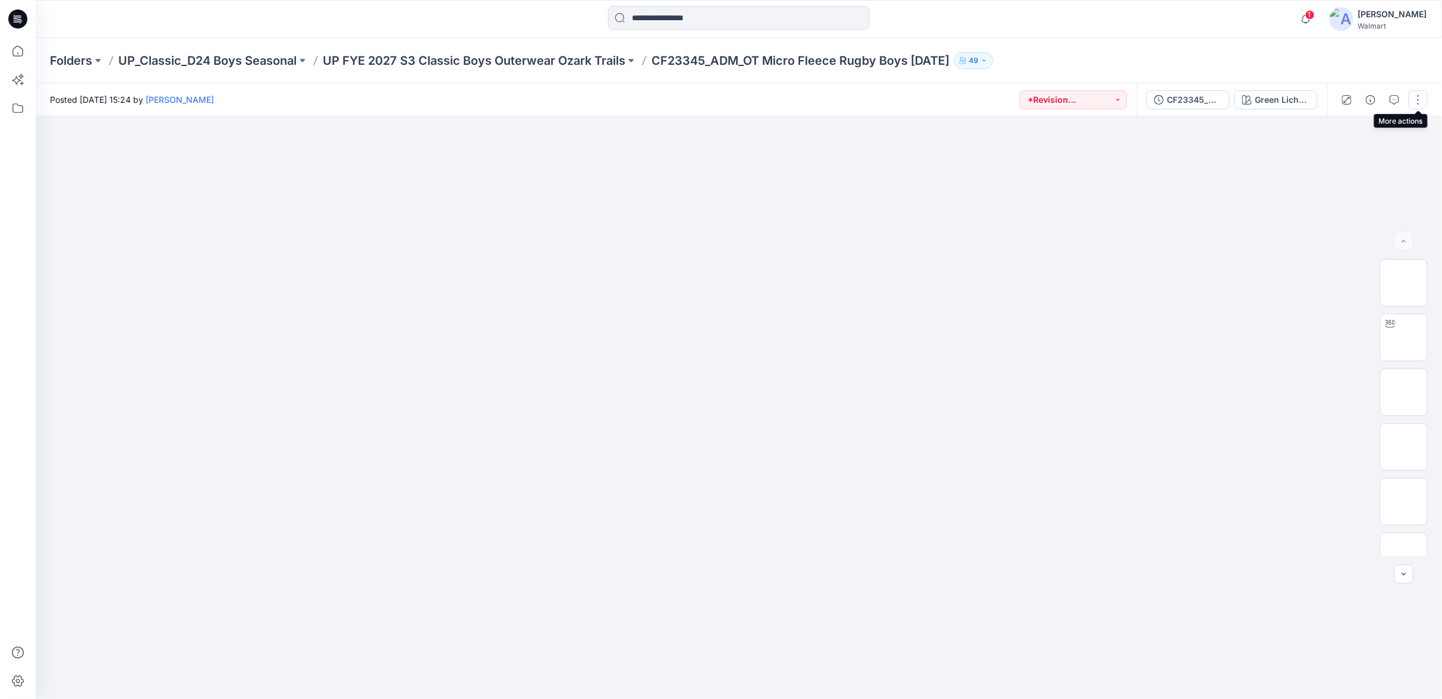
click at [1423, 102] on button "button" at bounding box center [1417, 99] width 19 height 19
click at [1363, 160] on button "Edit" at bounding box center [1367, 161] width 109 height 22
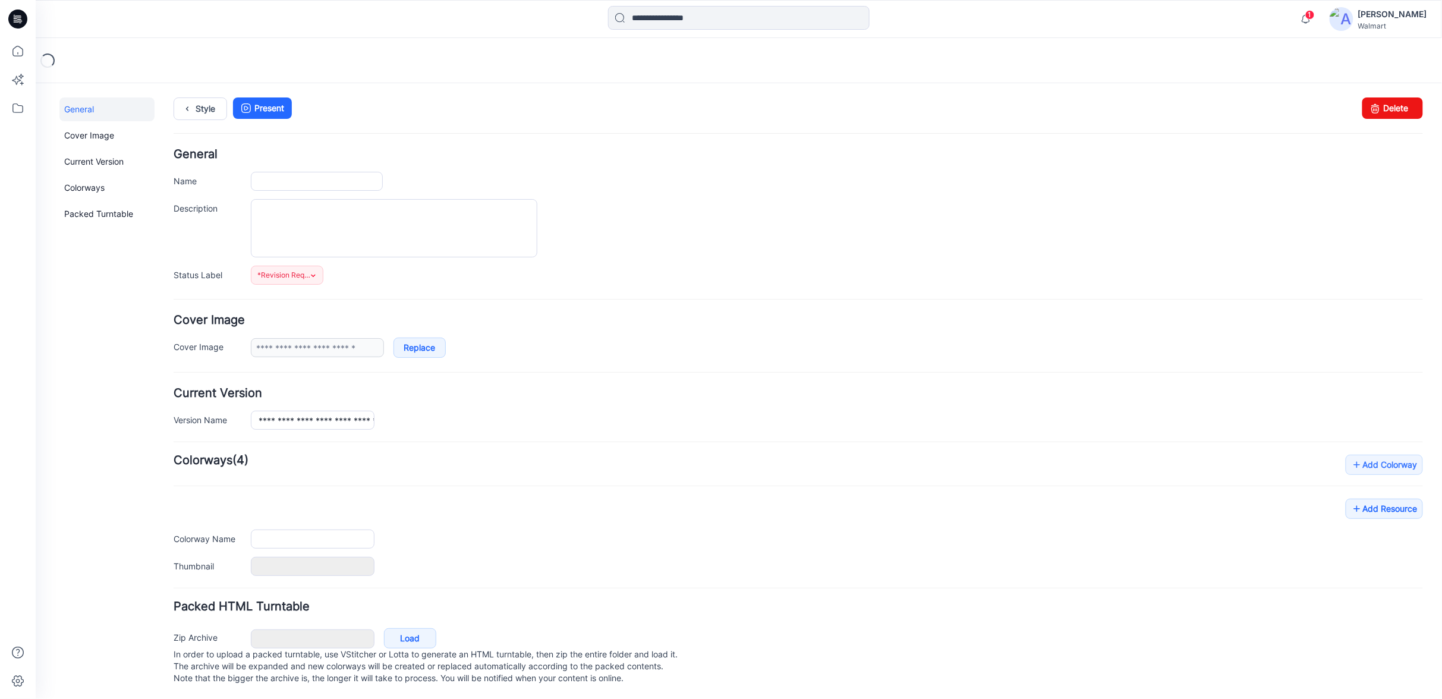
type input "**********"
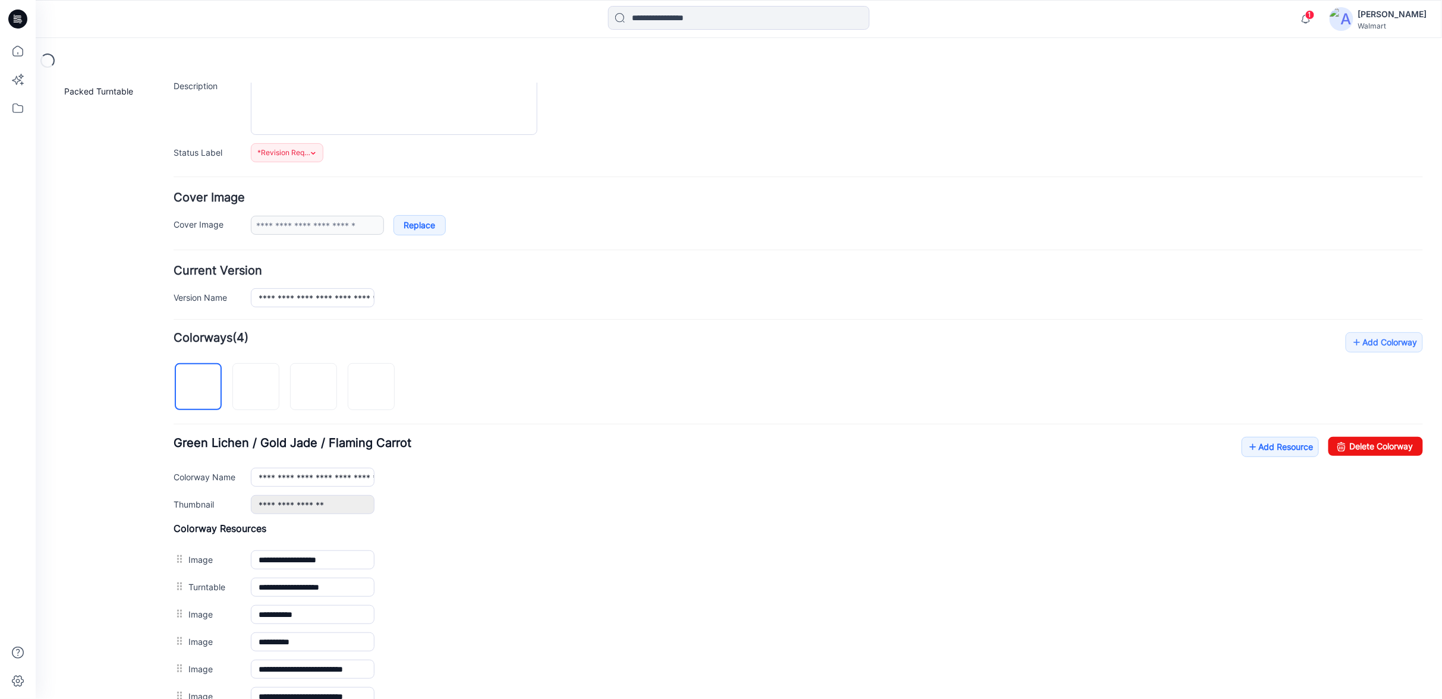
scroll to position [198, 0]
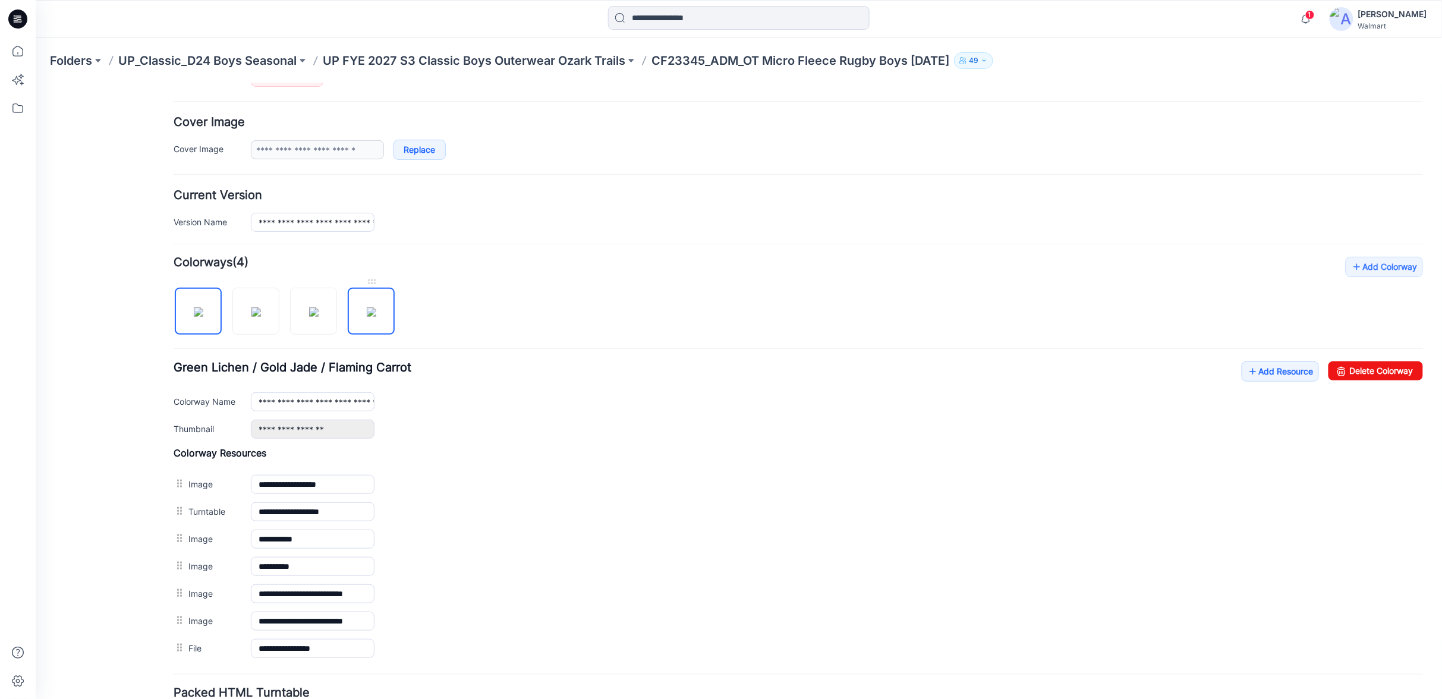
click at [376, 315] on img at bounding box center [371, 312] width 10 height 10
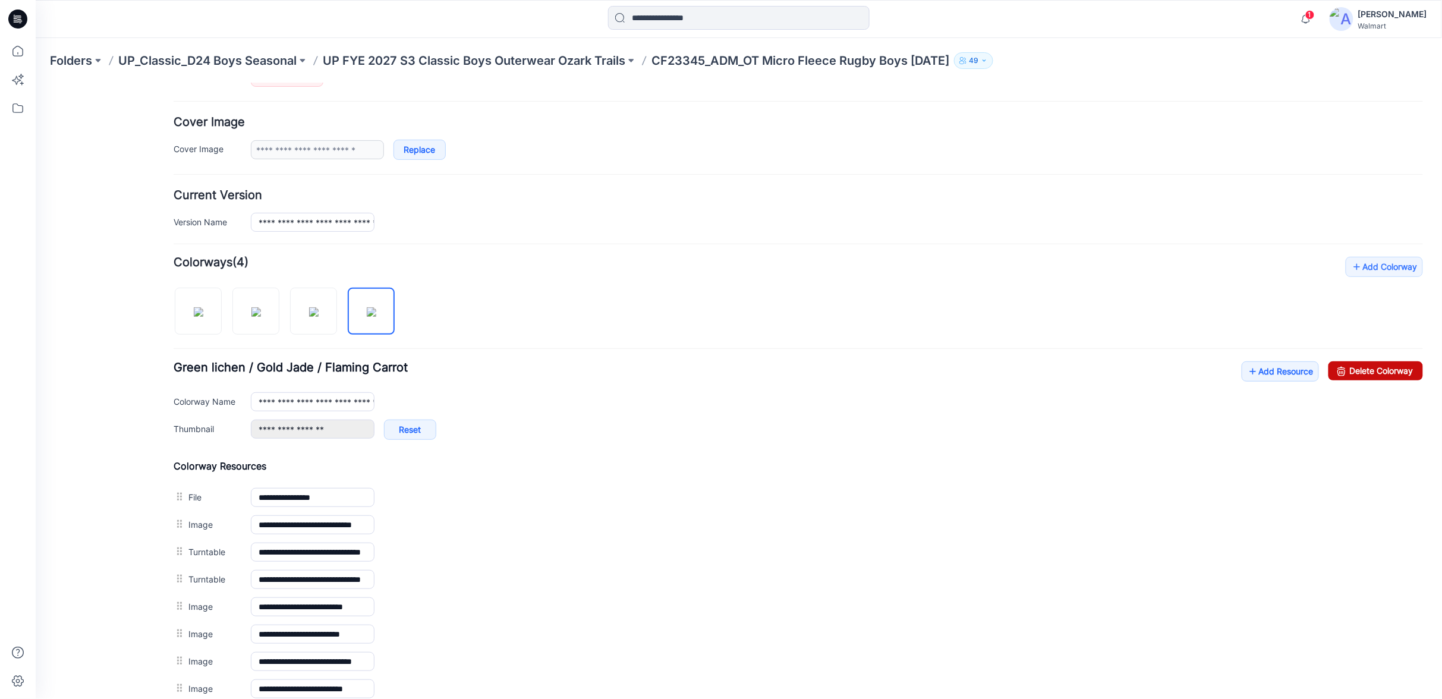
click at [1335, 366] on icon at bounding box center [1340, 370] width 17 height 19
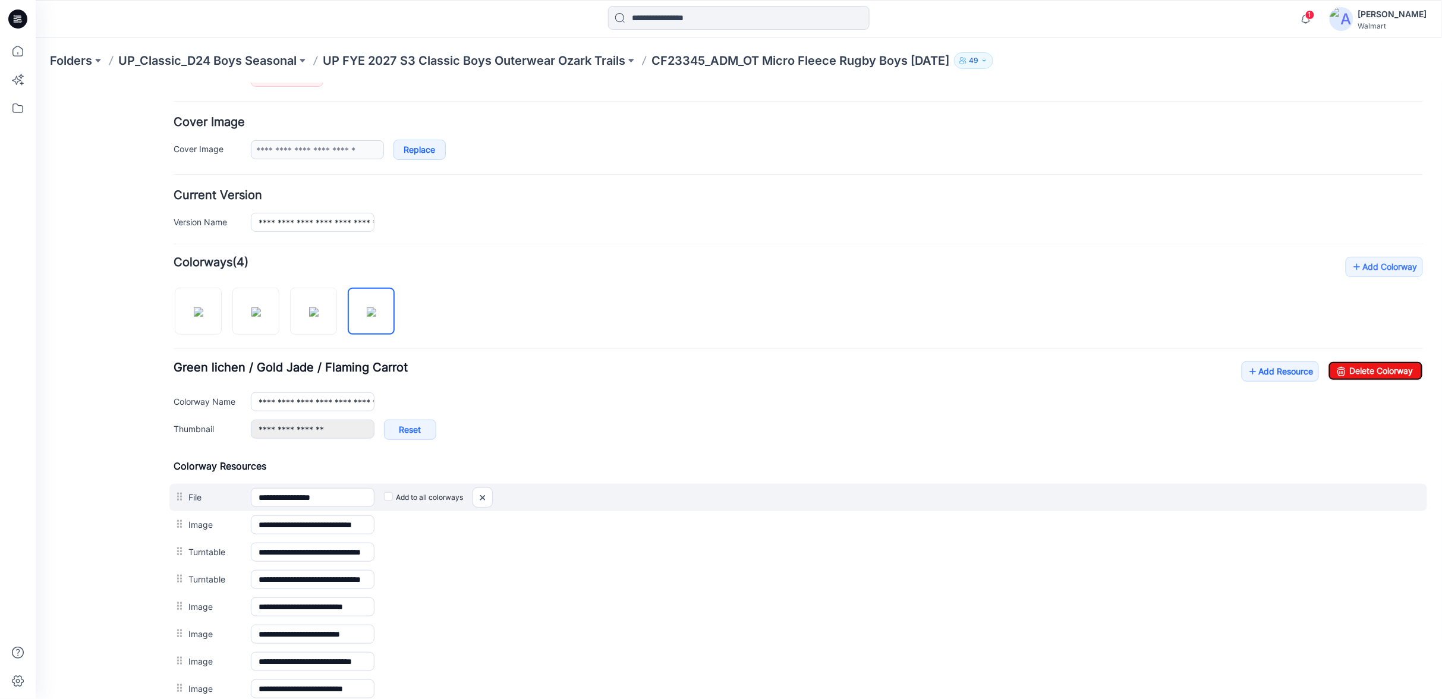
type input "**********"
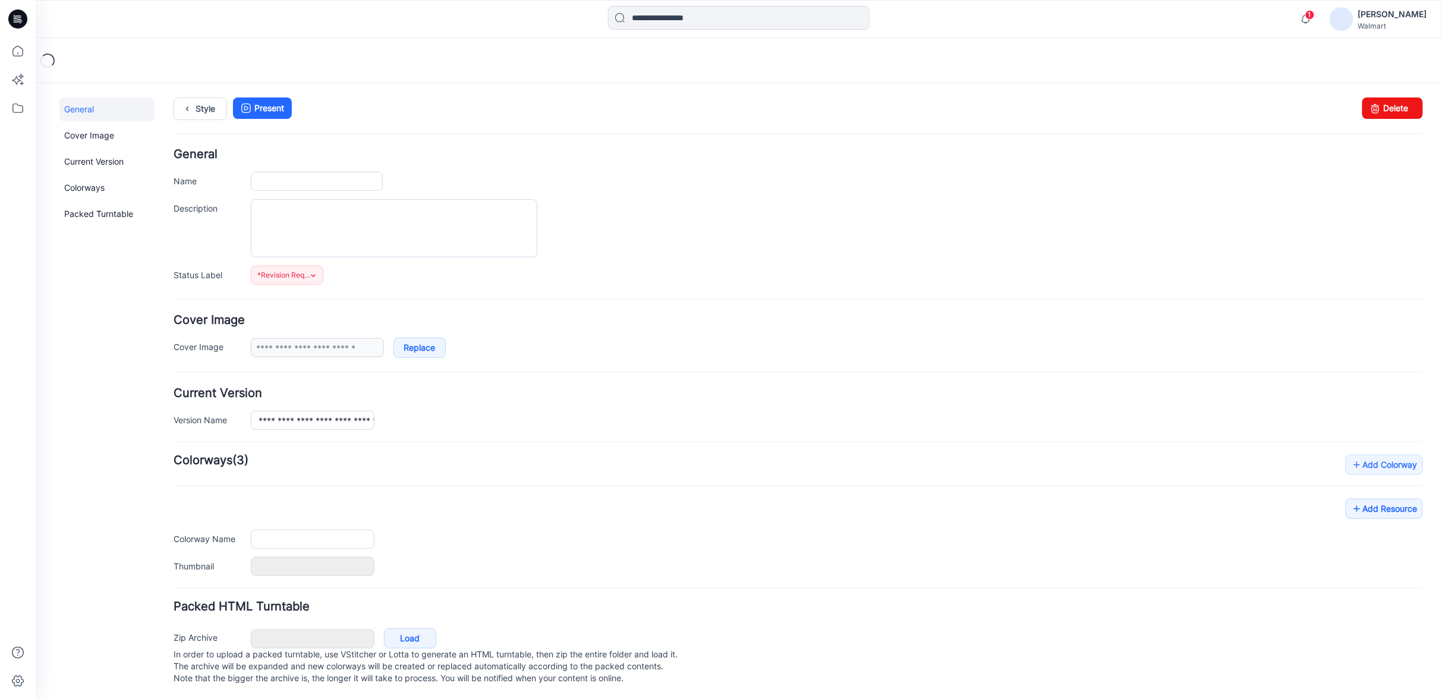
type input "**********"
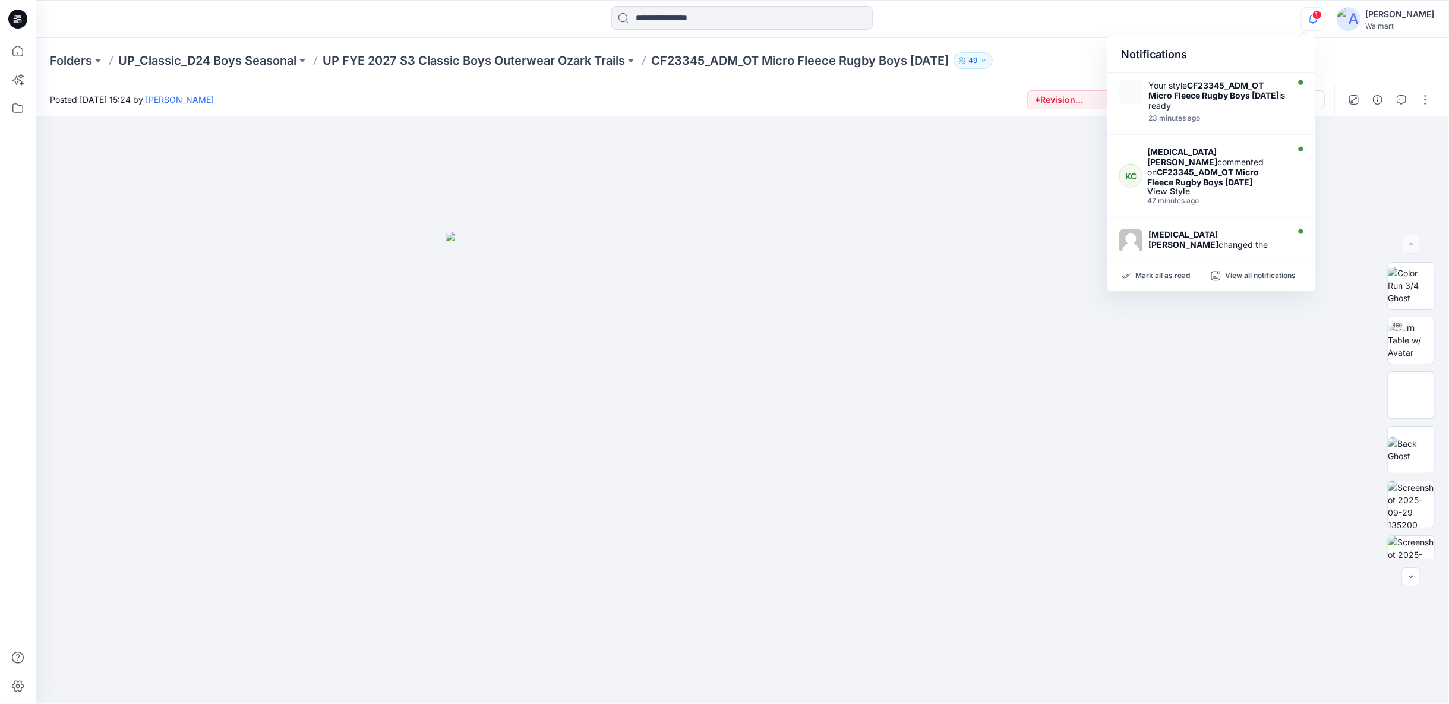
scroll to position [132, 0]
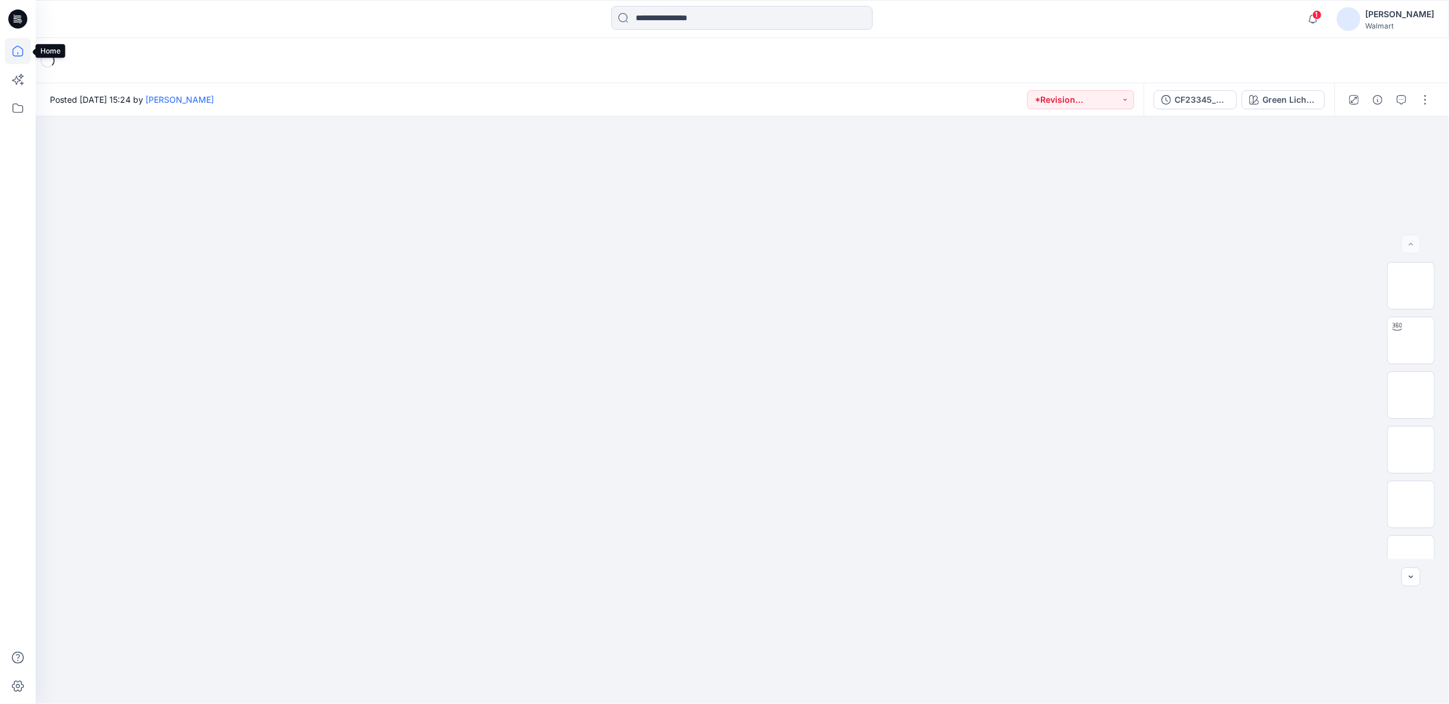
click at [14, 52] on icon at bounding box center [18, 51] width 26 height 26
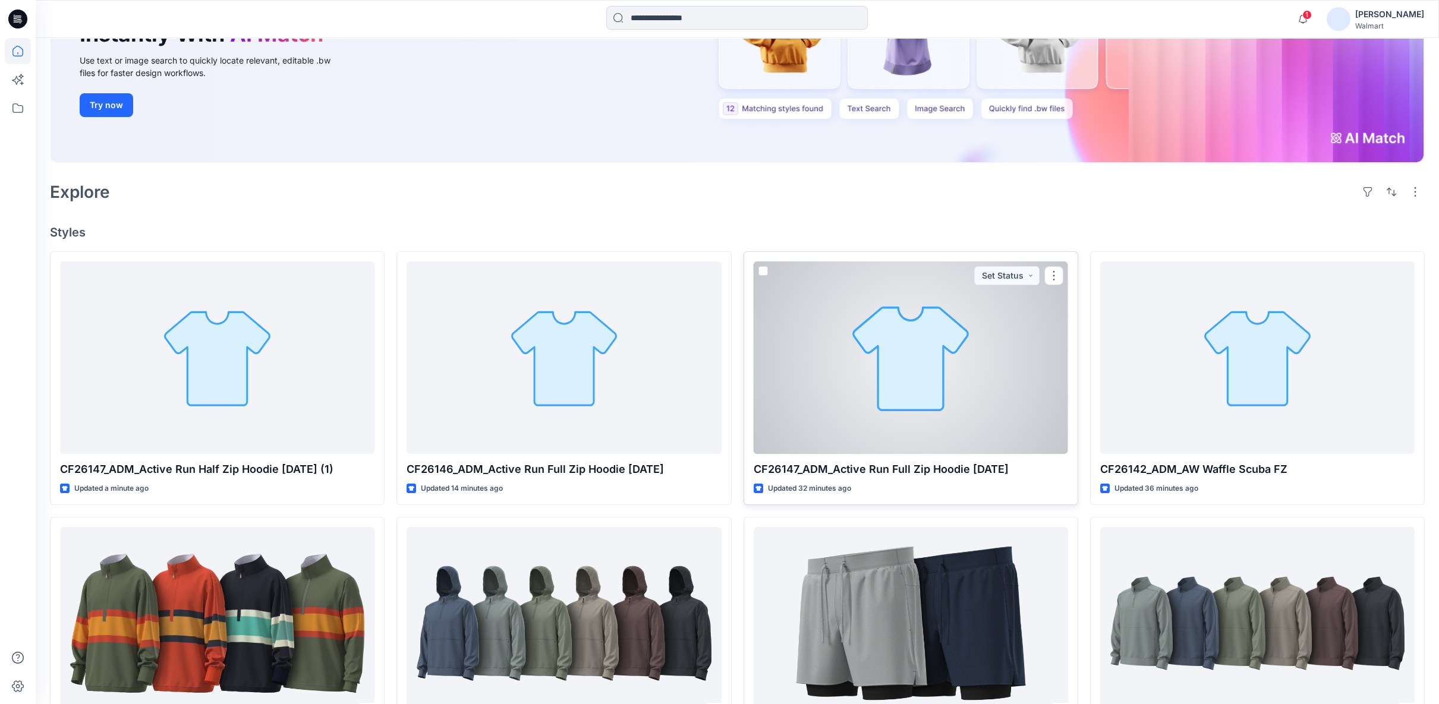
scroll to position [264, 0]
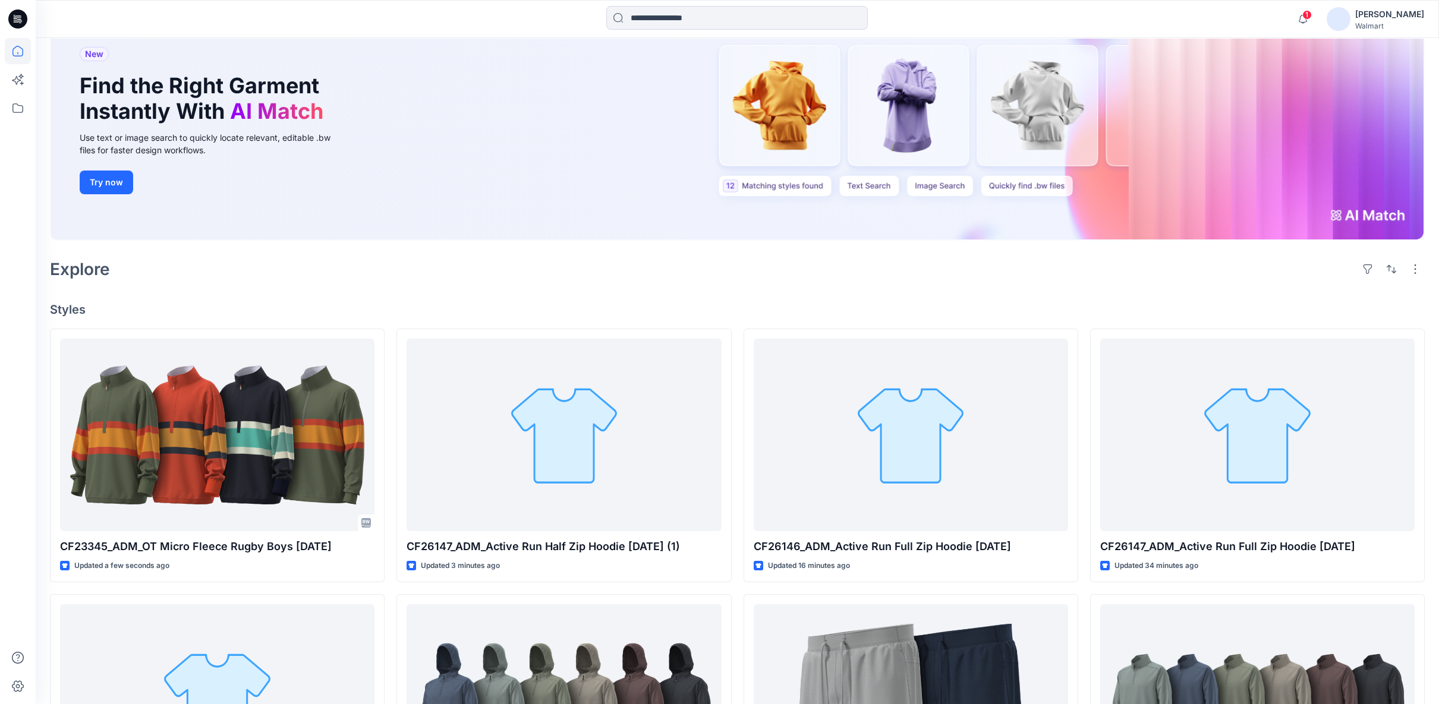
scroll to position [264, 0]
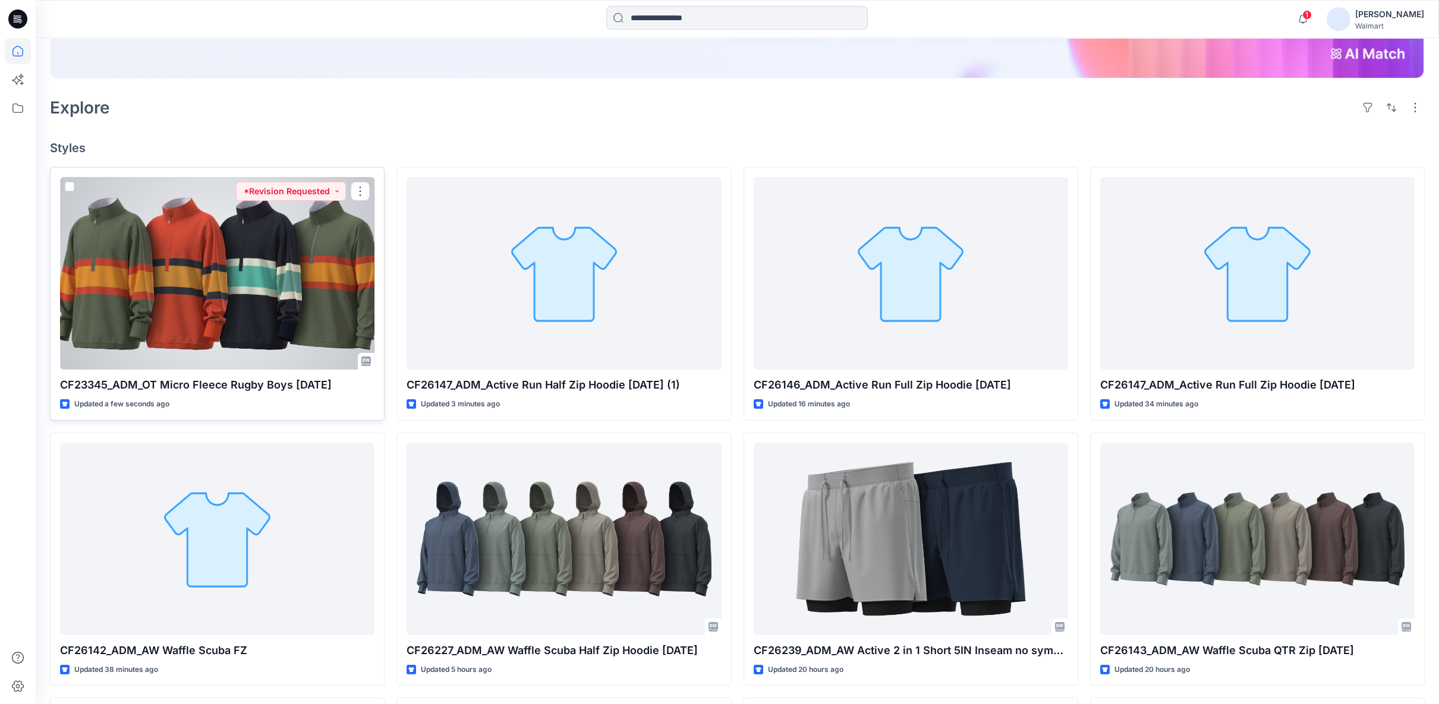
click at [278, 310] on div at bounding box center [217, 273] width 314 height 193
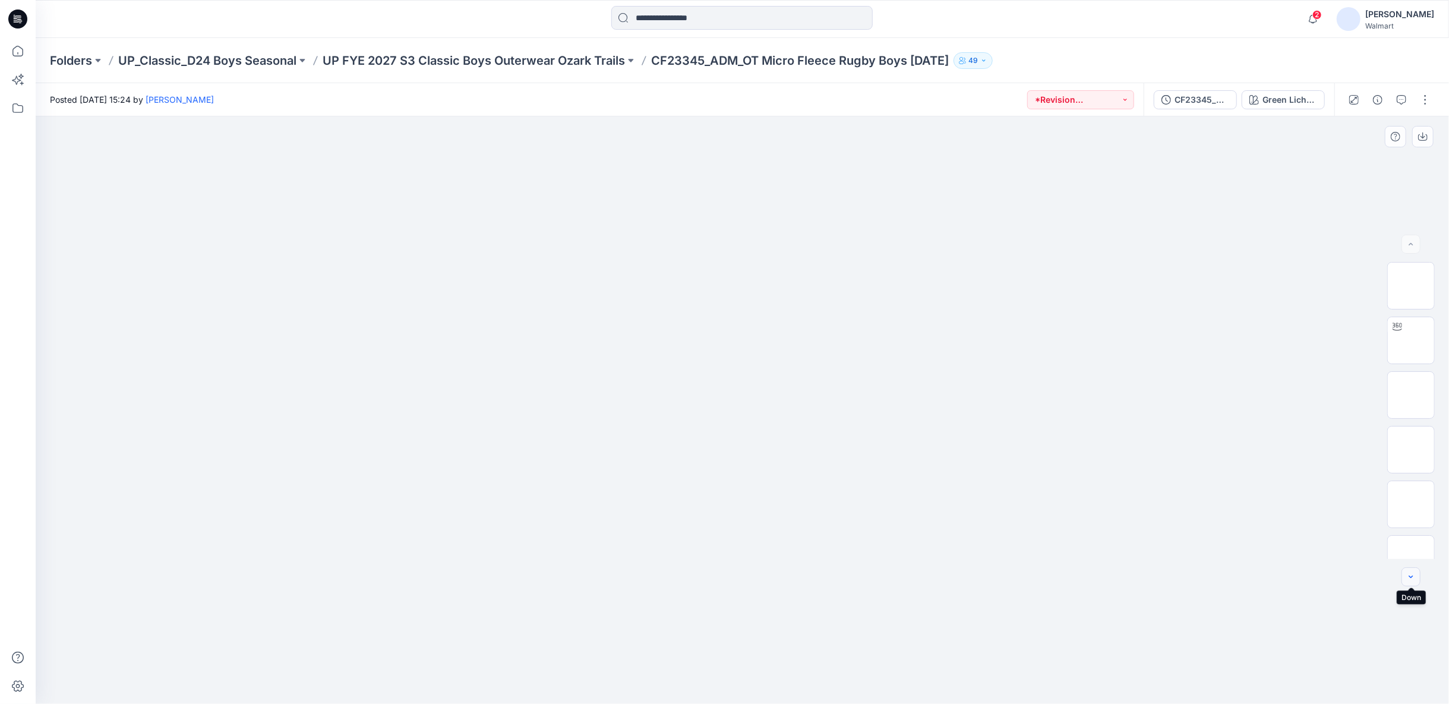
click at [1408, 575] on icon "button" at bounding box center [1411, 577] width 10 height 10
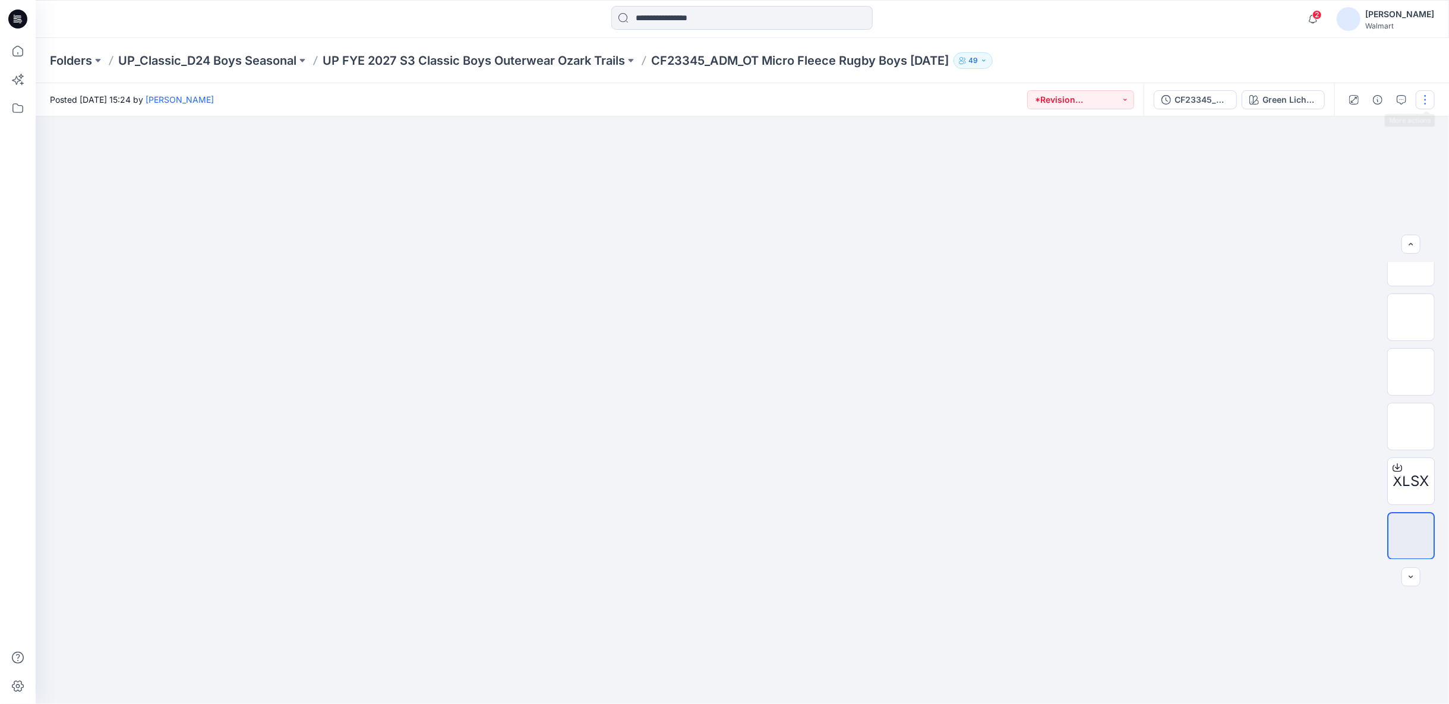
click at [1423, 96] on button "button" at bounding box center [1425, 99] width 19 height 19
click at [1345, 161] on p "Edit" at bounding box center [1349, 160] width 15 height 12
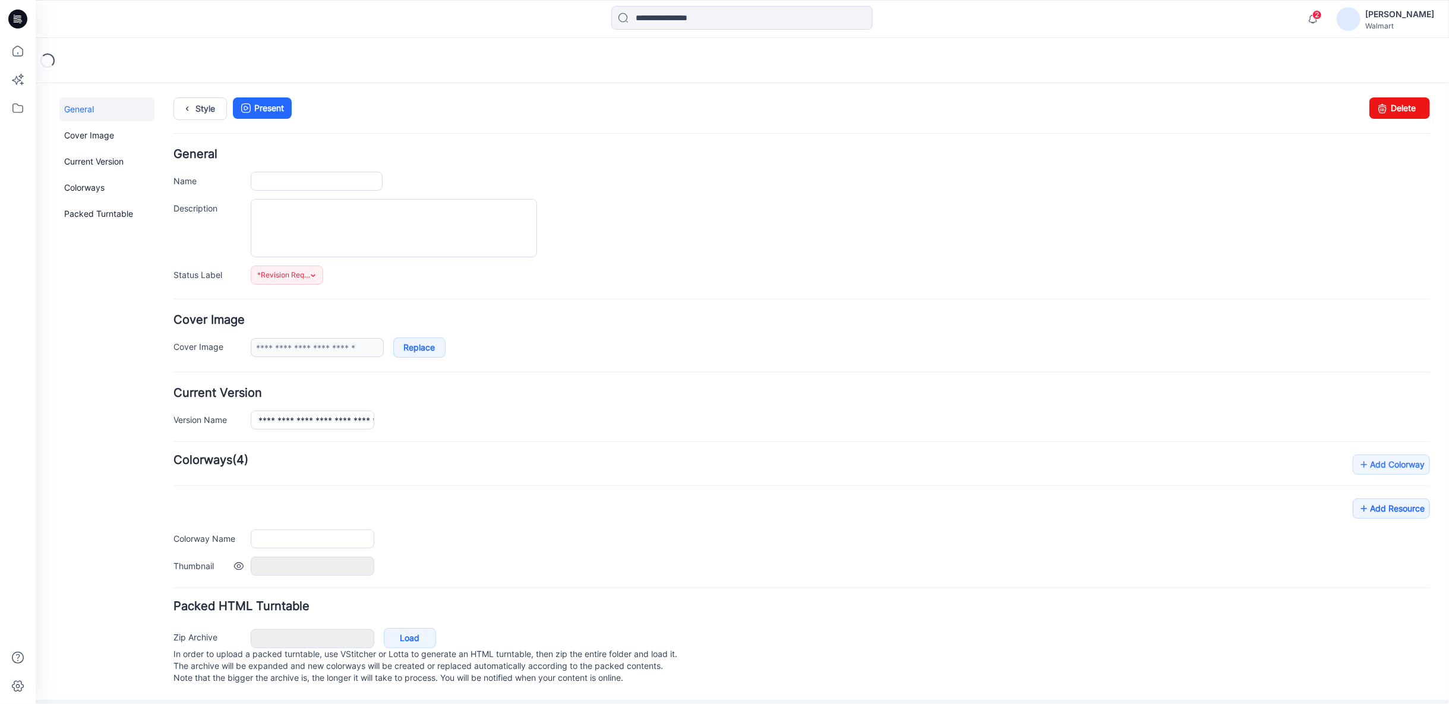
type input "**********"
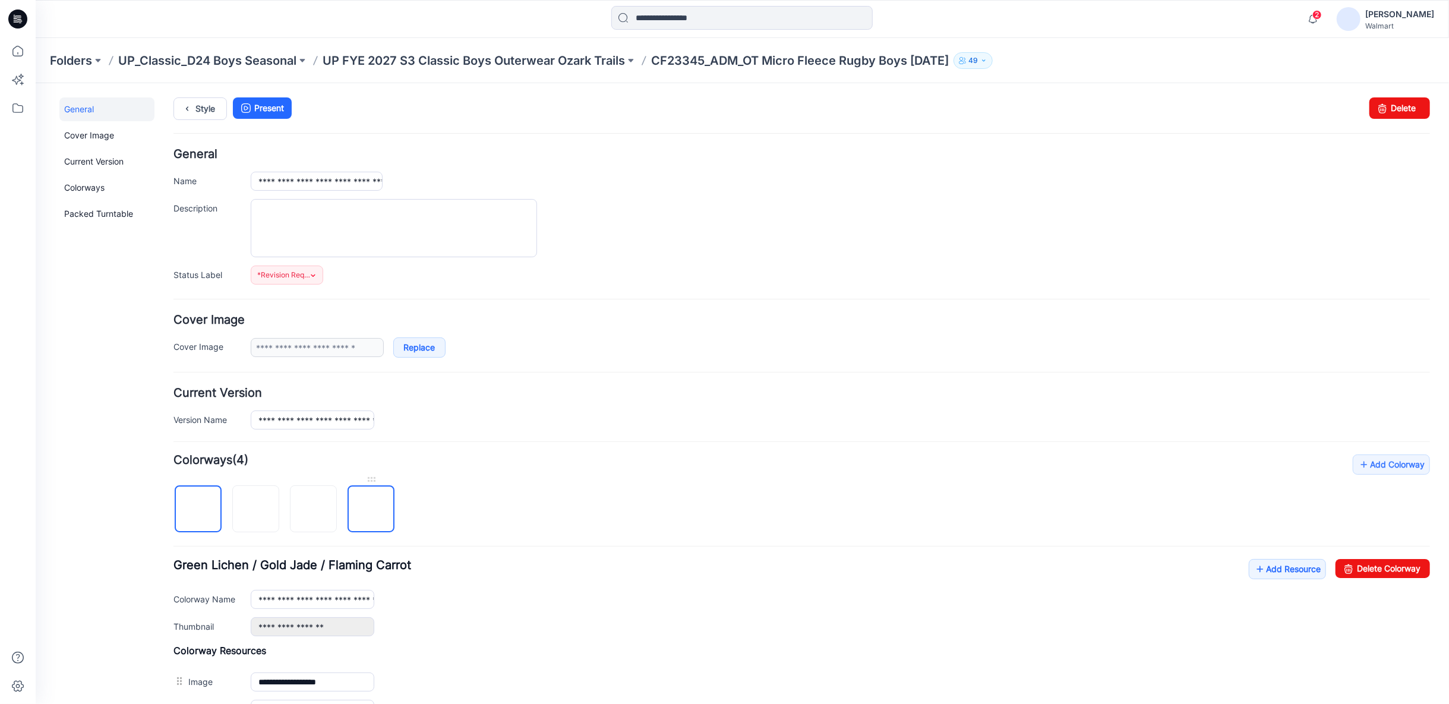
click at [371, 509] on img at bounding box center [371, 509] width 0 height 0
type input "**********"
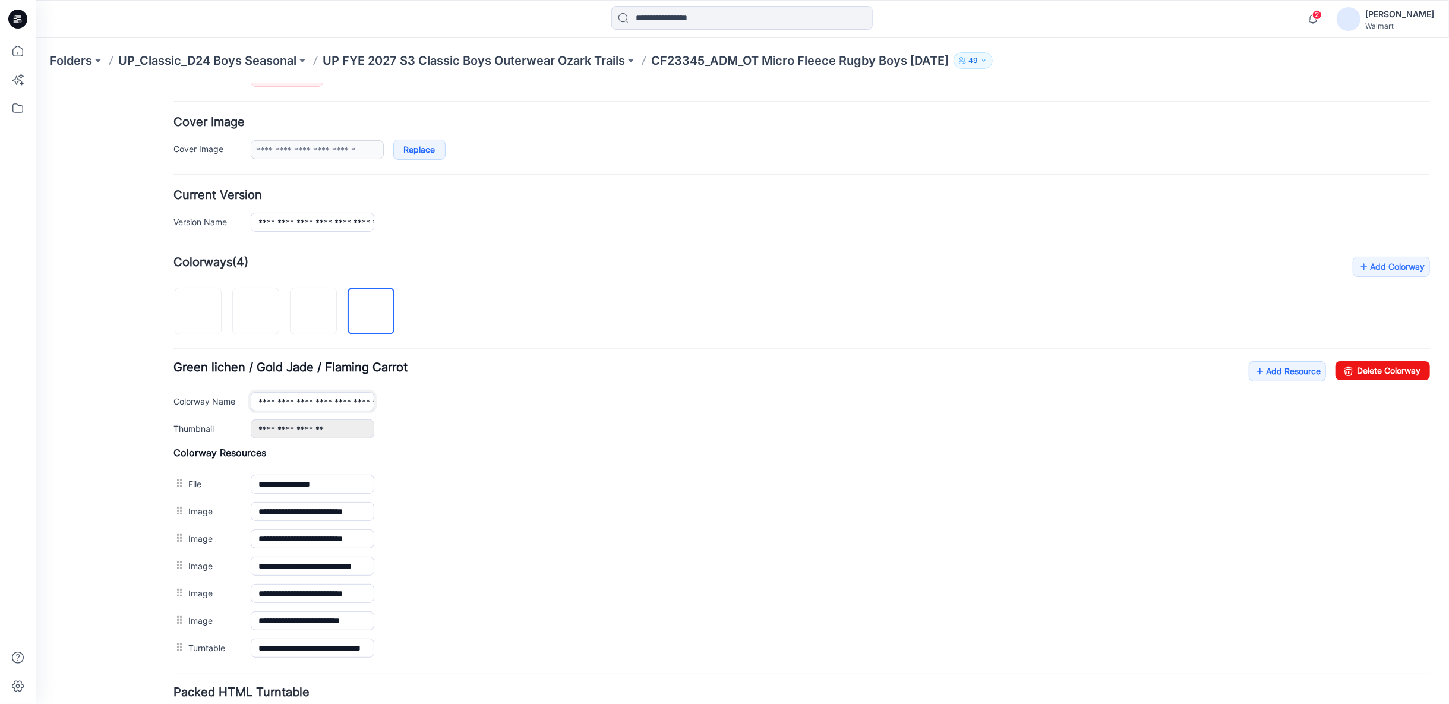
scroll to position [0, 47]
drag, startPoint x: 258, startPoint y: 396, endPoint x: 485, endPoint y: 409, distance: 226.7
click at [485, 409] on div "**********" at bounding box center [801, 399] width 1257 height 77
type input "**********"
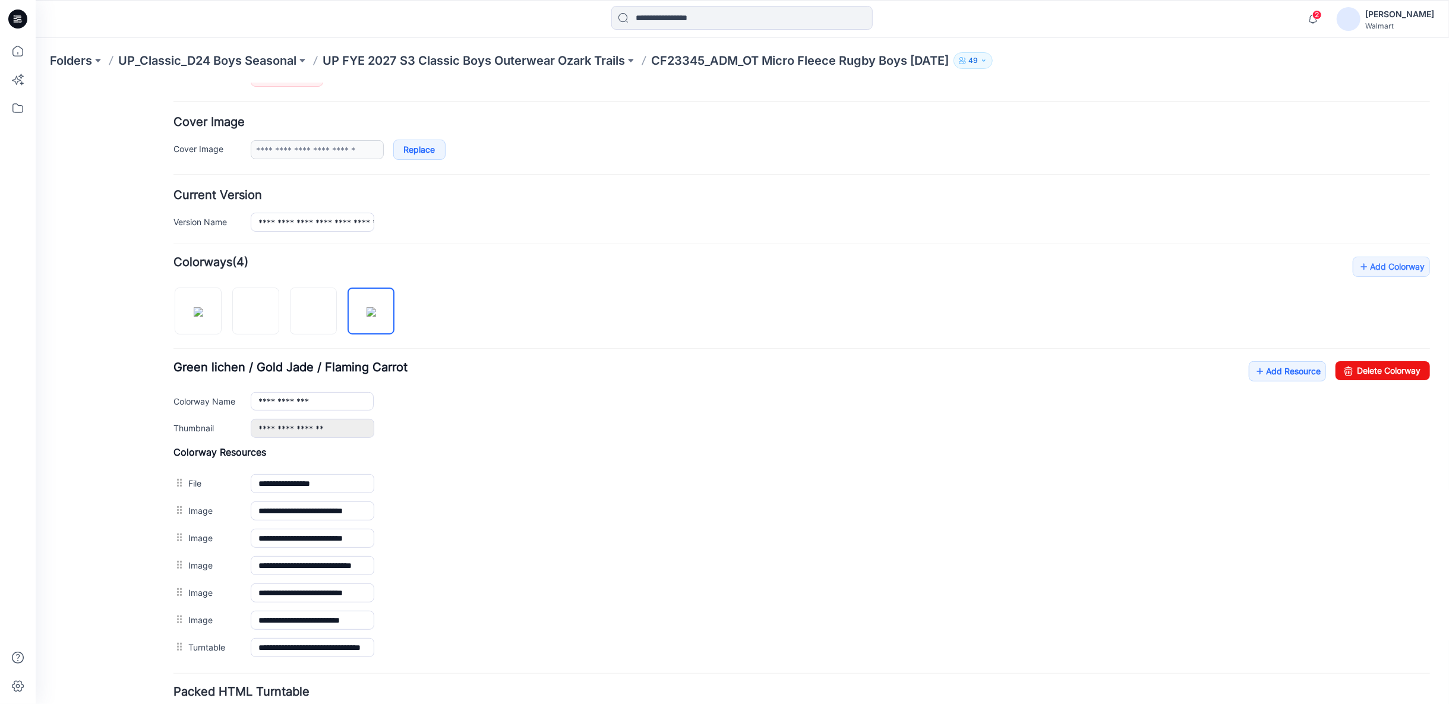
click at [485, 409] on div "**********" at bounding box center [801, 399] width 1257 height 77
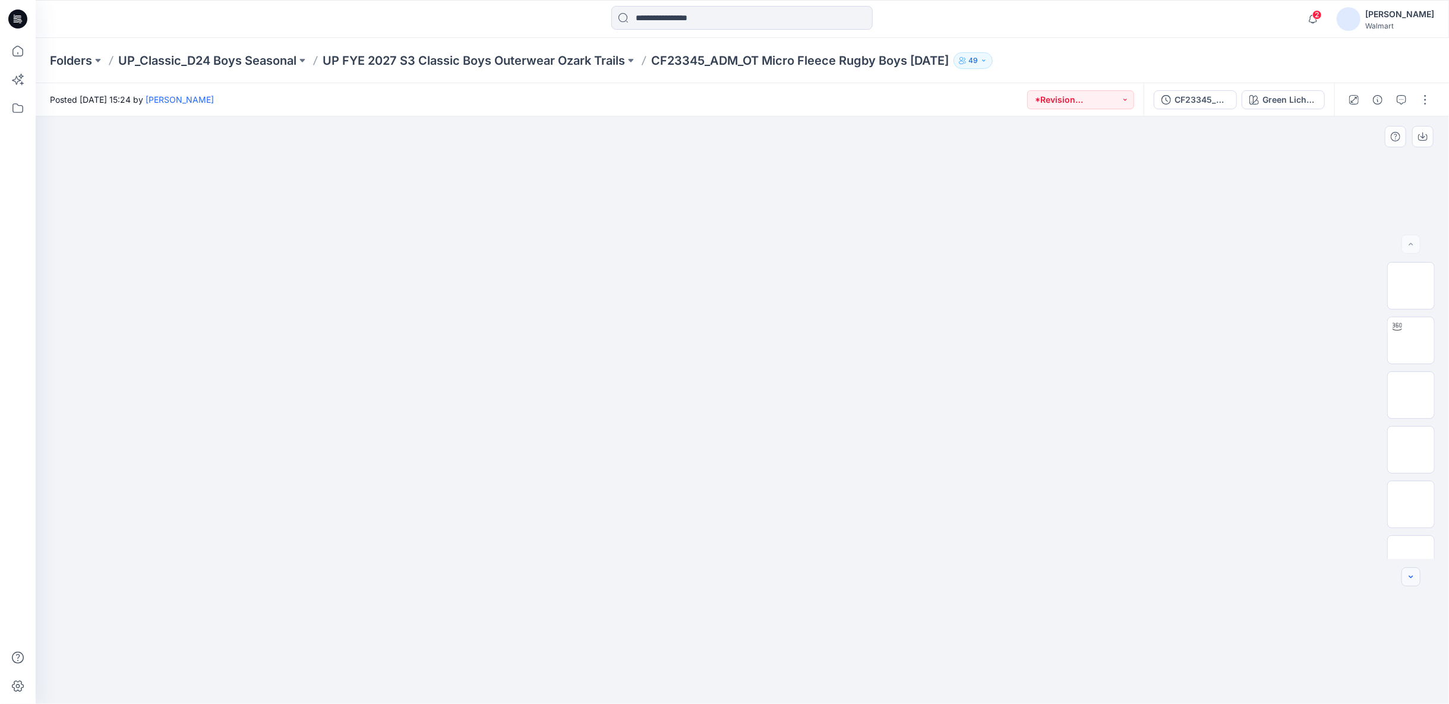
click at [1304, 19] on icon "button" at bounding box center [1313, 19] width 23 height 24
click at [1412, 582] on button "button" at bounding box center [1411, 576] width 19 height 19
click at [1406, 572] on icon "button" at bounding box center [1411, 577] width 10 height 10
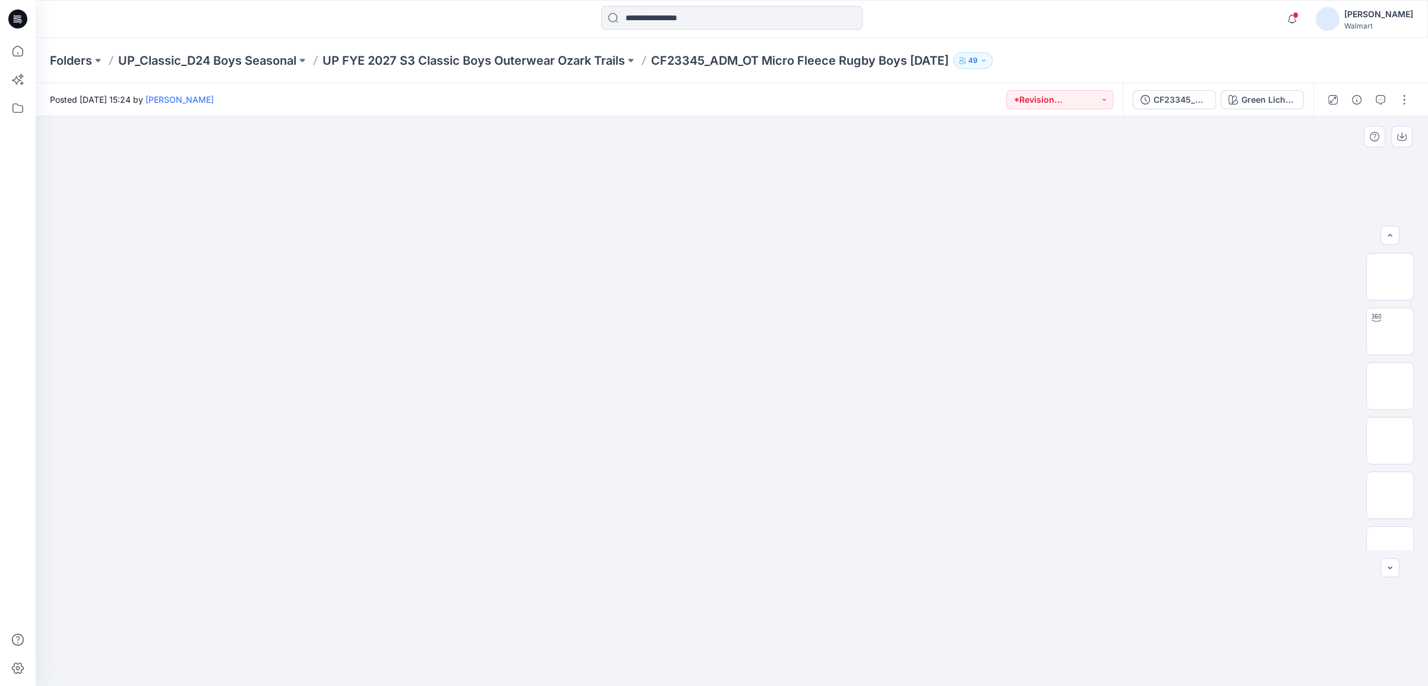
scroll to position [133, 0]
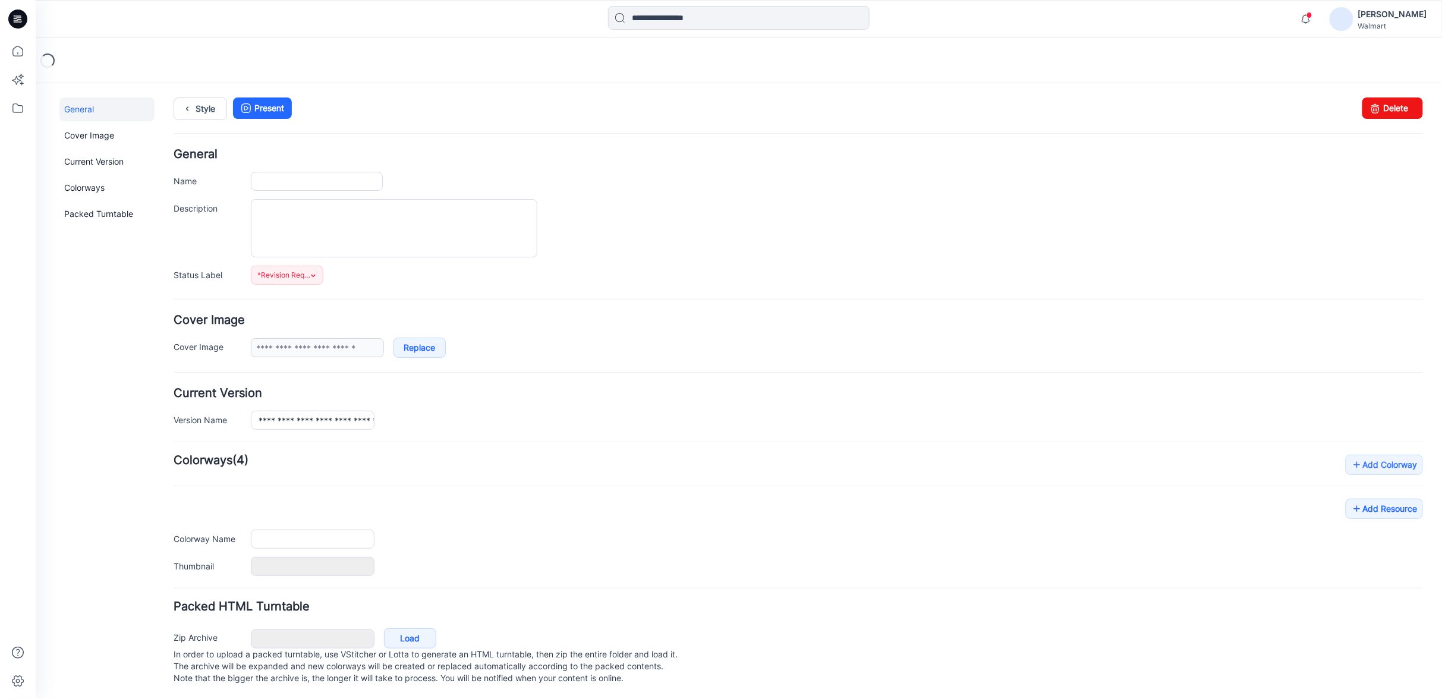
type input "**********"
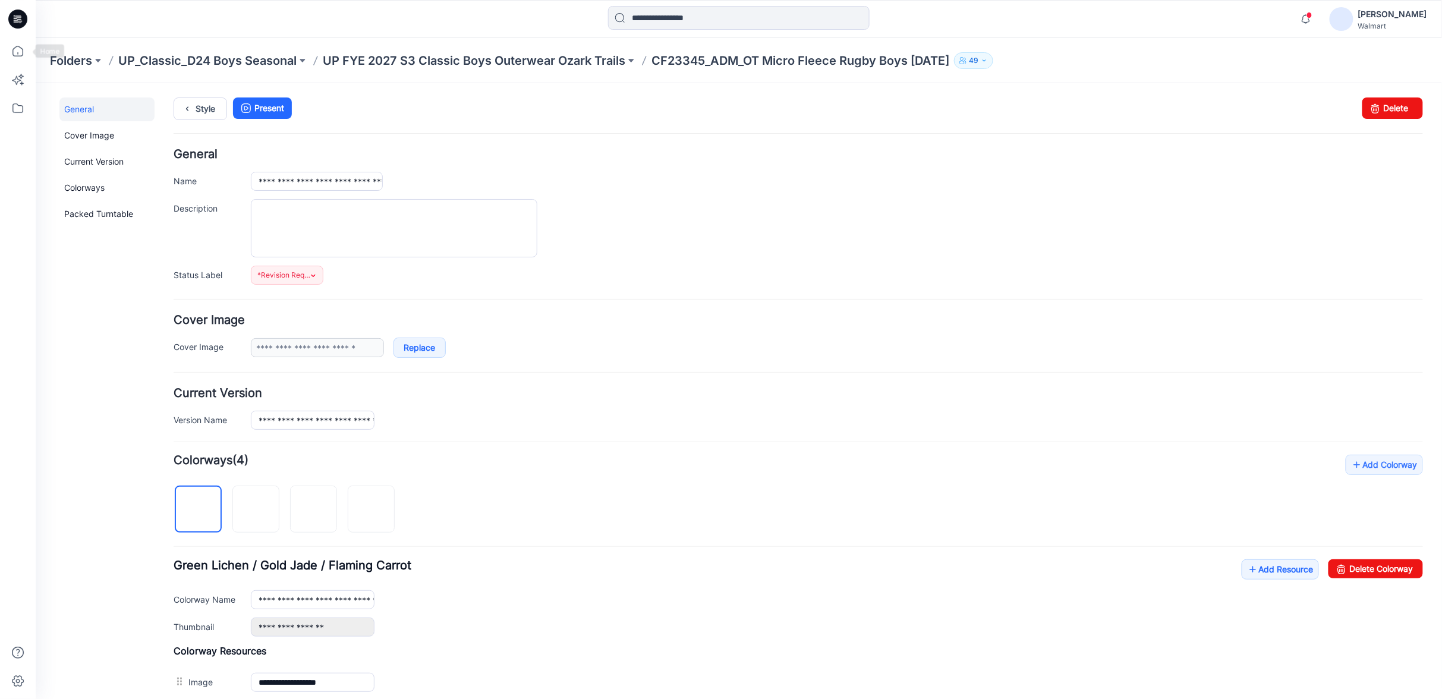
click at [18, 53] on icon at bounding box center [18, 51] width 26 height 26
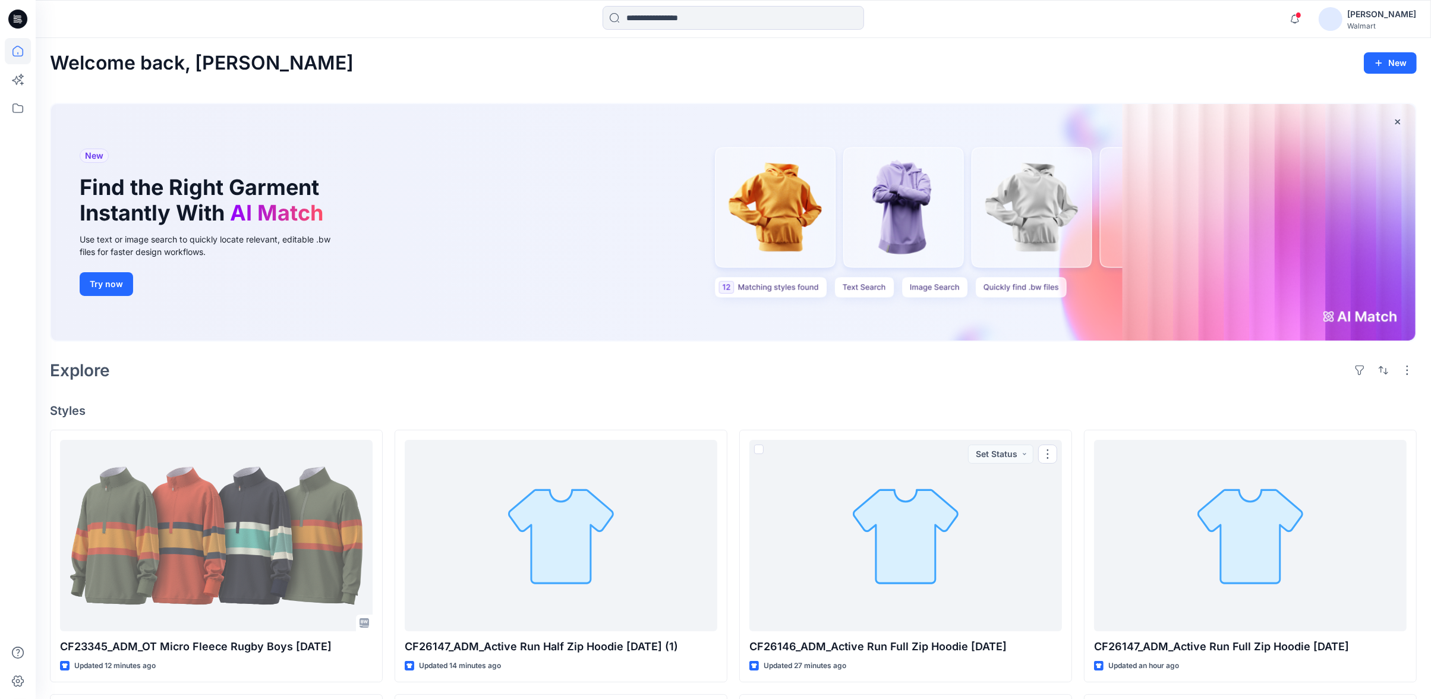
click at [471, 336] on div "Welcome back, Chantal New New Find the Right Garment Instantly With AI Match Us…" at bounding box center [733, 652] width 1395 height 1229
click at [504, 440] on div at bounding box center [561, 535] width 313 height 191
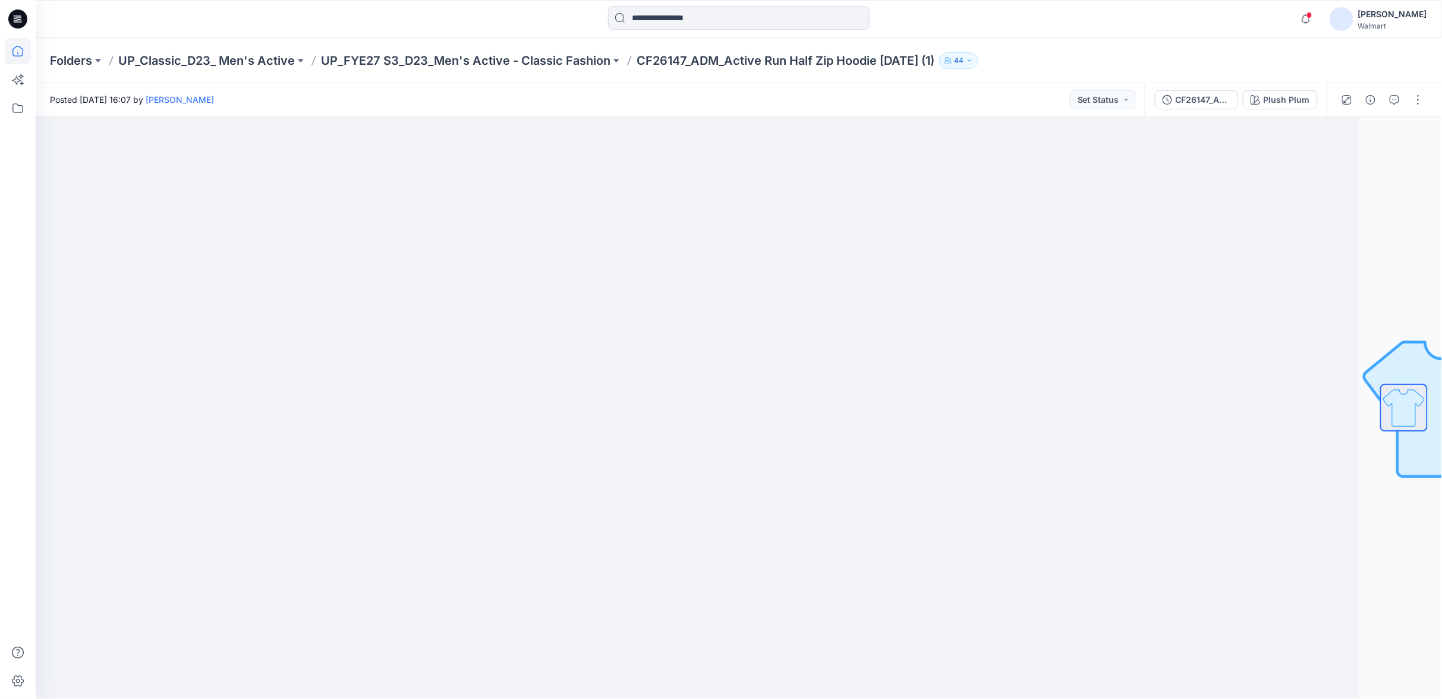
click at [14, 53] on icon at bounding box center [18, 51] width 26 height 26
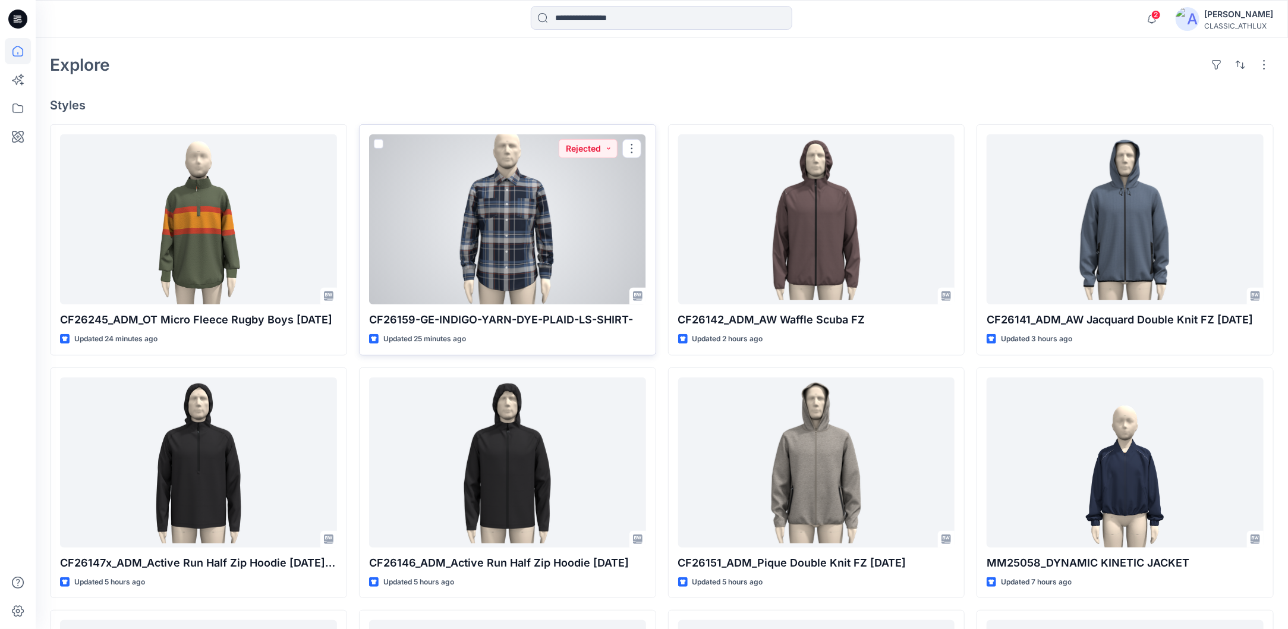
scroll to position [297, 0]
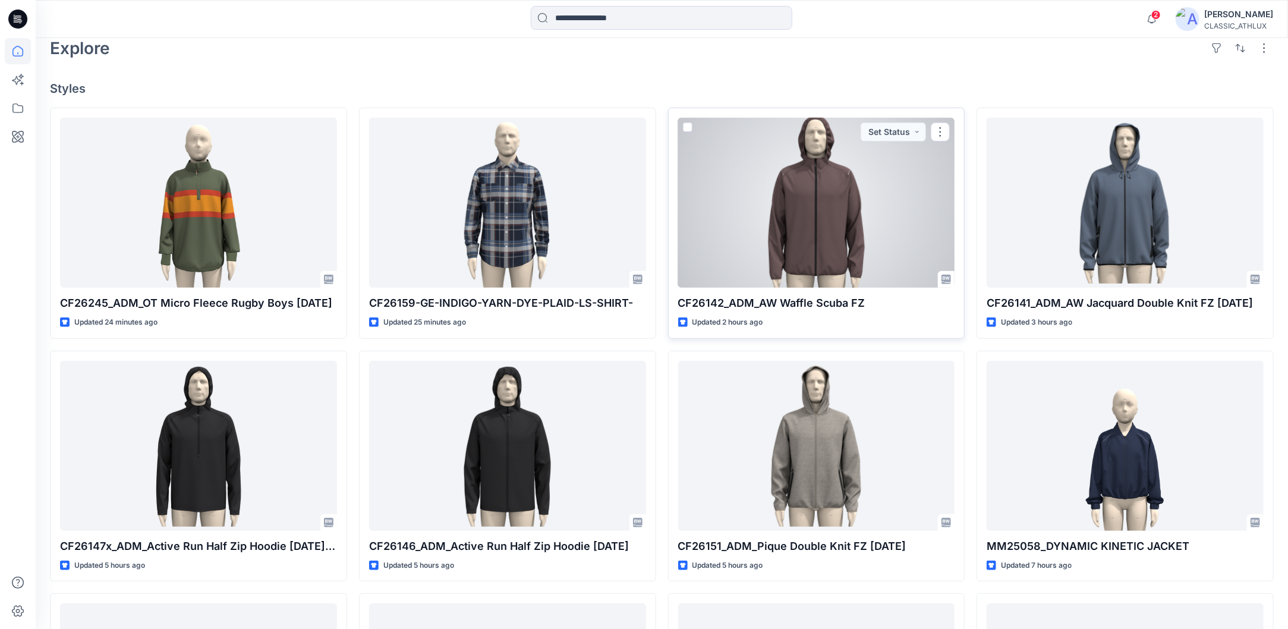
click at [858, 257] on div at bounding box center [816, 203] width 277 height 170
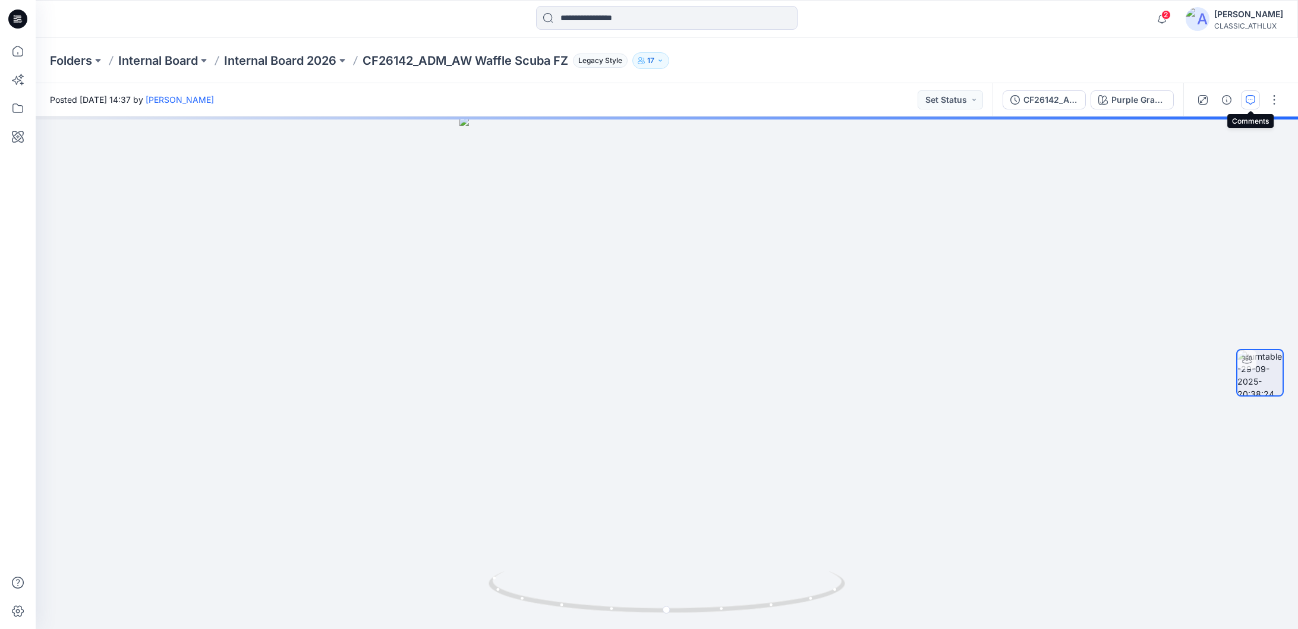
click at [1250, 100] on icon "button" at bounding box center [1250, 100] width 10 height 10
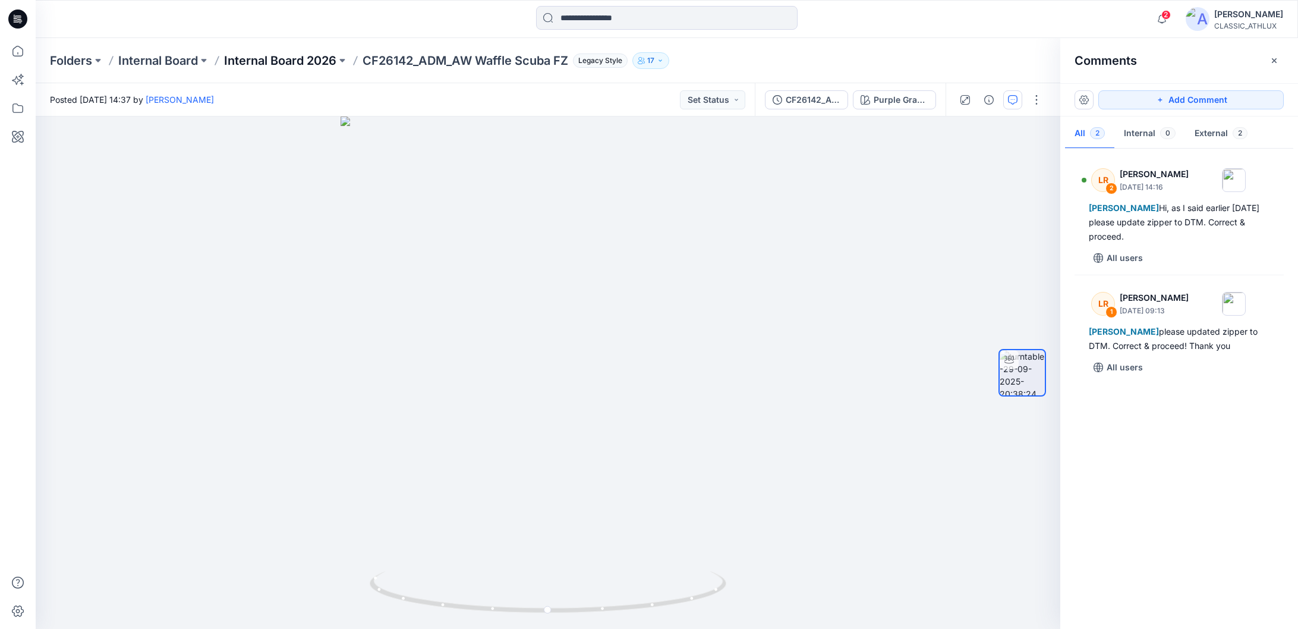
click at [279, 64] on p "Internal Board 2026" at bounding box center [280, 60] width 112 height 17
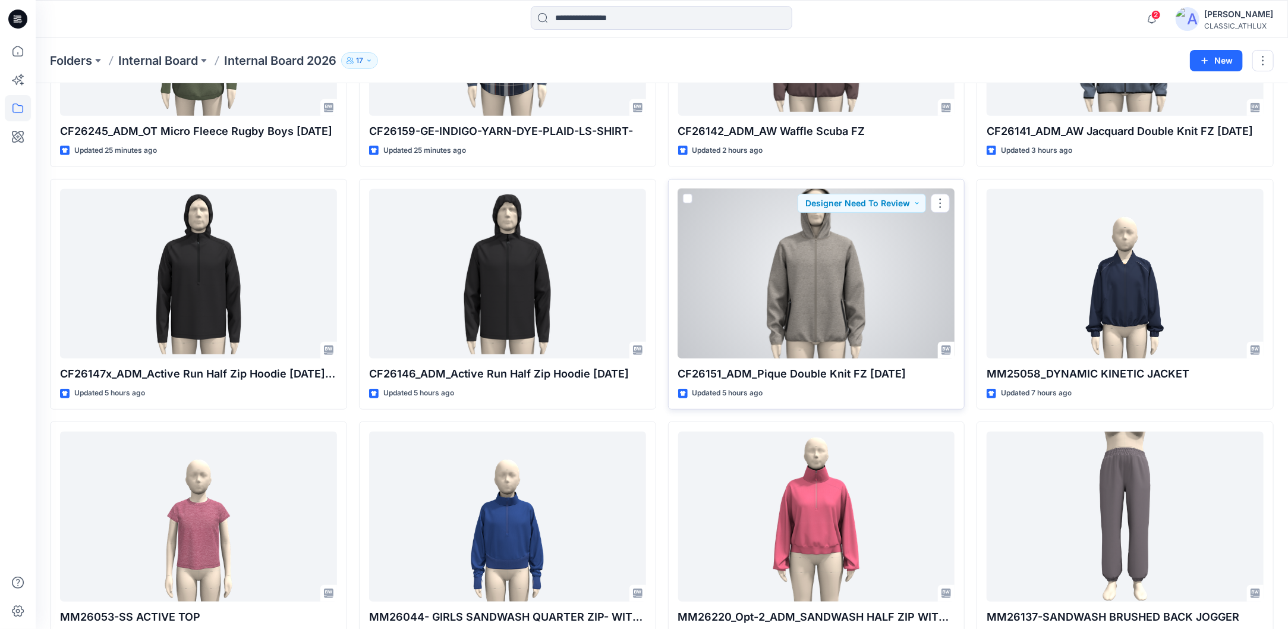
scroll to position [297, 0]
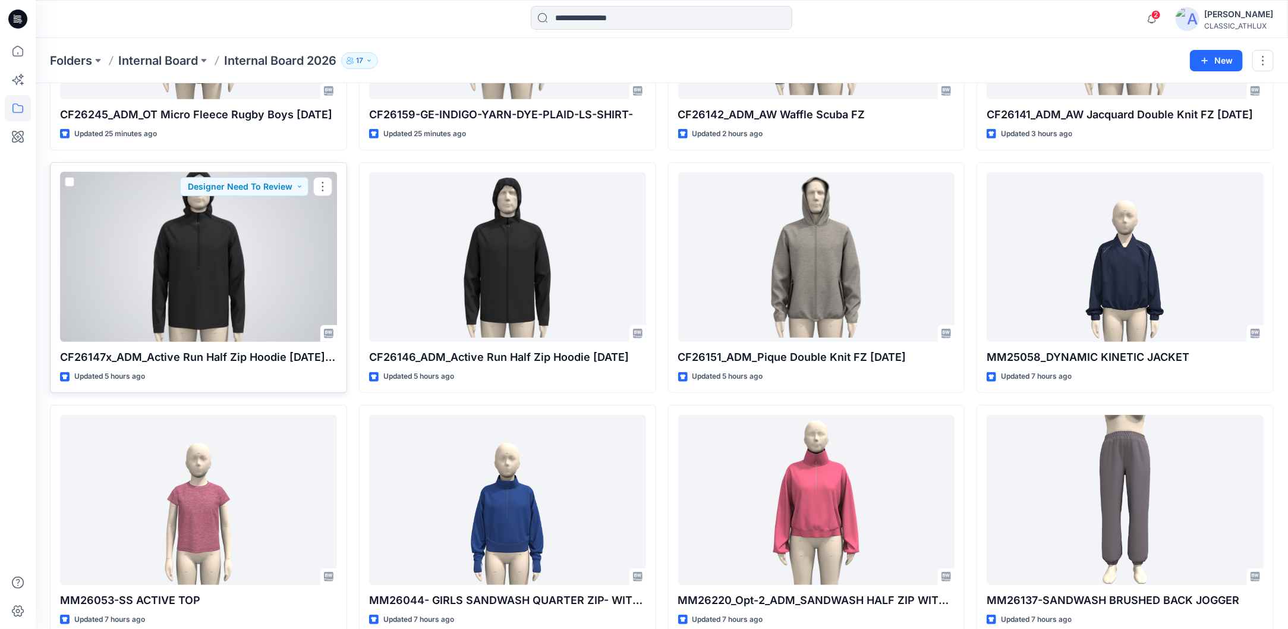
click at [195, 259] on div at bounding box center [198, 257] width 277 height 170
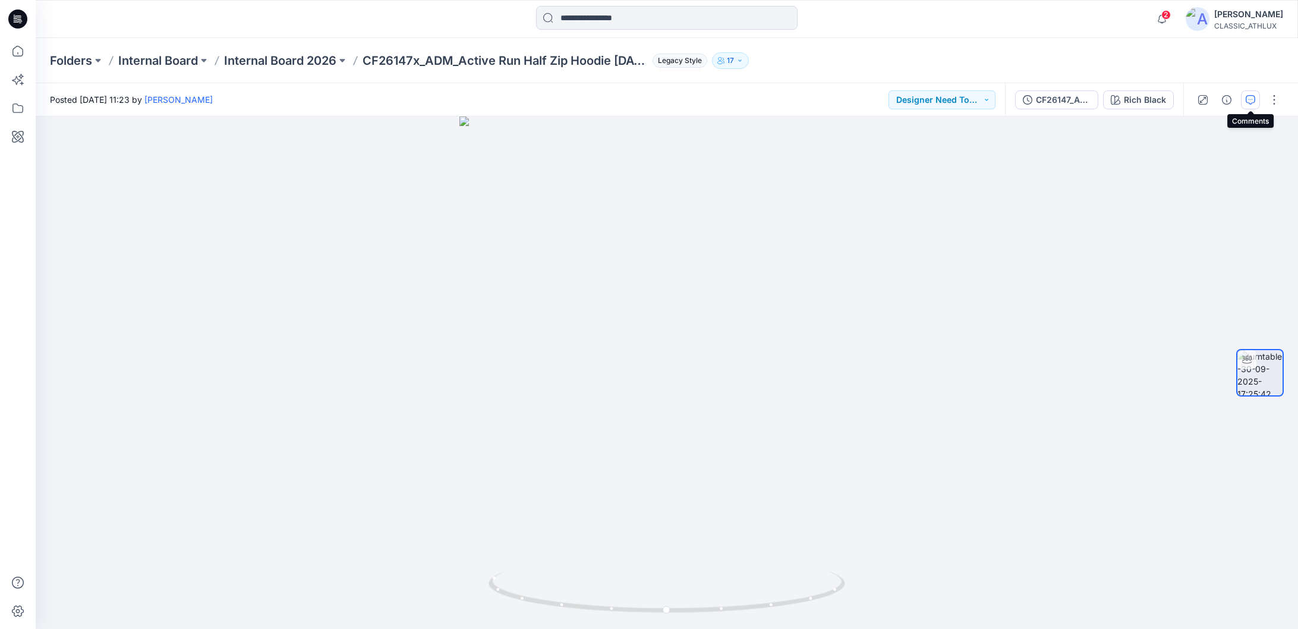
click at [1254, 103] on icon "button" at bounding box center [1250, 100] width 10 height 10
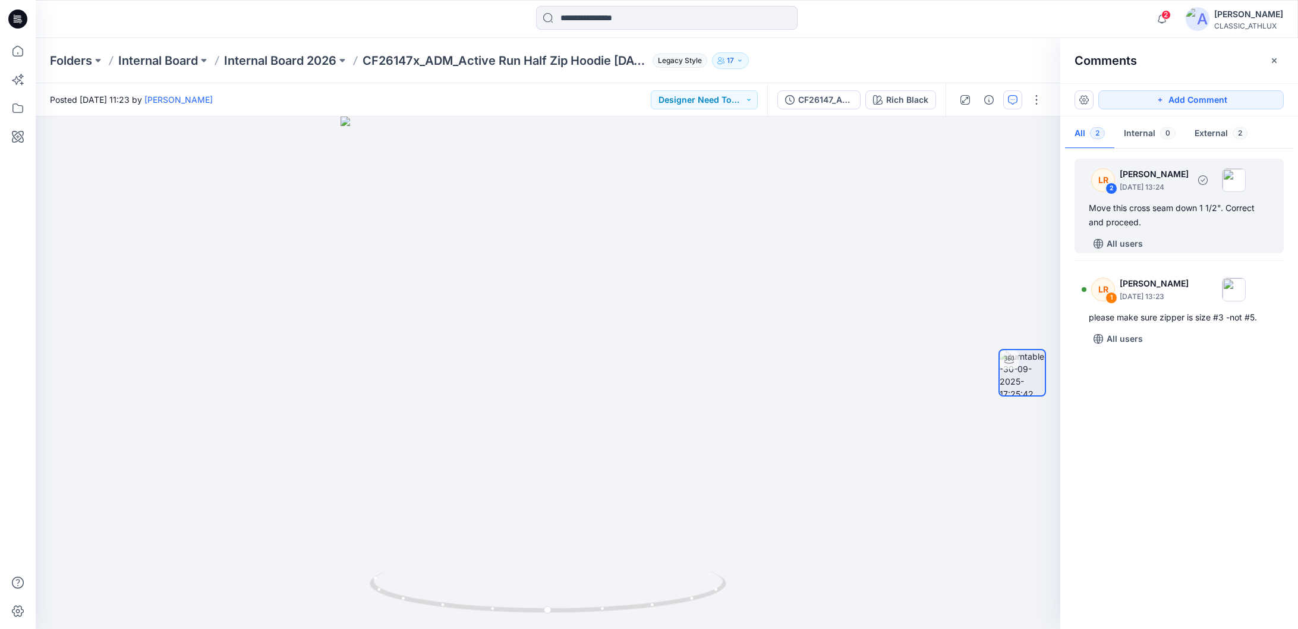
click at [1210, 213] on div "Move this cross seam down 1 1/2". Correct and proceed." at bounding box center [1179, 215] width 181 height 29
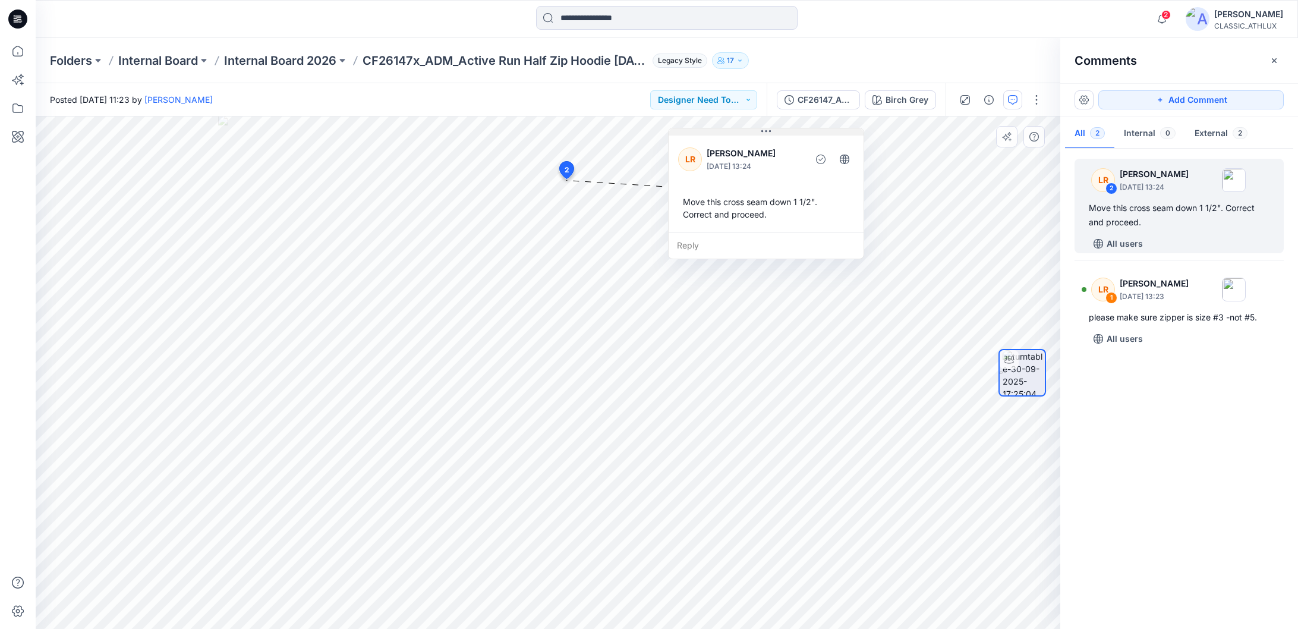
drag, startPoint x: 645, startPoint y: 189, endPoint x: 765, endPoint y: 132, distance: 132.9
click at [765, 132] on icon at bounding box center [766, 131] width 10 height 2
click at [317, 64] on p "Internal Board 2026" at bounding box center [280, 60] width 112 height 17
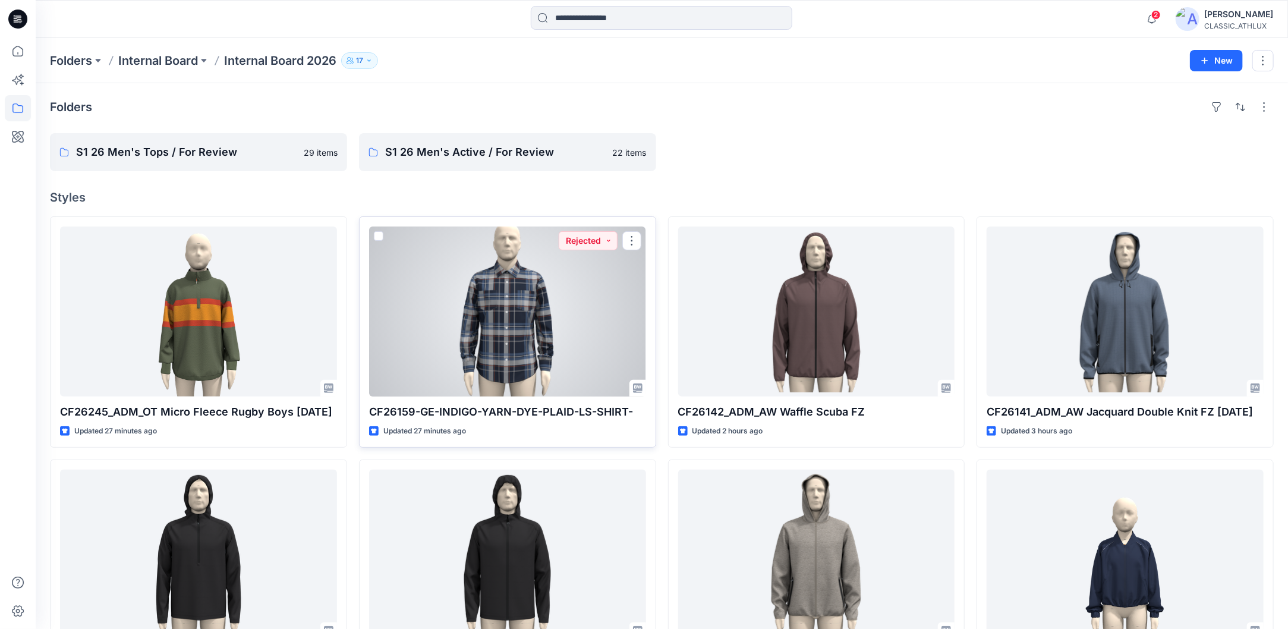
click at [531, 379] on div at bounding box center [507, 311] width 277 height 170
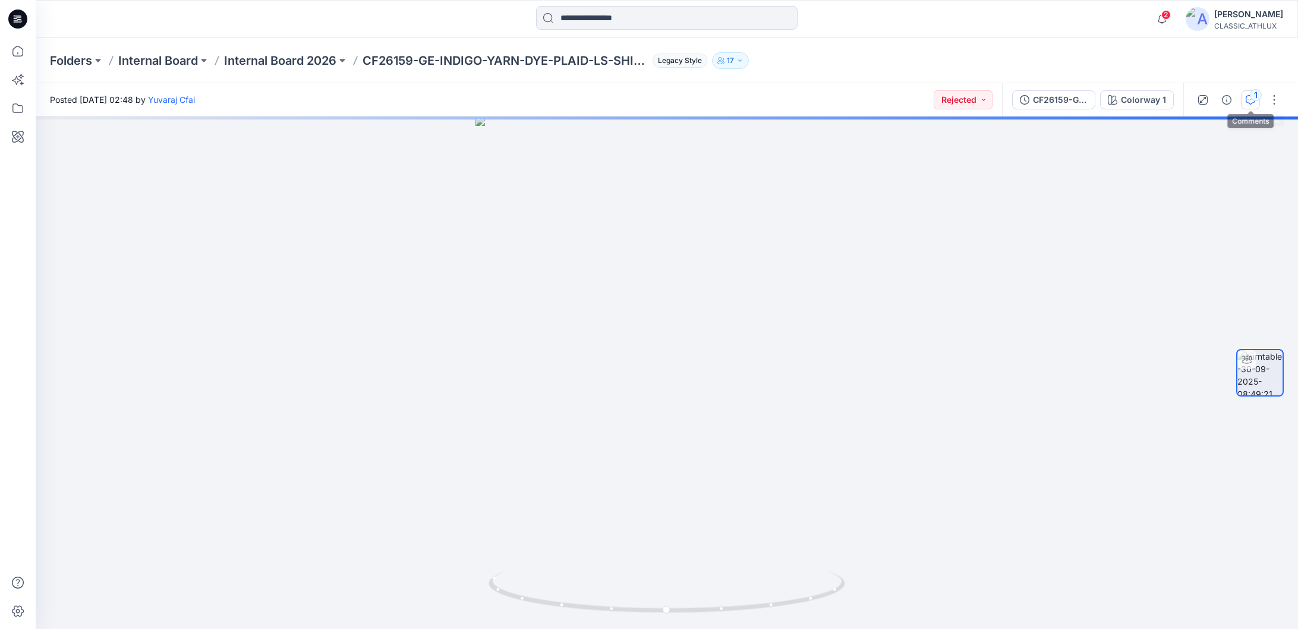
click at [1251, 101] on icon "button" at bounding box center [1250, 100] width 10 height 10
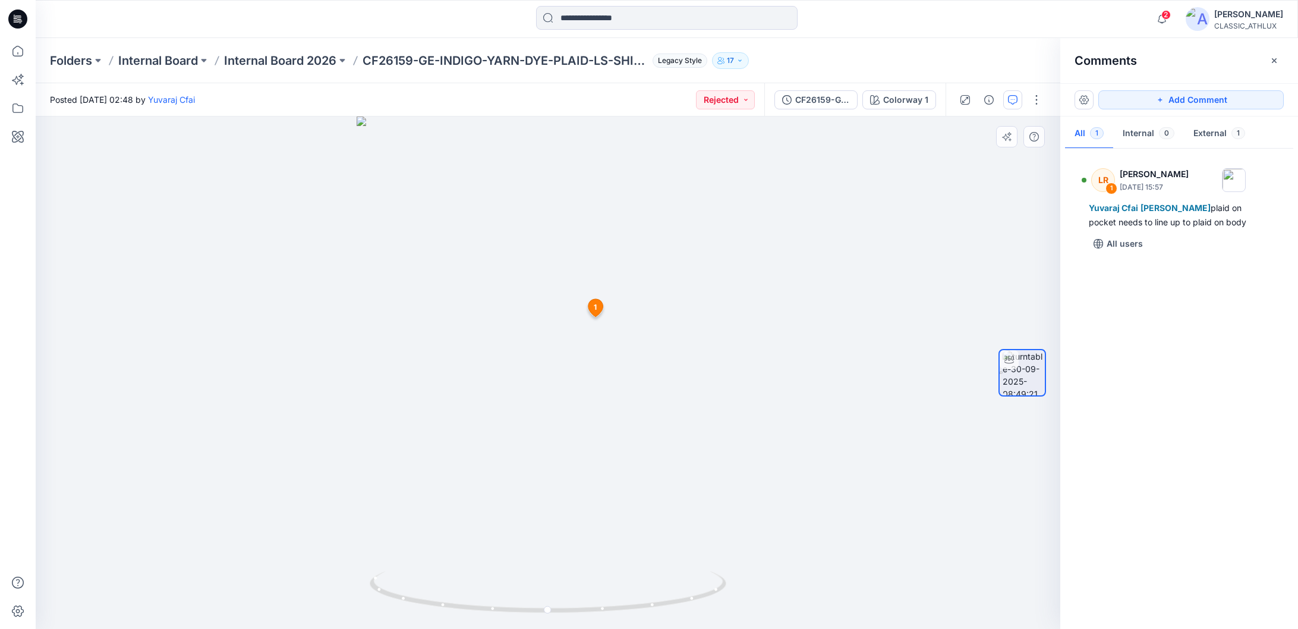
click at [602, 310] on icon at bounding box center [595, 308] width 15 height 18
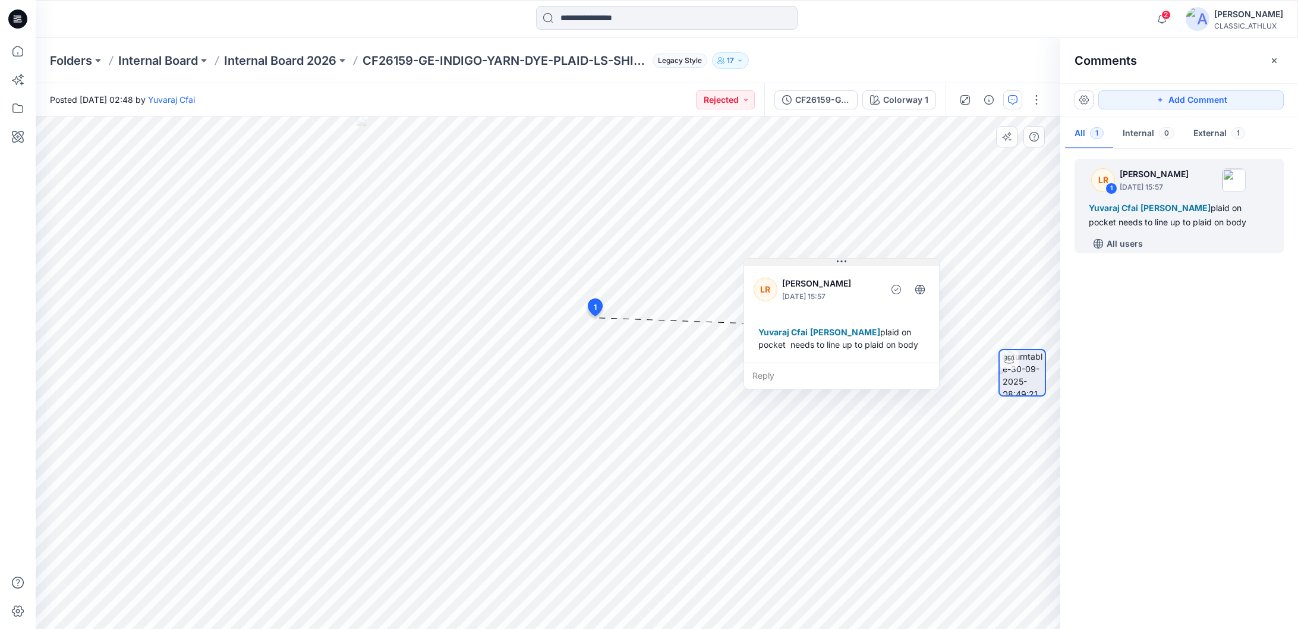
drag, startPoint x: 680, startPoint y: 327, endPoint x: 872, endPoint y: 251, distance: 206.8
click at [872, 258] on button at bounding box center [841, 261] width 195 height 7
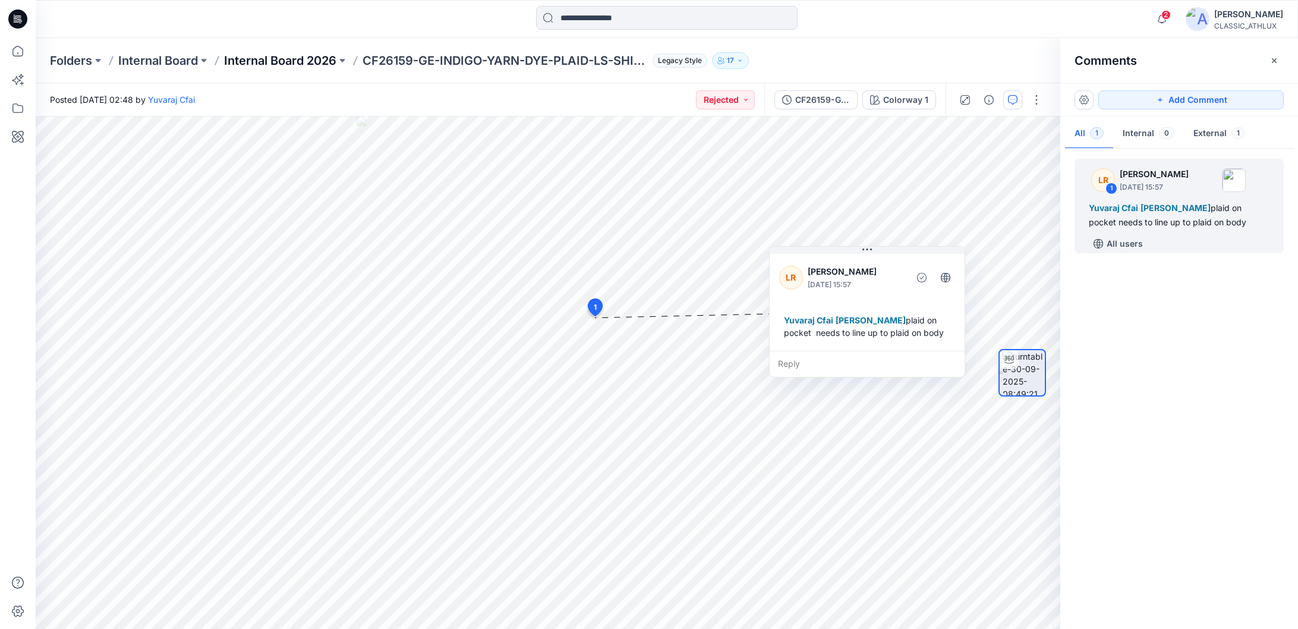
click at [277, 60] on p "Internal Board 2026" at bounding box center [280, 60] width 112 height 17
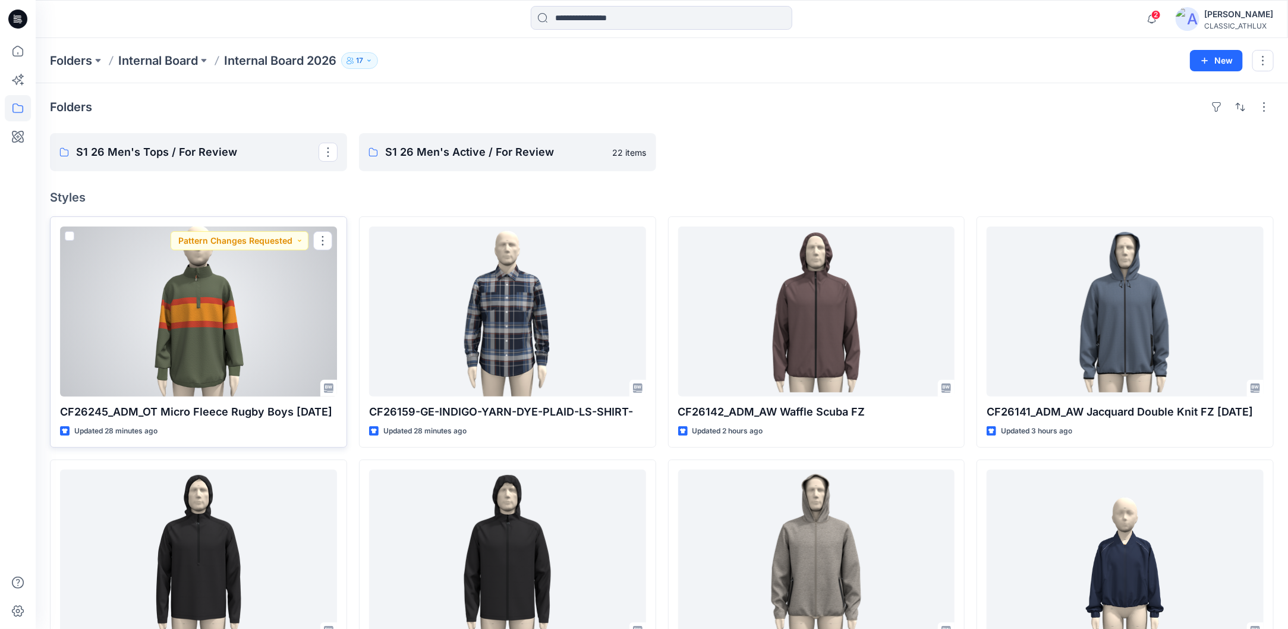
scroll to position [59, 0]
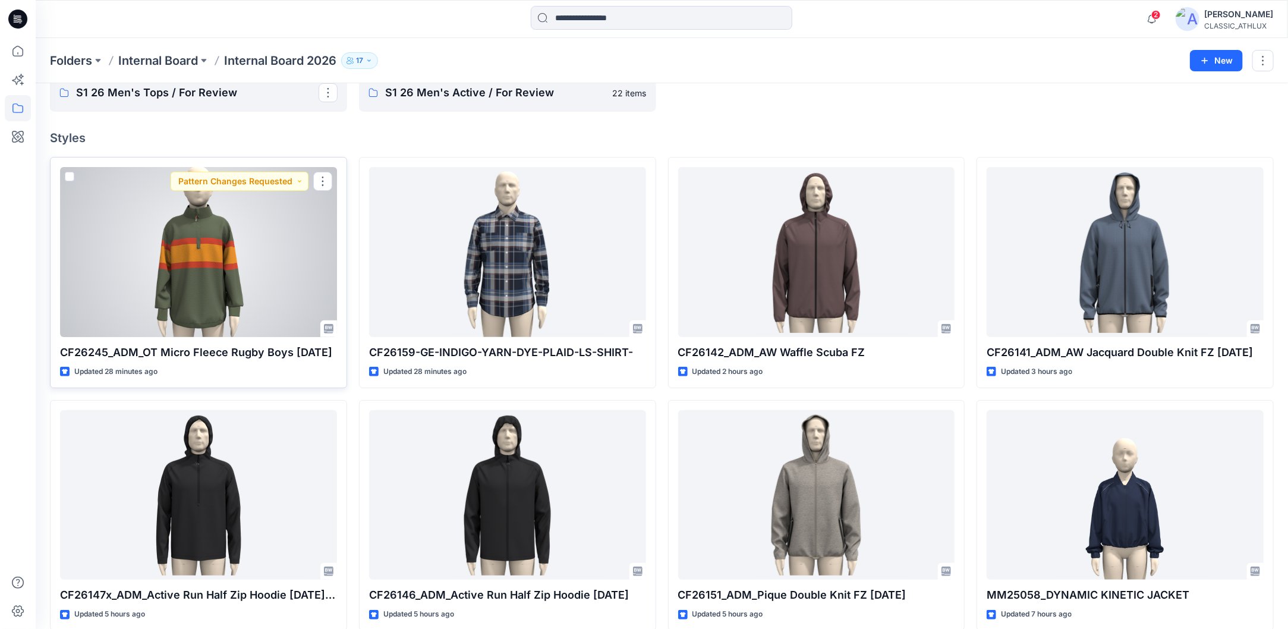
click at [287, 232] on div at bounding box center [198, 252] width 277 height 170
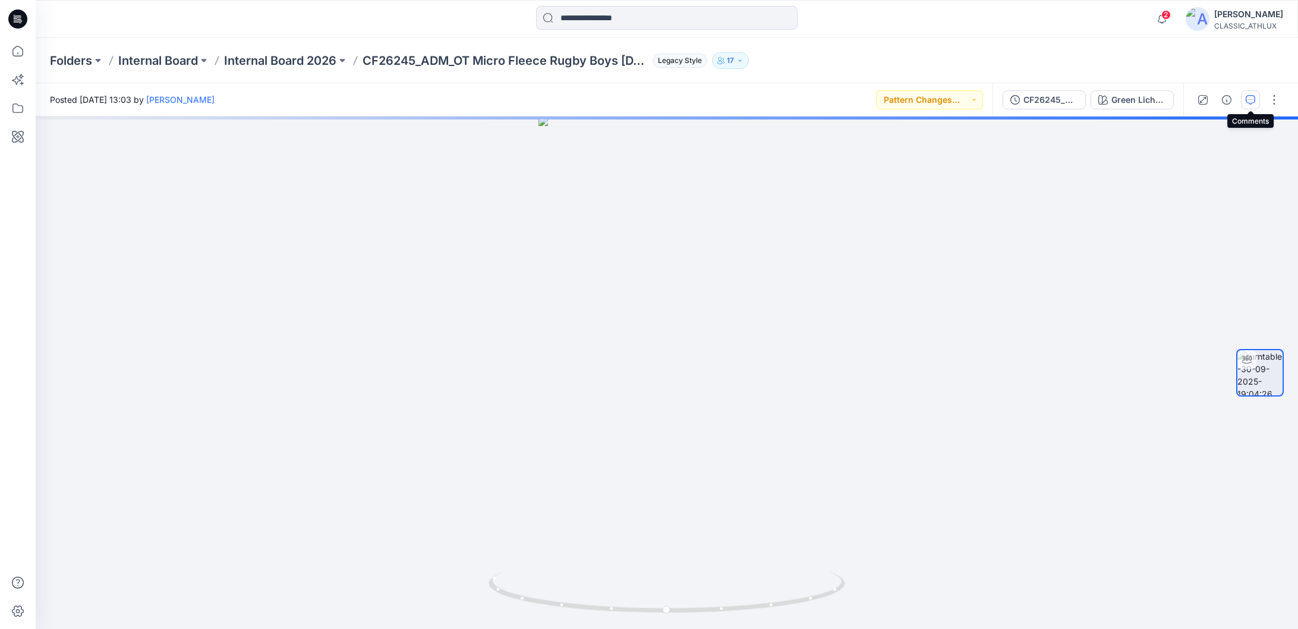
click at [1245, 101] on icon "button" at bounding box center [1250, 100] width 10 height 10
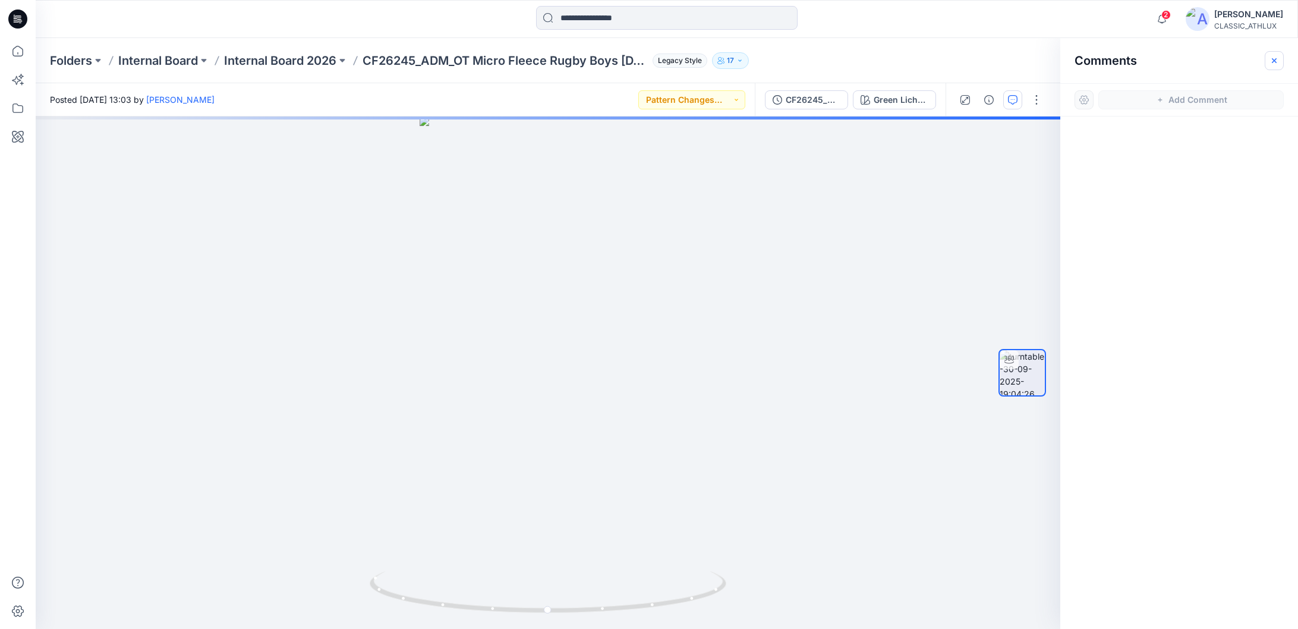
click at [1270, 58] on icon "button" at bounding box center [1274, 61] width 10 height 10
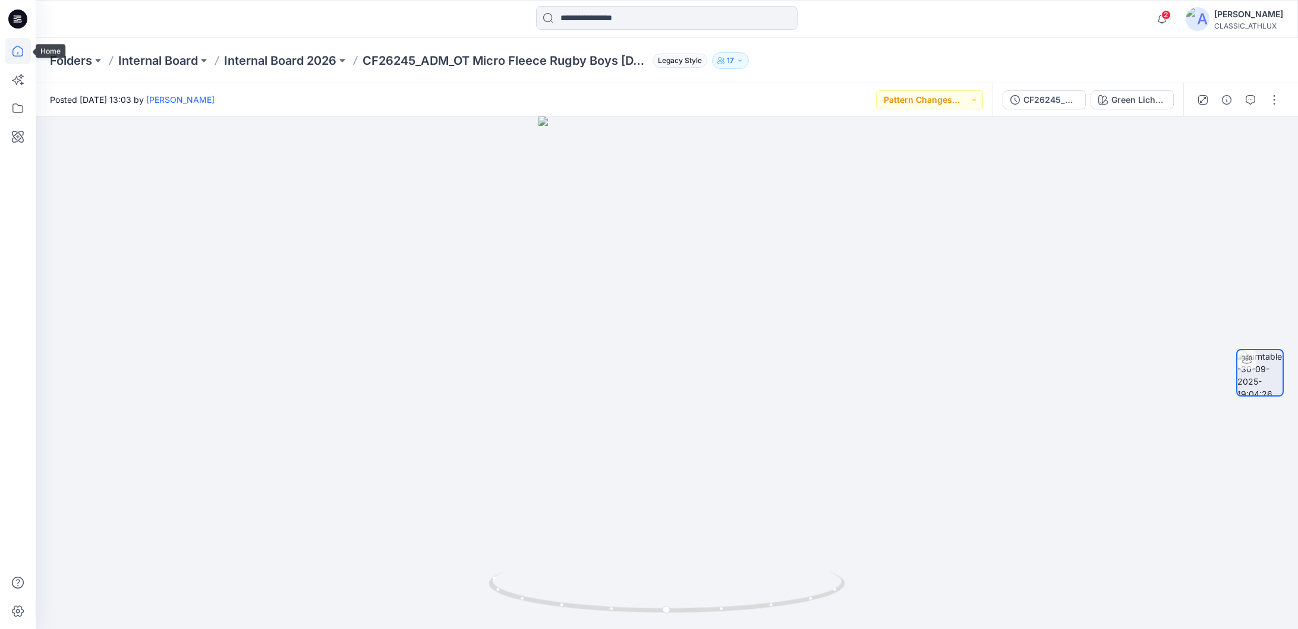
click at [21, 51] on icon at bounding box center [18, 51] width 26 height 26
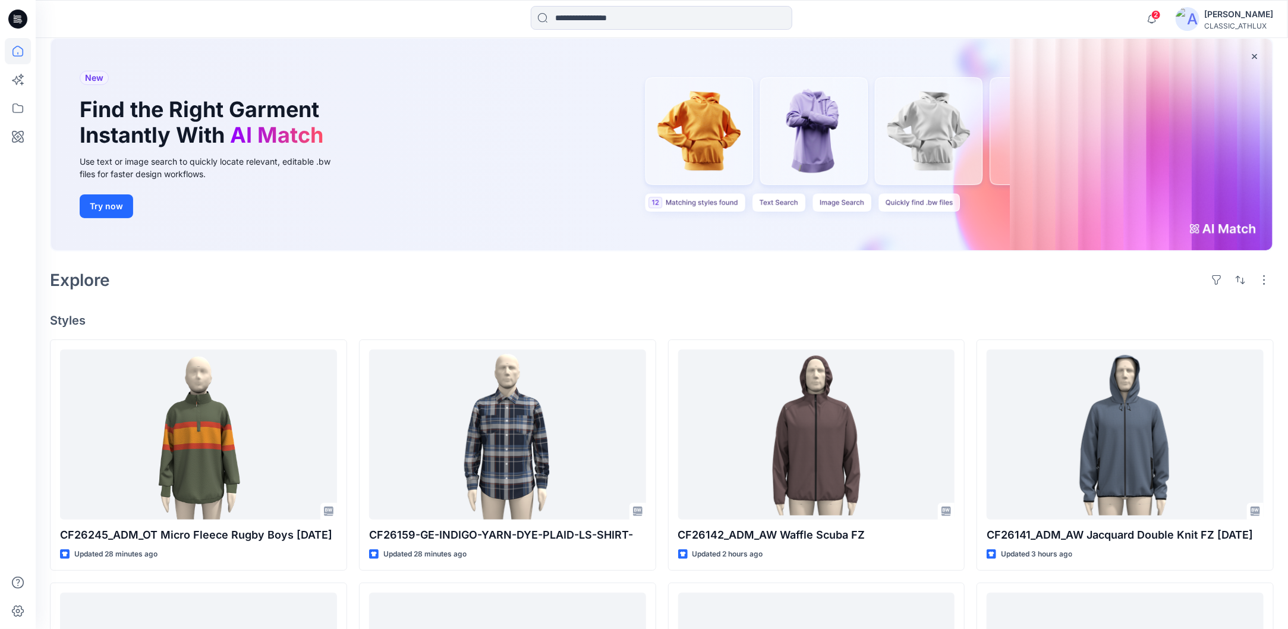
scroll to position [178, 0]
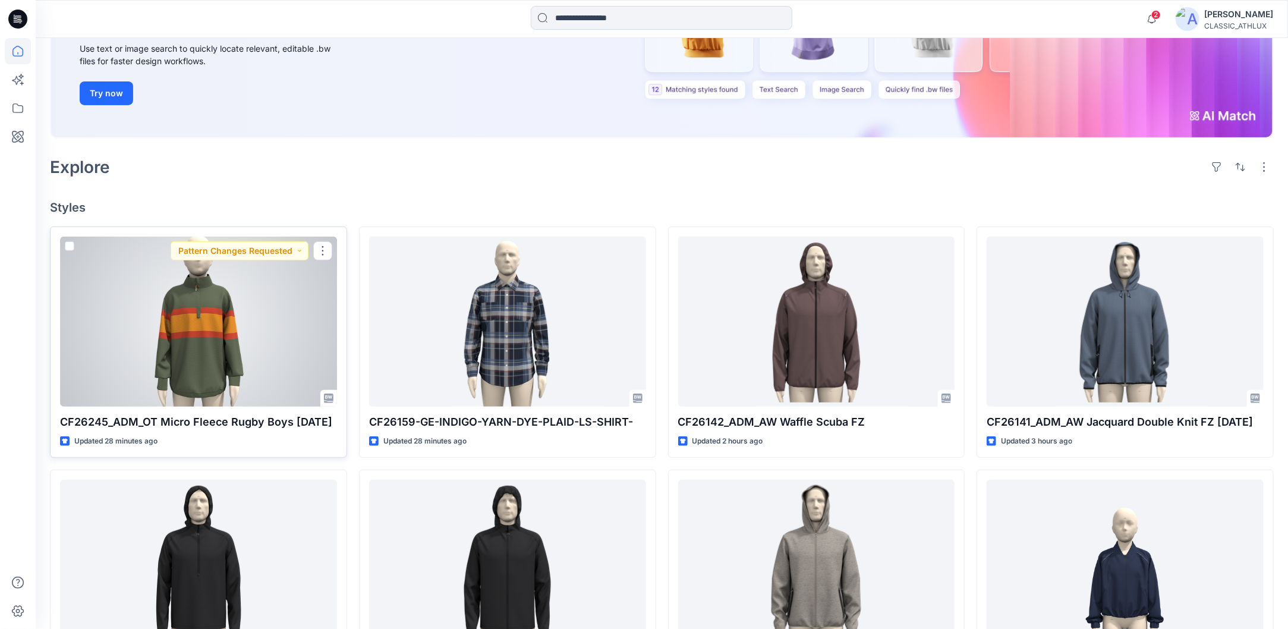
click at [201, 335] on div at bounding box center [198, 321] width 277 height 170
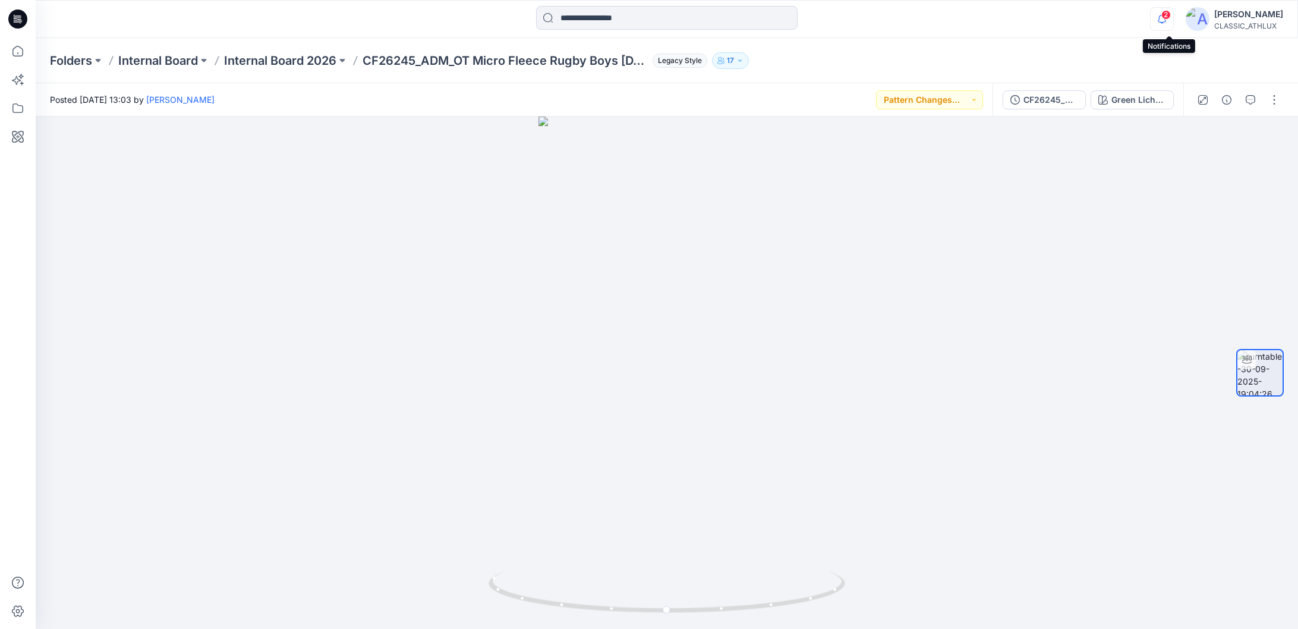
click at [1169, 20] on icon "button" at bounding box center [1161, 19] width 23 height 24
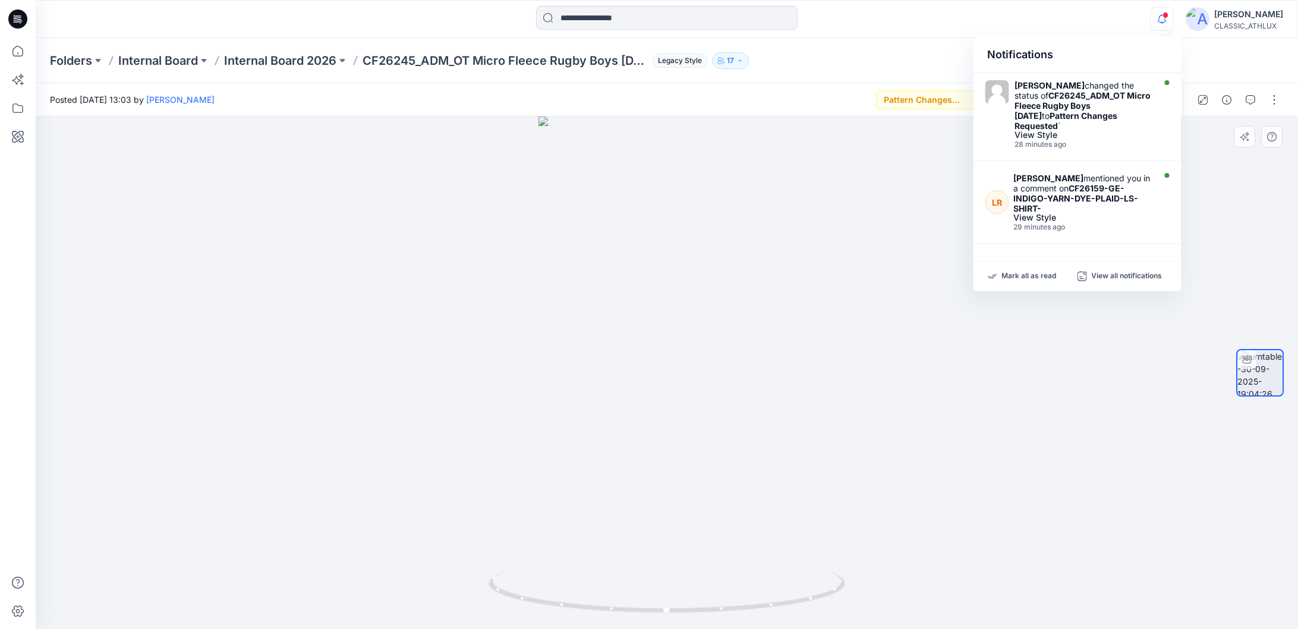
click at [859, 263] on div at bounding box center [667, 372] width 1262 height 512
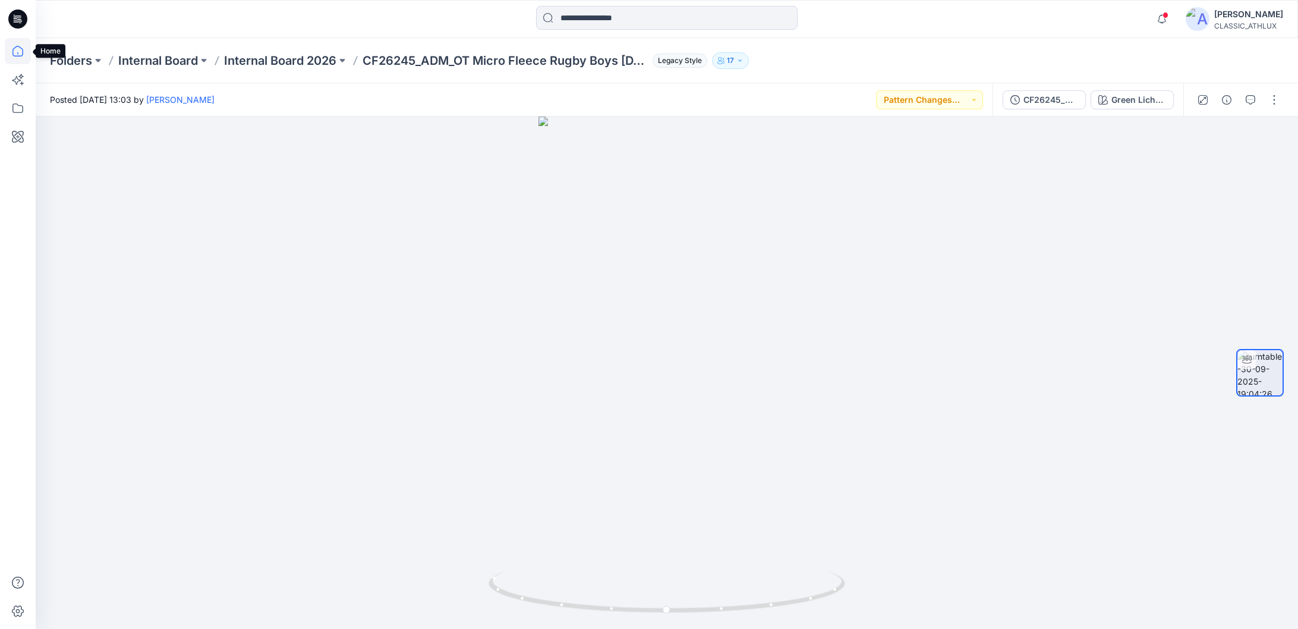
click at [15, 53] on icon at bounding box center [18, 51] width 26 height 26
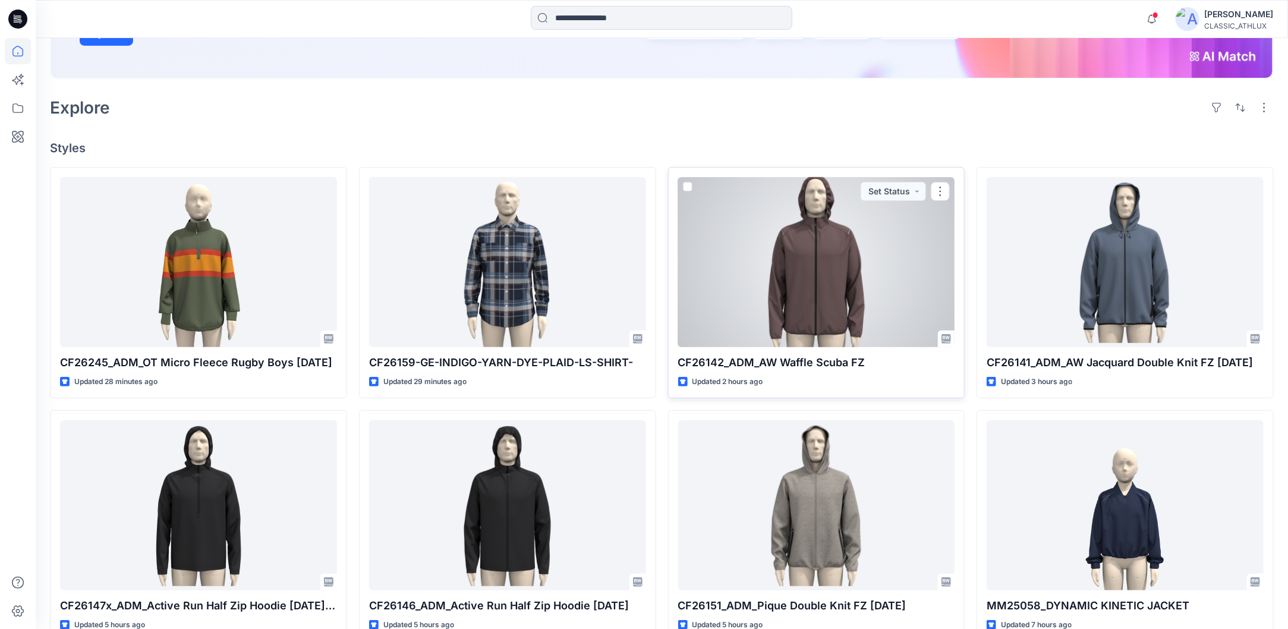
scroll to position [357, 0]
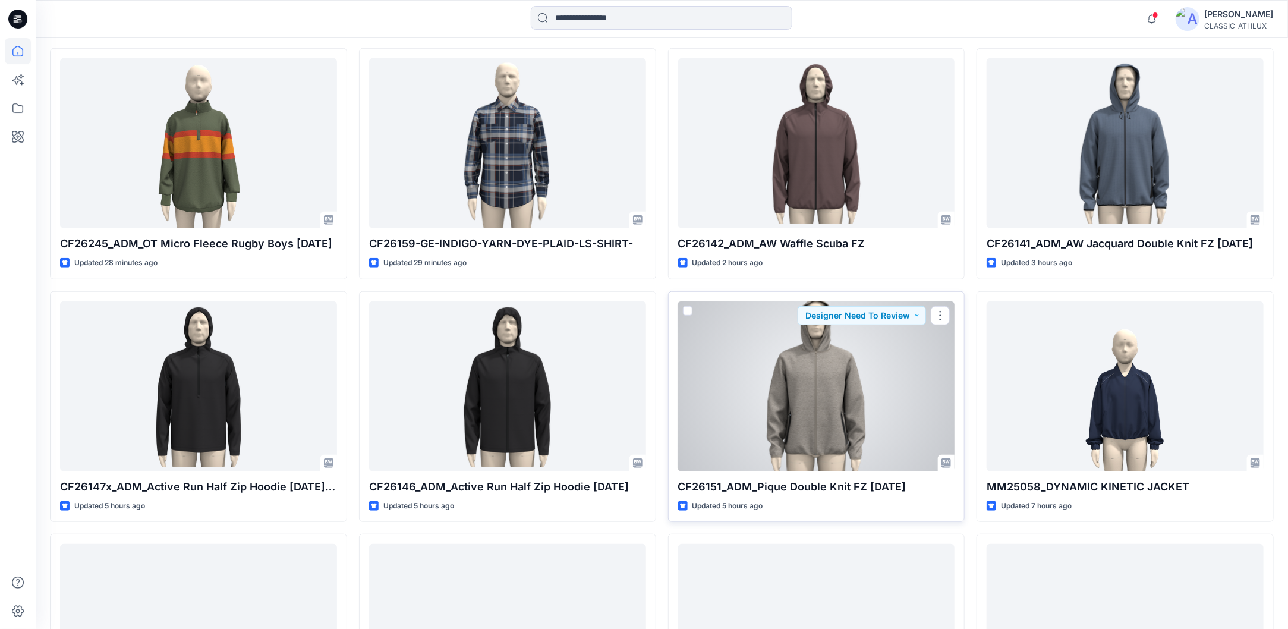
click at [835, 361] on div at bounding box center [816, 386] width 277 height 170
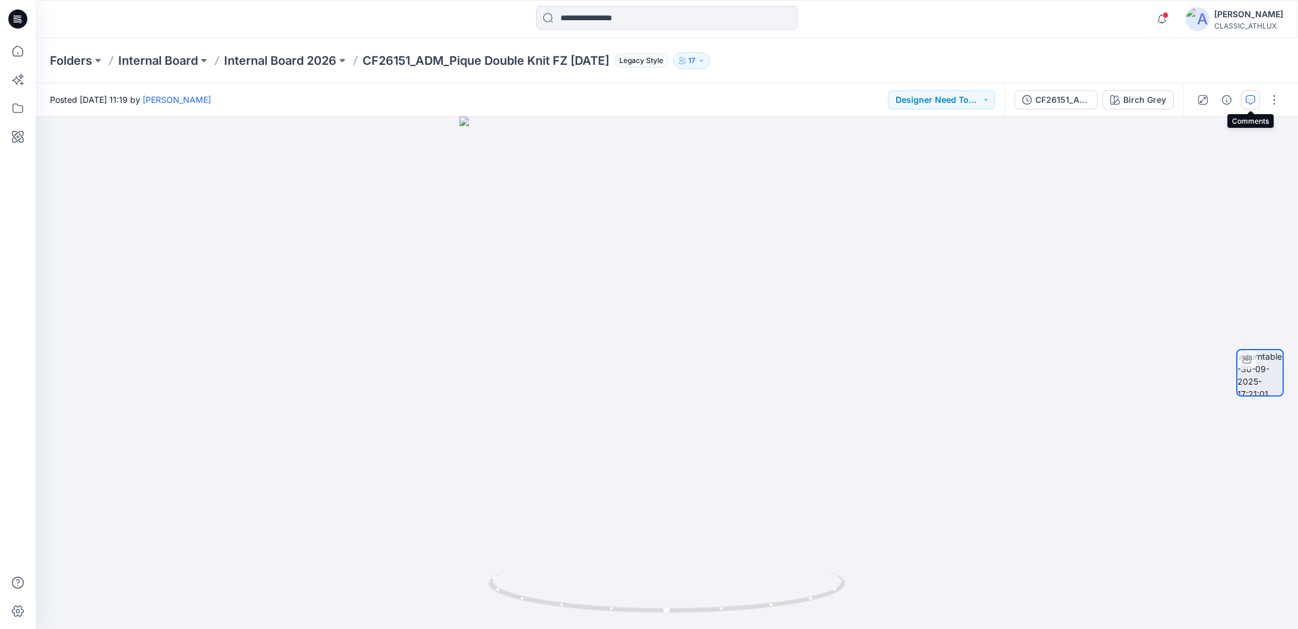
click at [1251, 99] on icon "button" at bounding box center [1250, 100] width 10 height 10
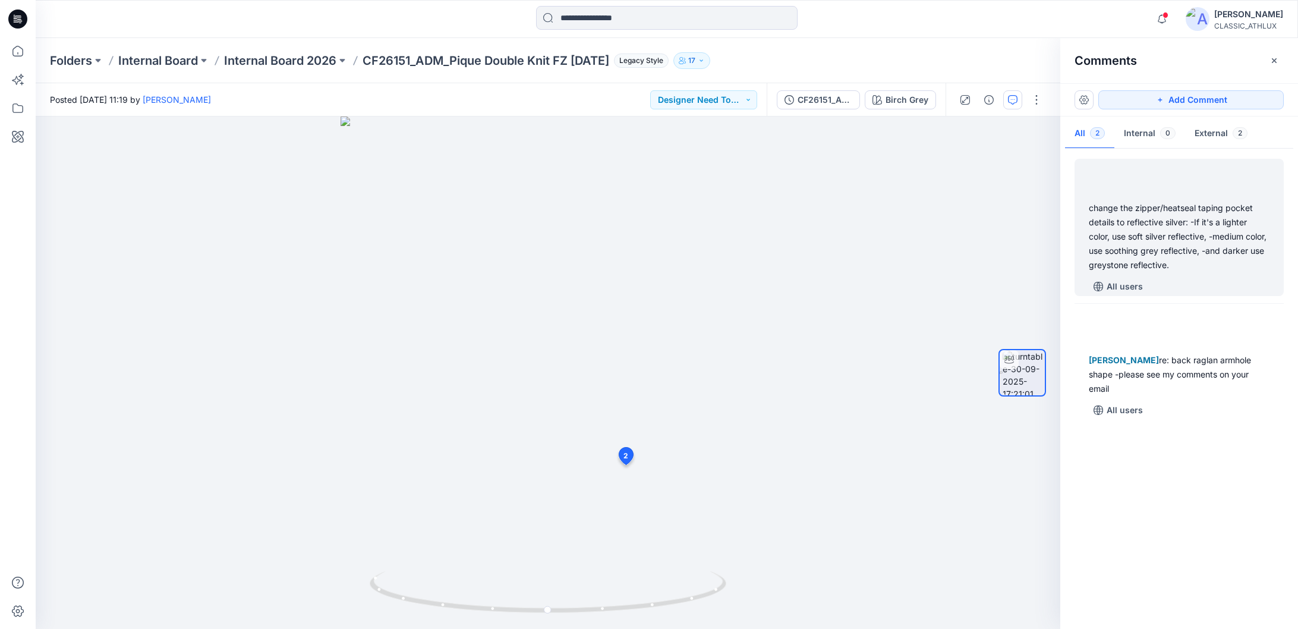
click at [1189, 204] on div "change the zipper/heatseal taping pocket details to reflective silver: -If it's…" at bounding box center [1179, 236] width 181 height 71
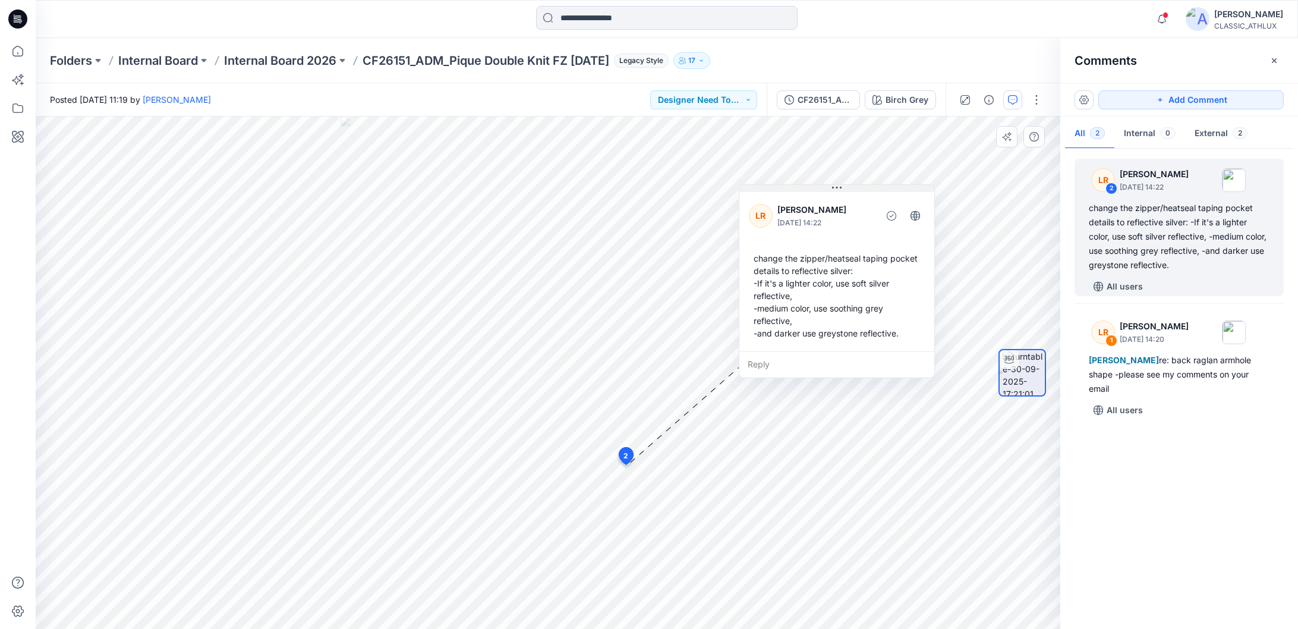
drag, startPoint x: 704, startPoint y: 475, endPoint x: 835, endPoint y: 187, distance: 316.2
click at [835, 187] on icon at bounding box center [837, 188] width 10 height 10
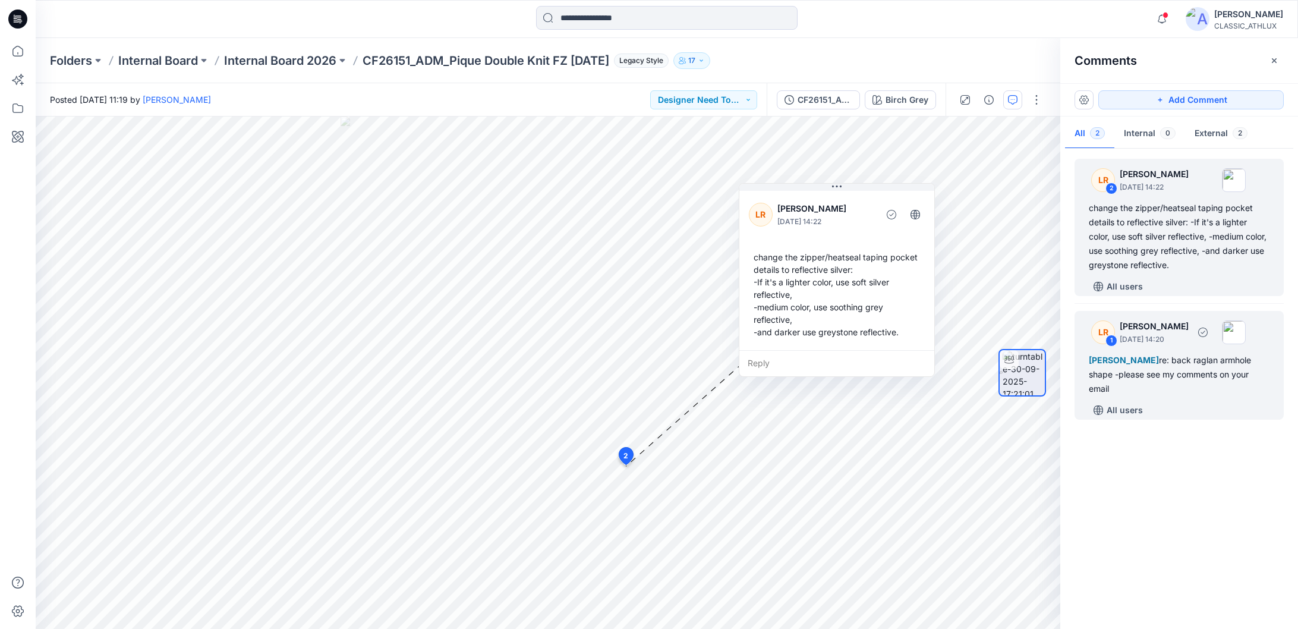
click at [1147, 377] on div "Chantal Athlux re: back raglan armhole shape -please see my comments on your em…" at bounding box center [1179, 374] width 181 height 43
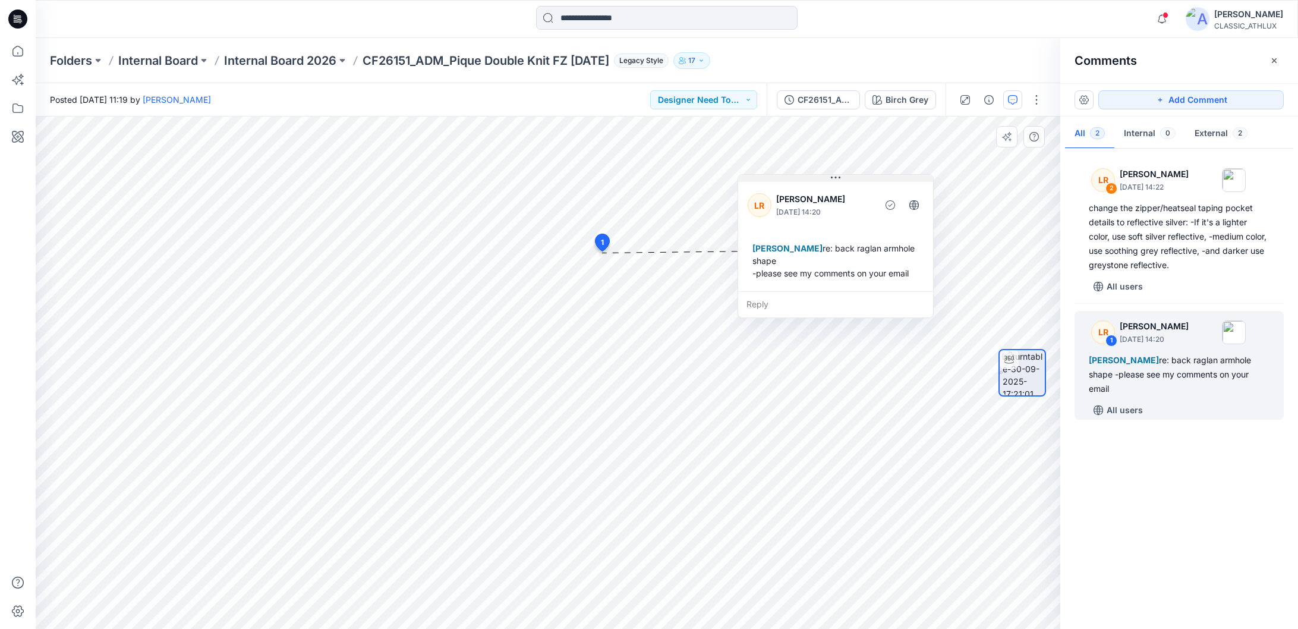
drag, startPoint x: 678, startPoint y: 261, endPoint x: 838, endPoint y: 162, distance: 188.6
click at [838, 173] on icon at bounding box center [836, 178] width 10 height 10
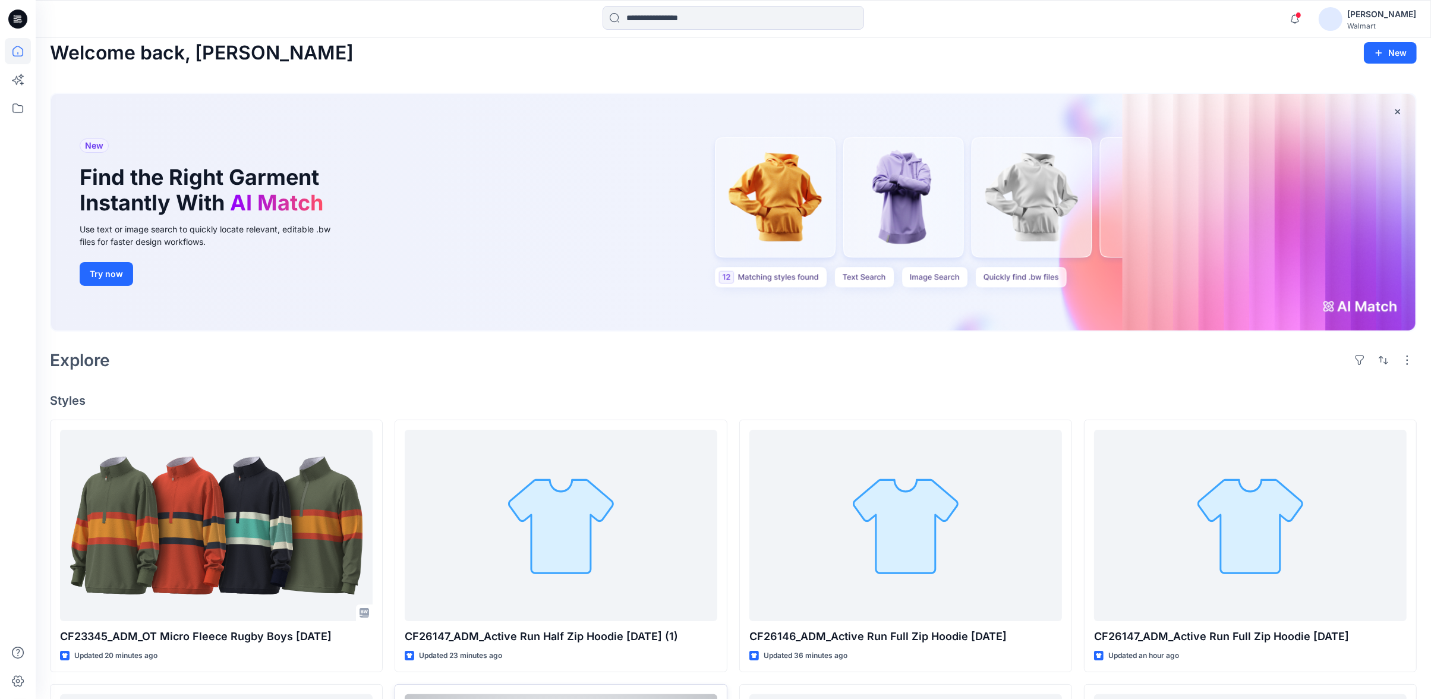
scroll to position [198, 0]
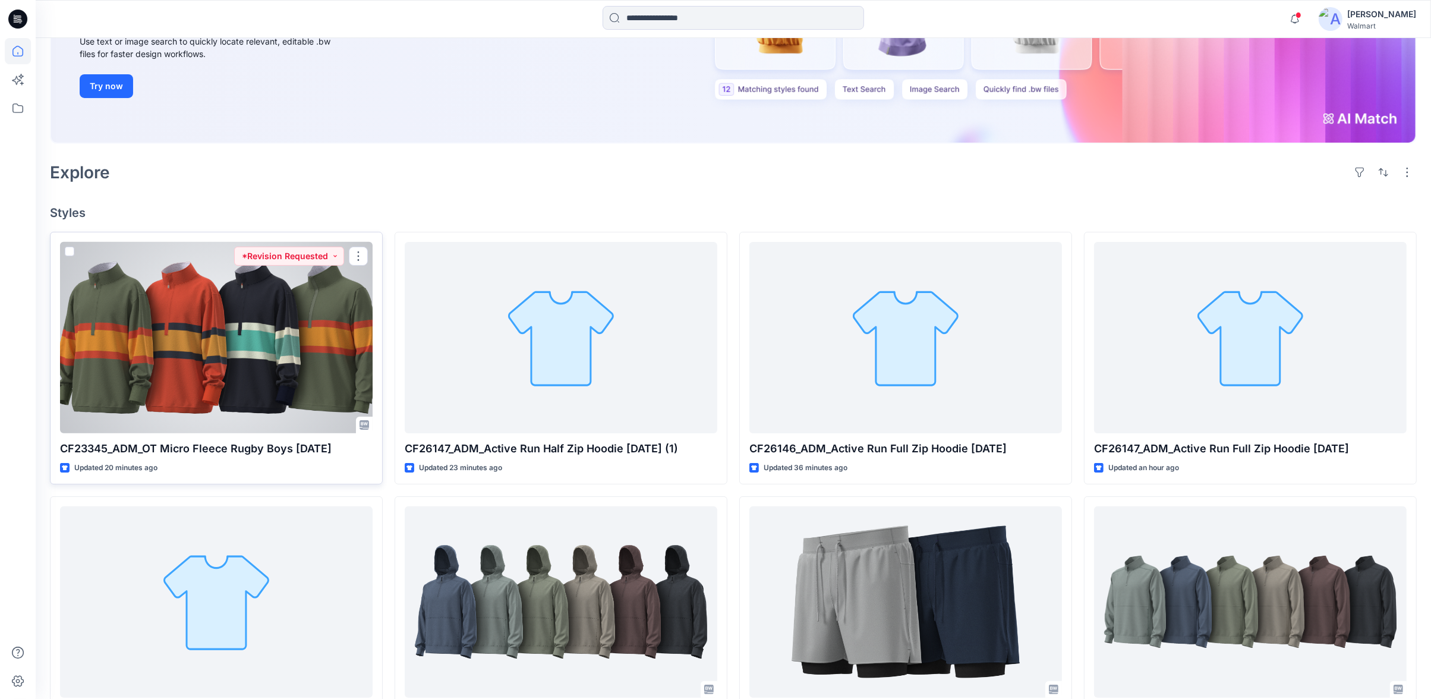
click at [314, 366] on div at bounding box center [216, 337] width 313 height 191
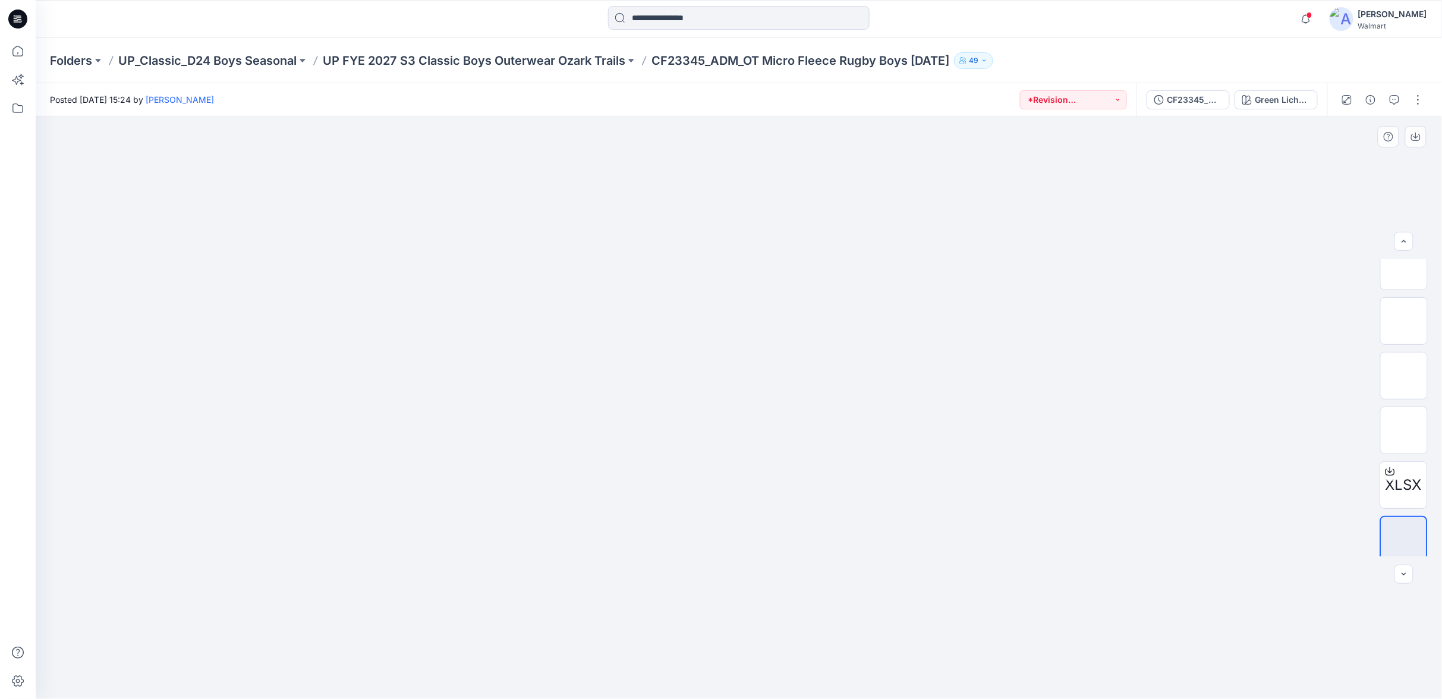
scroll to position [133, 0]
click at [1297, 103] on div "Green Lichen / Gold Jade / Flaming Carrot" at bounding box center [1282, 99] width 55 height 13
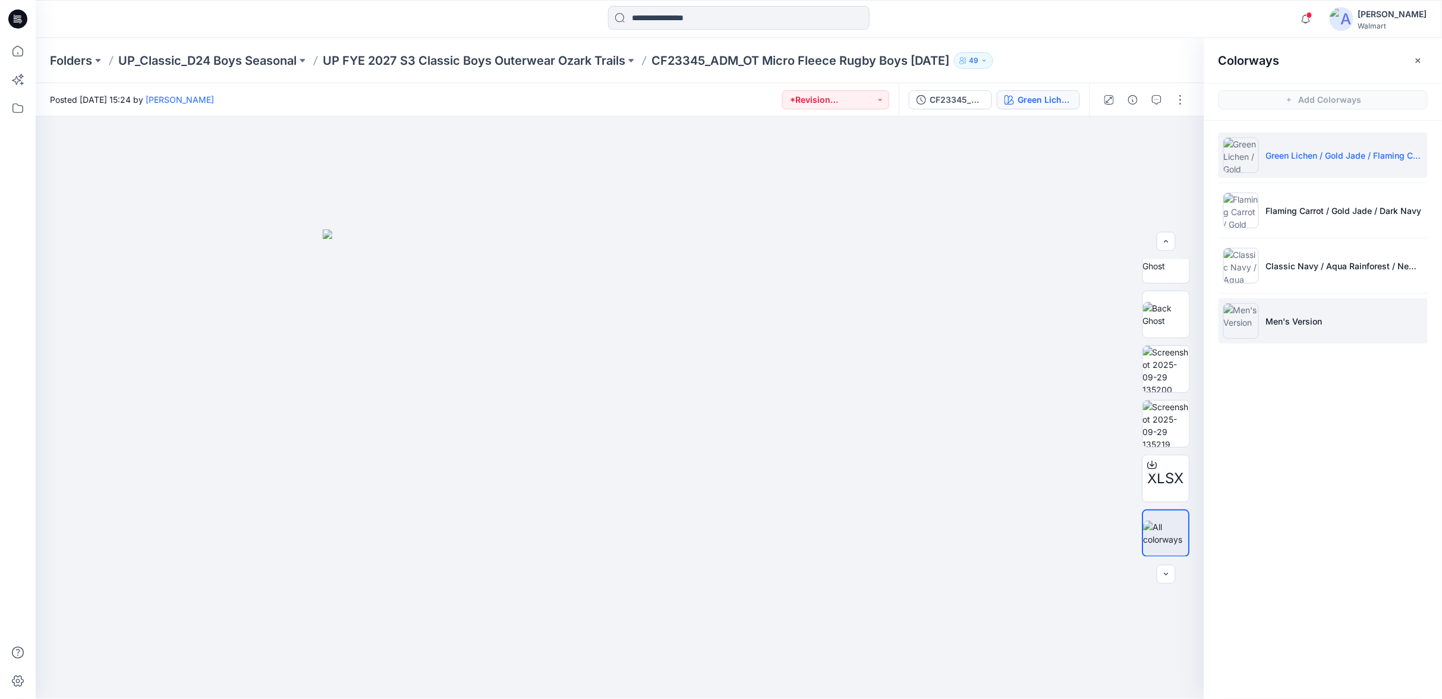
click at [1336, 323] on li "Men's Version" at bounding box center [1322, 320] width 209 height 45
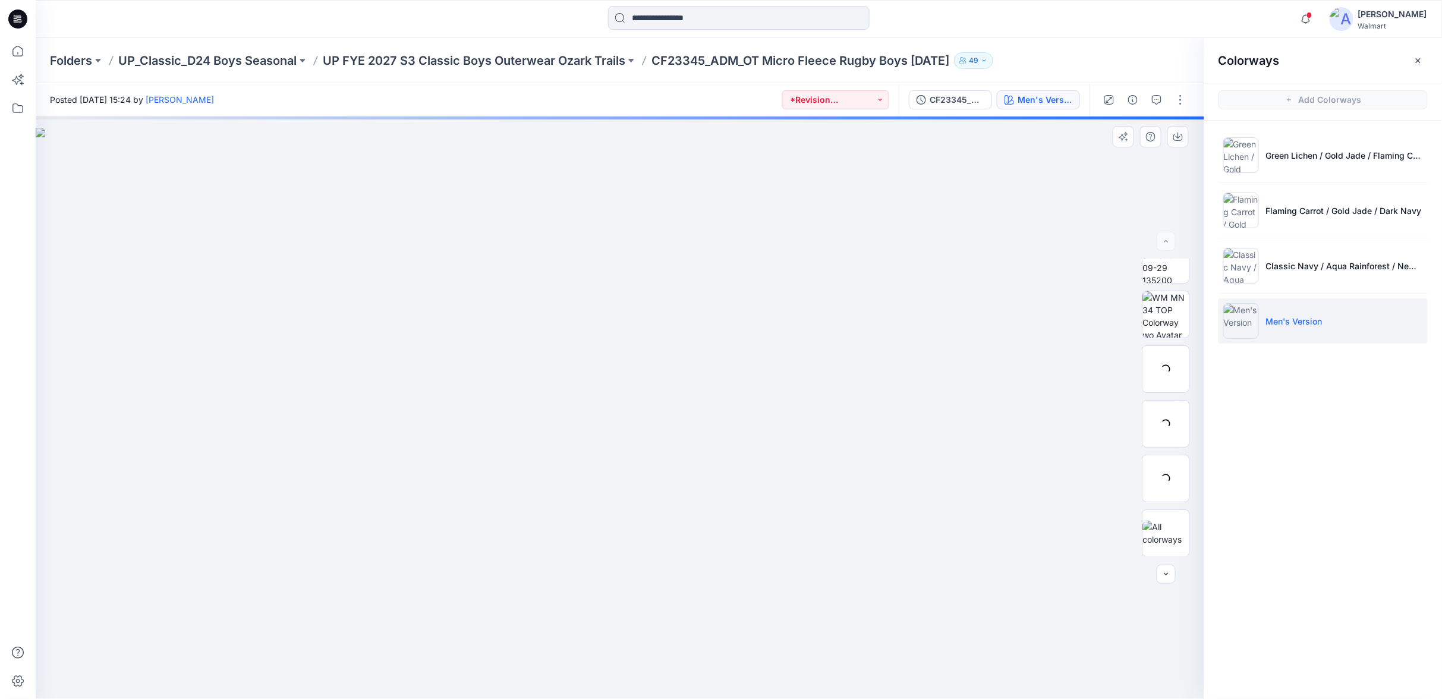
scroll to position [0, 0]
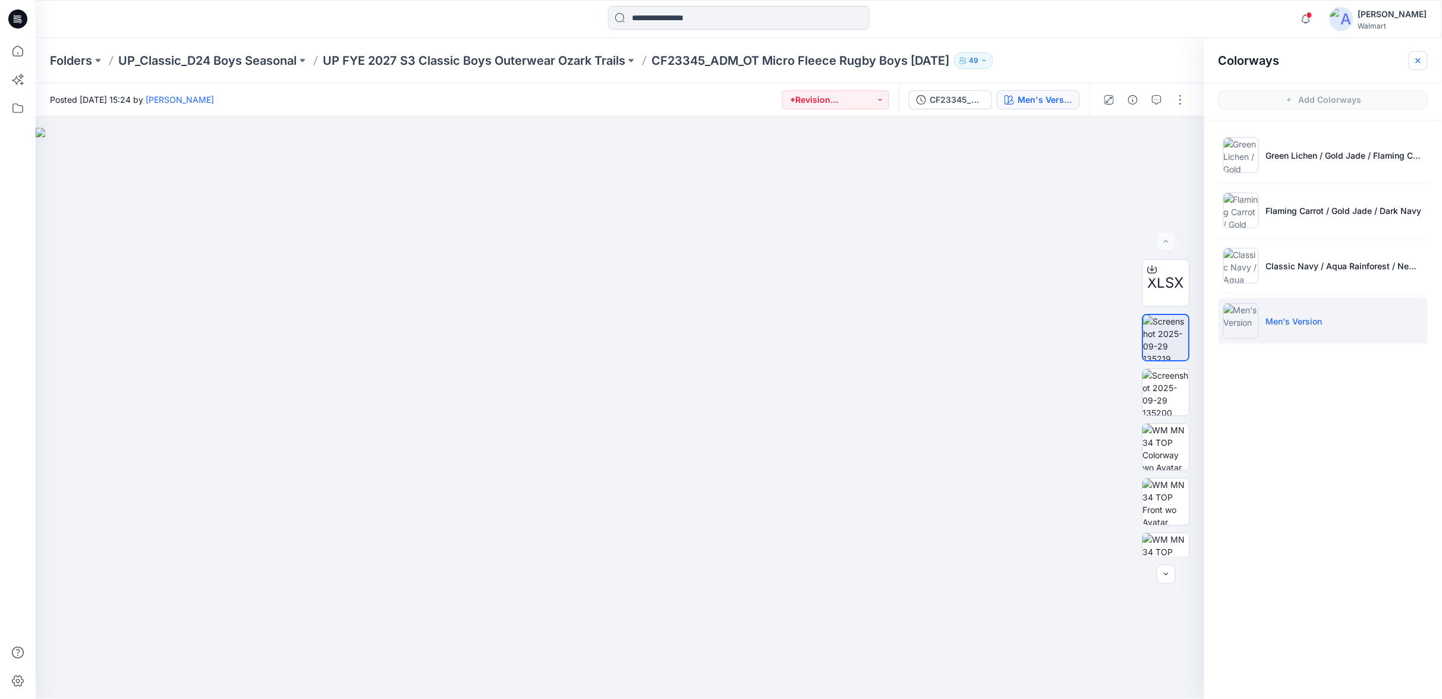
click at [1417, 59] on icon "button" at bounding box center [1417, 60] width 5 height 5
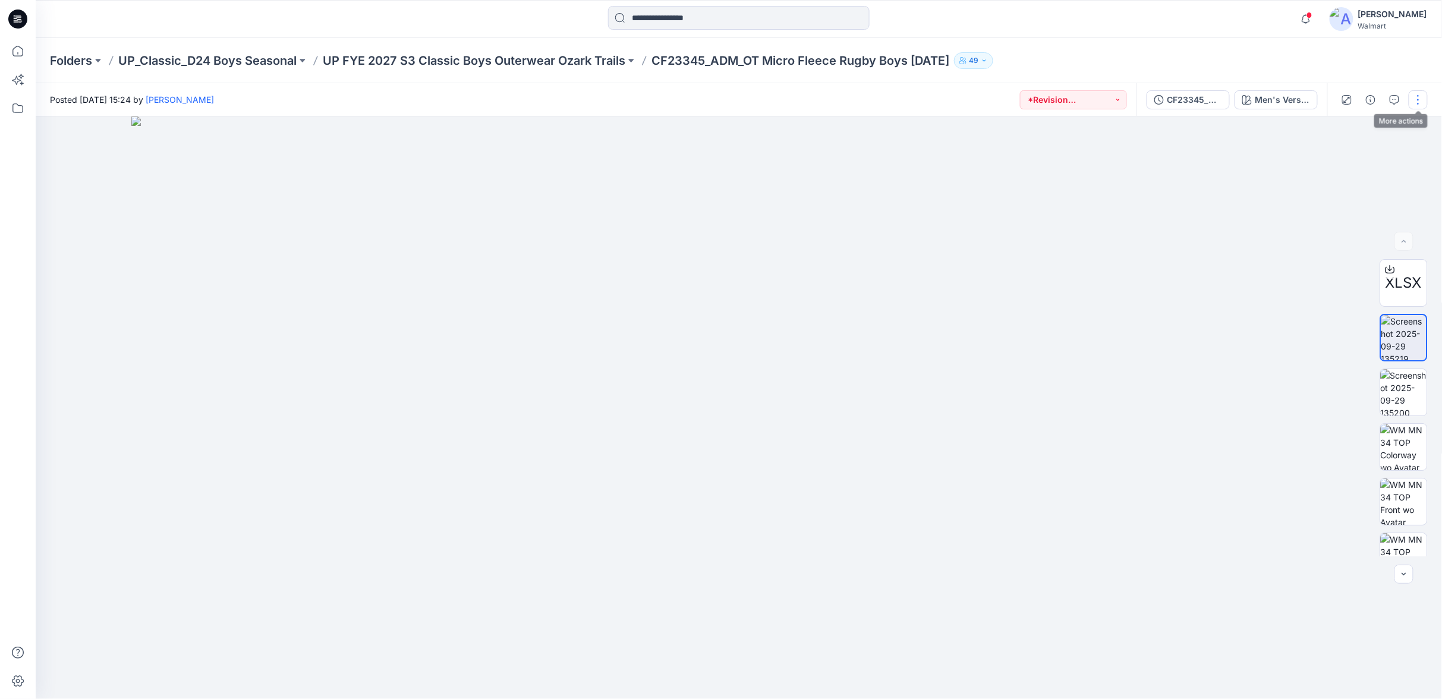
click at [1413, 97] on button "button" at bounding box center [1417, 99] width 19 height 19
click at [1349, 163] on p "Edit" at bounding box center [1342, 160] width 15 height 12
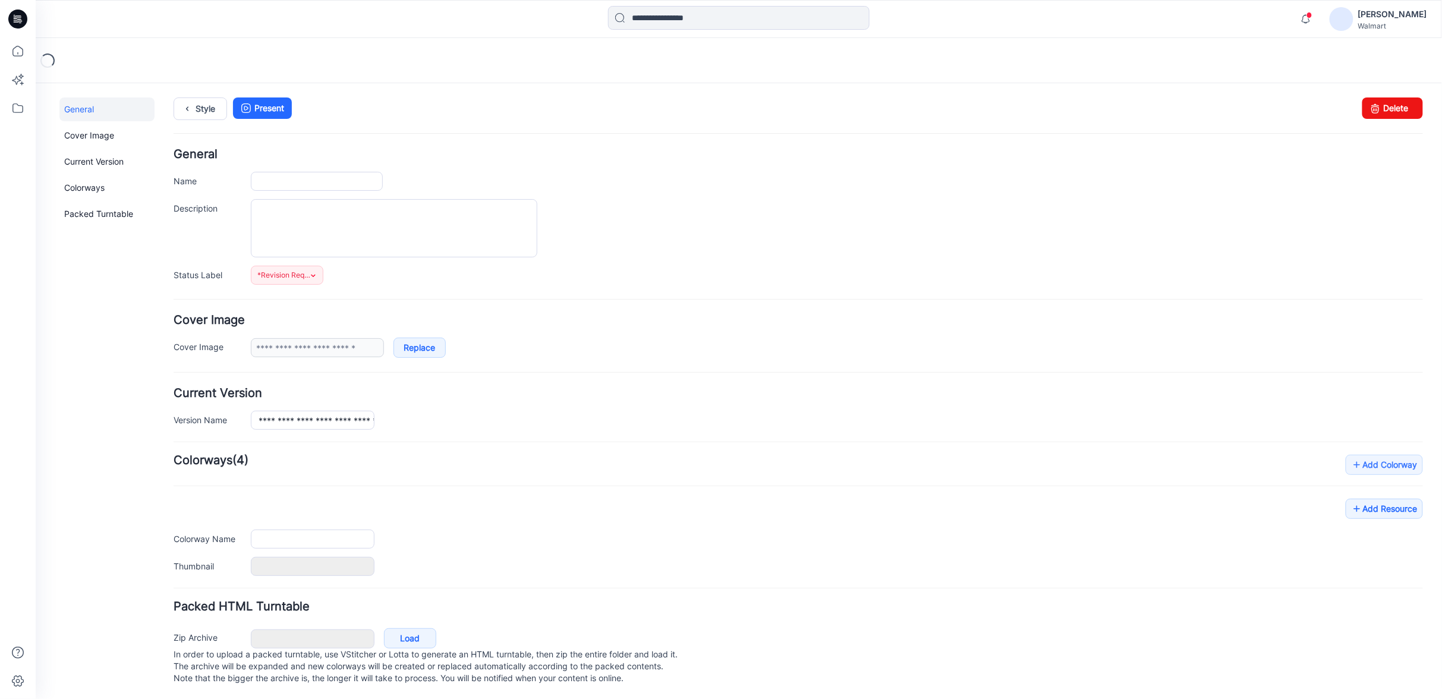
type input "**********"
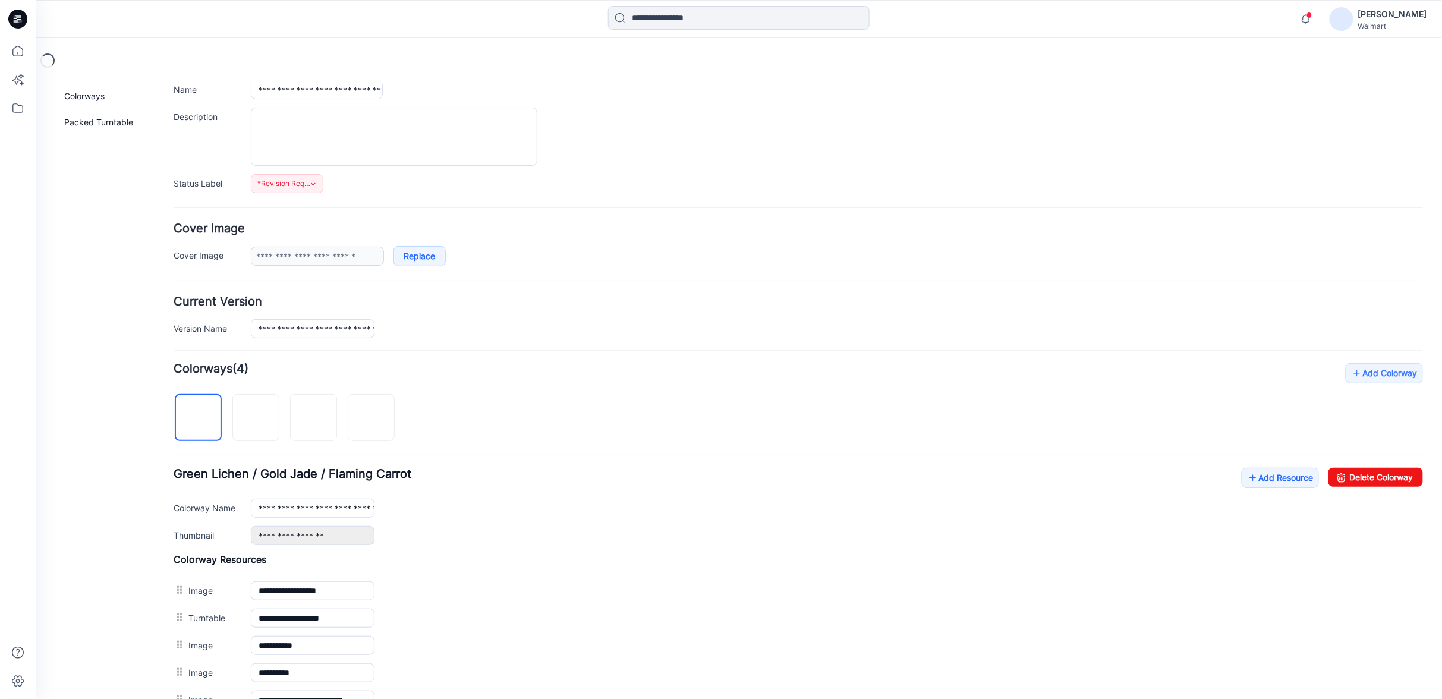
scroll to position [290, 0]
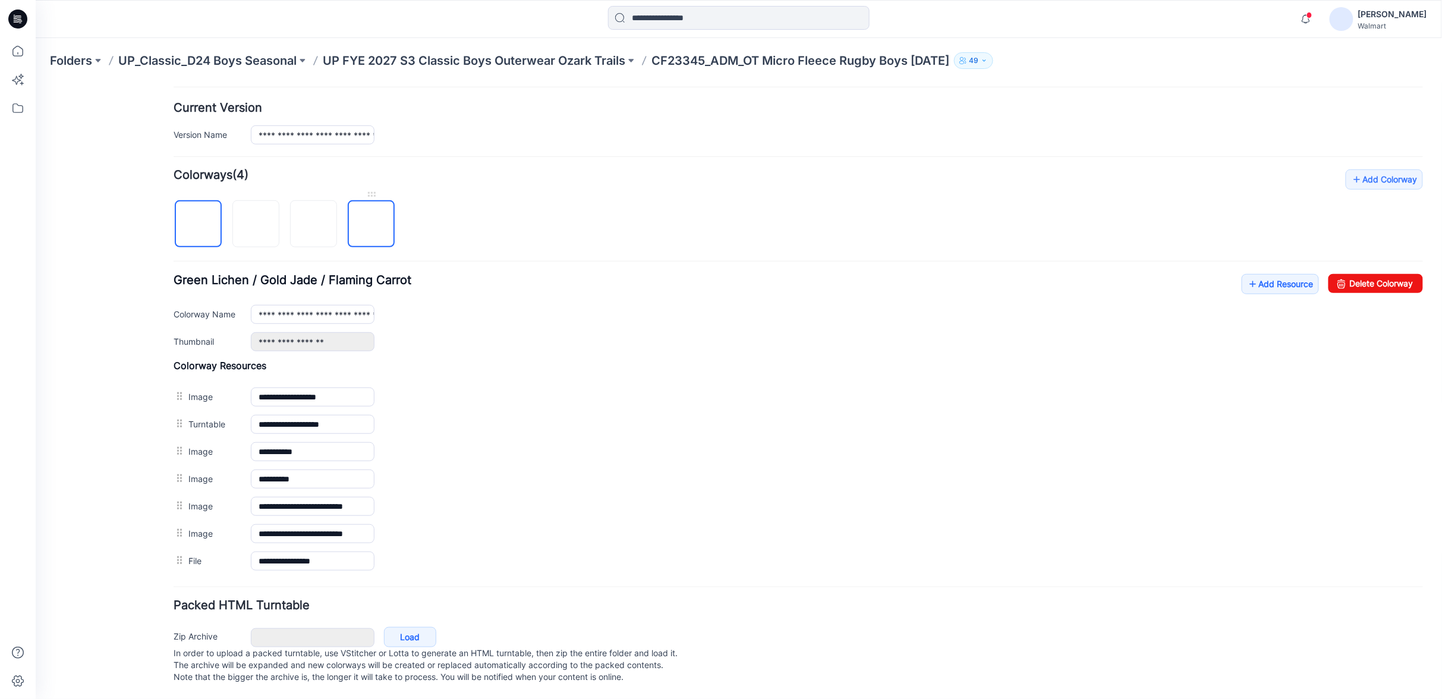
click at [371, 224] on img at bounding box center [371, 224] width 0 height 0
type input "**********"
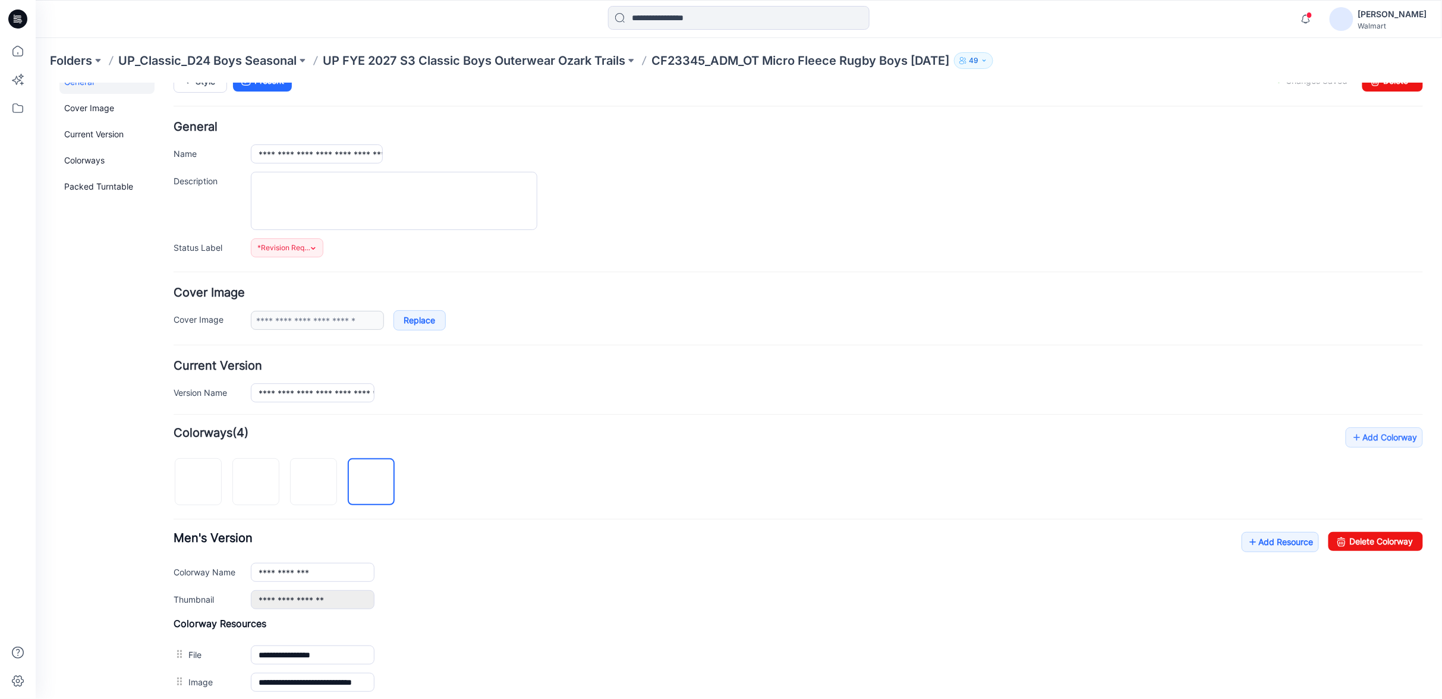
scroll to position [0, 0]
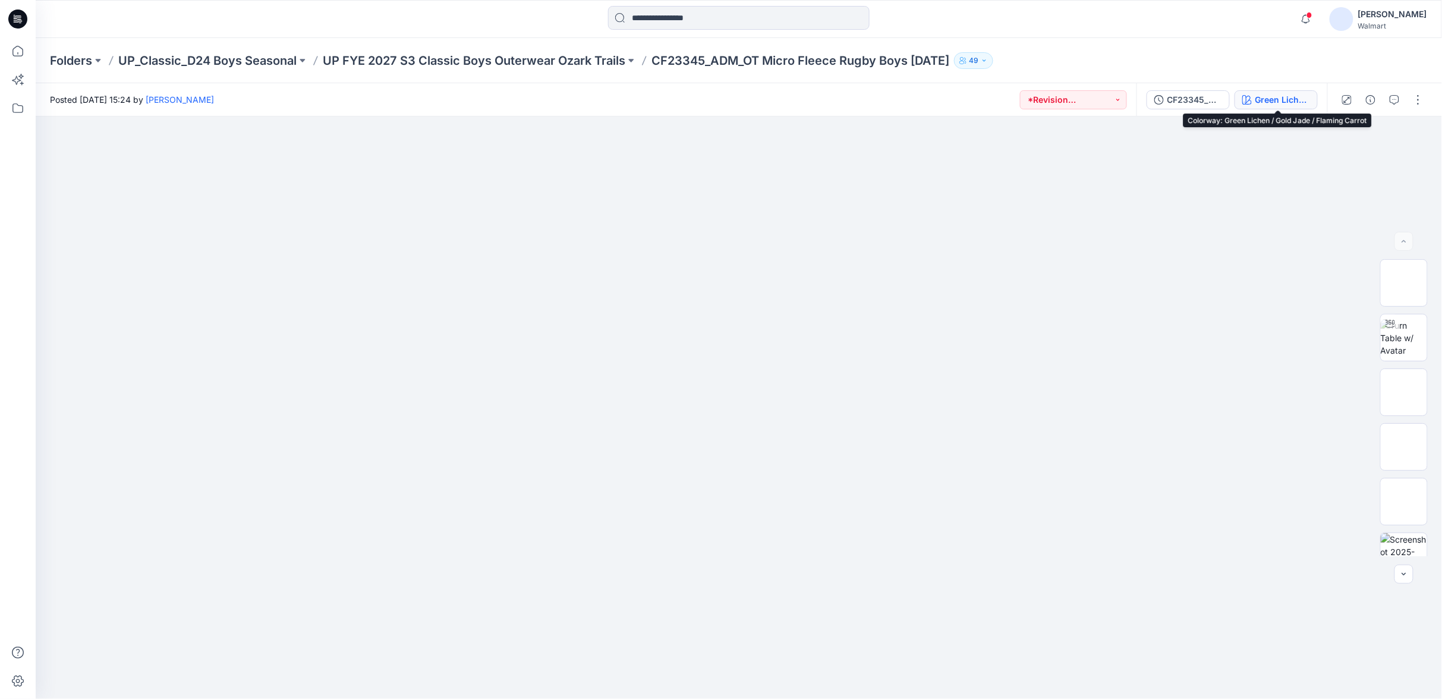
click at [1307, 102] on div "Green Lichen / Gold Jade / Flaming Carrot" at bounding box center [1282, 99] width 55 height 13
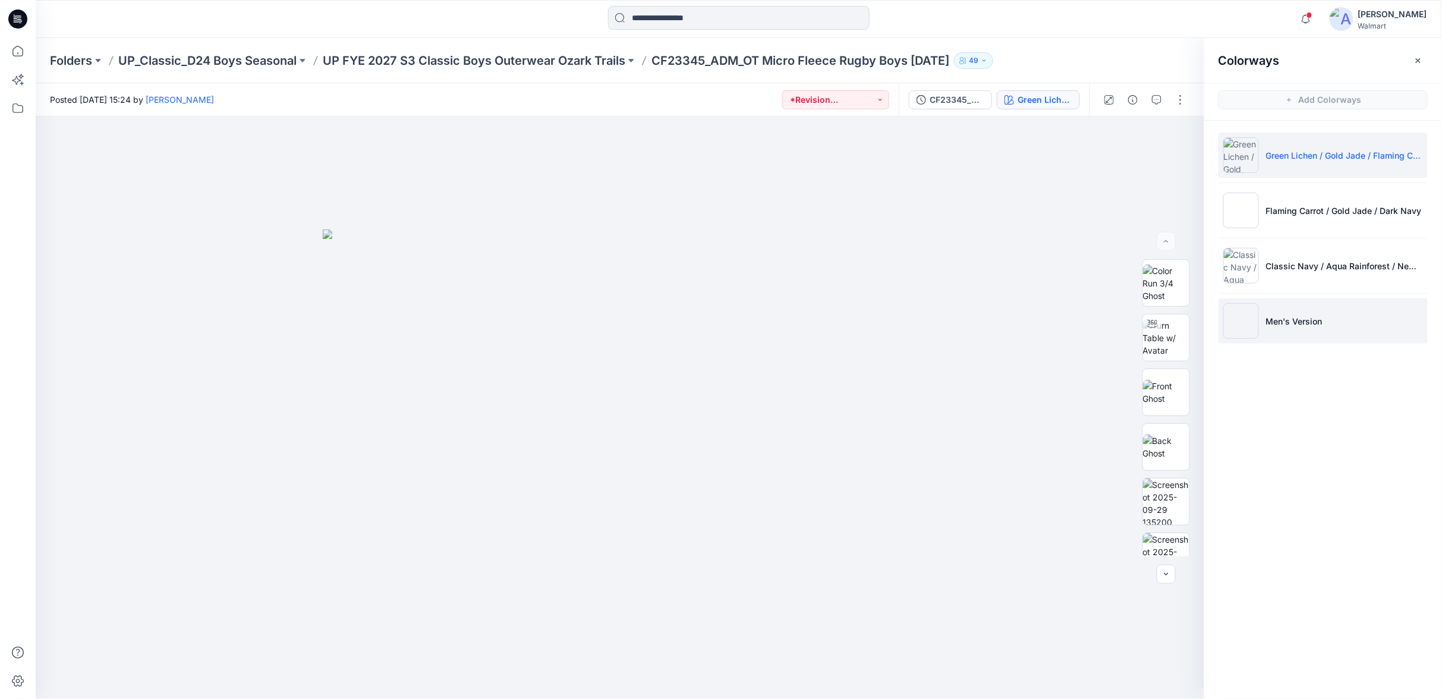
click at [1324, 328] on li "Men's Version" at bounding box center [1322, 320] width 209 height 45
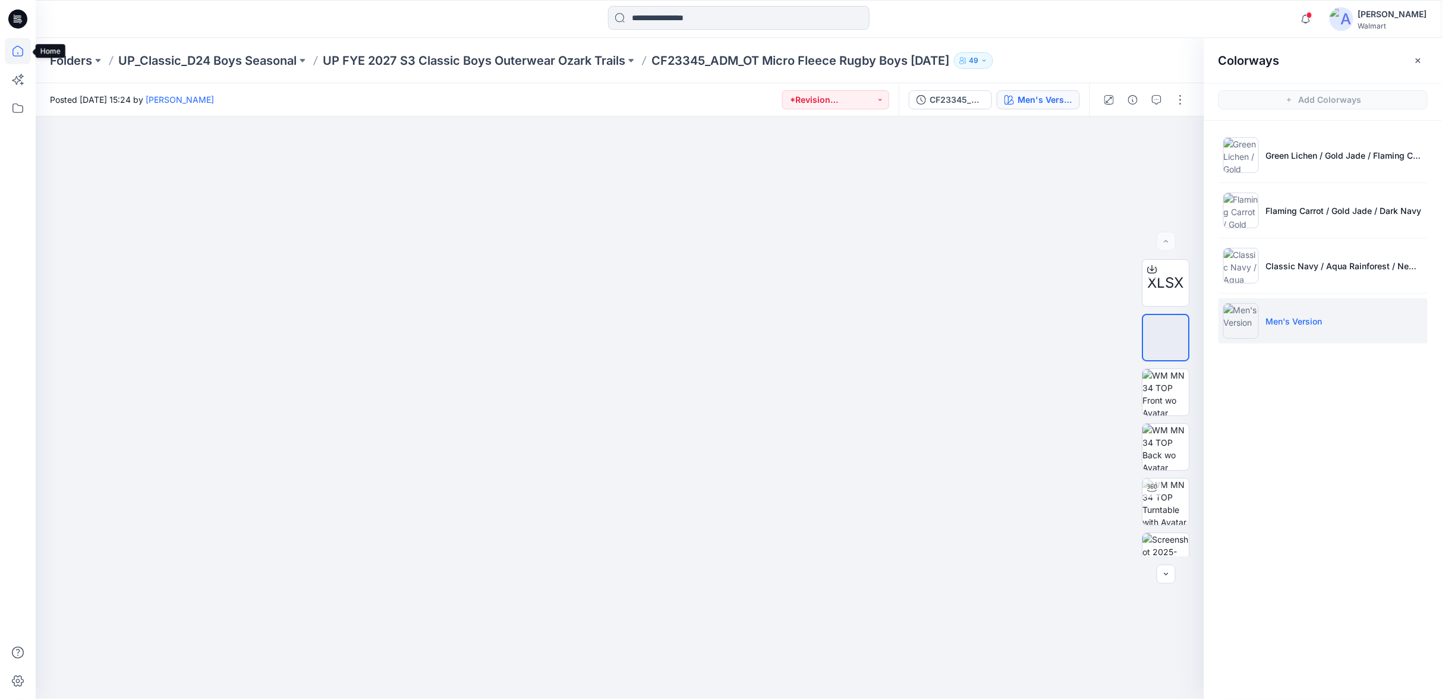
click at [23, 51] on icon at bounding box center [17, 51] width 11 height 11
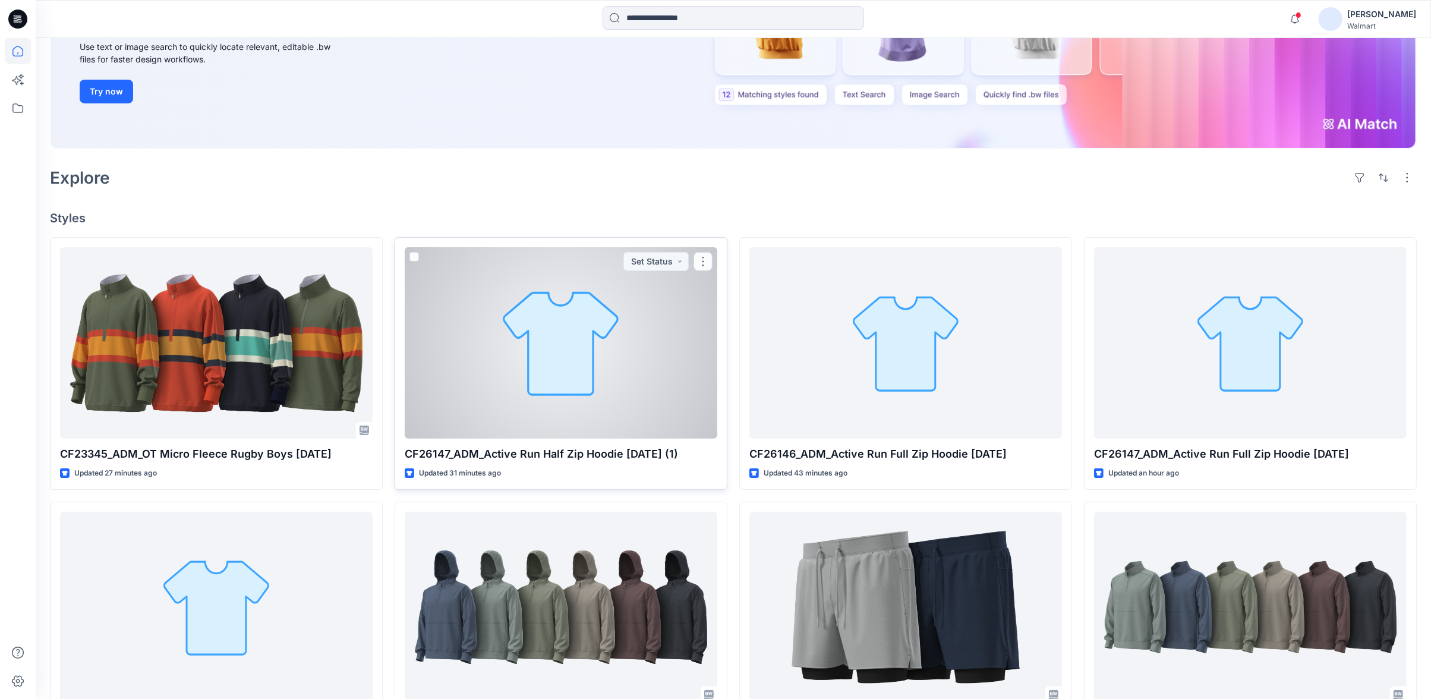
scroll to position [198, 0]
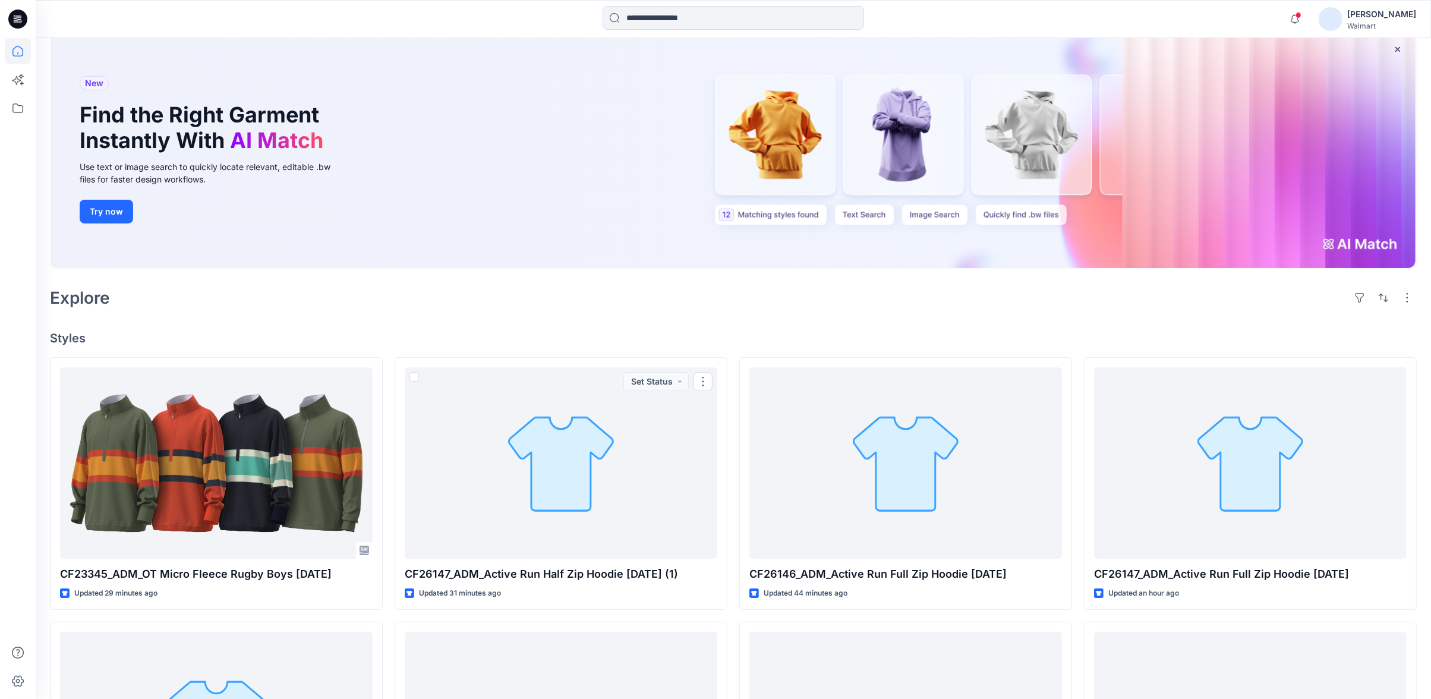
scroll to position [66, 0]
